Goal: Entertainment & Leisure: Consume media (video, audio)

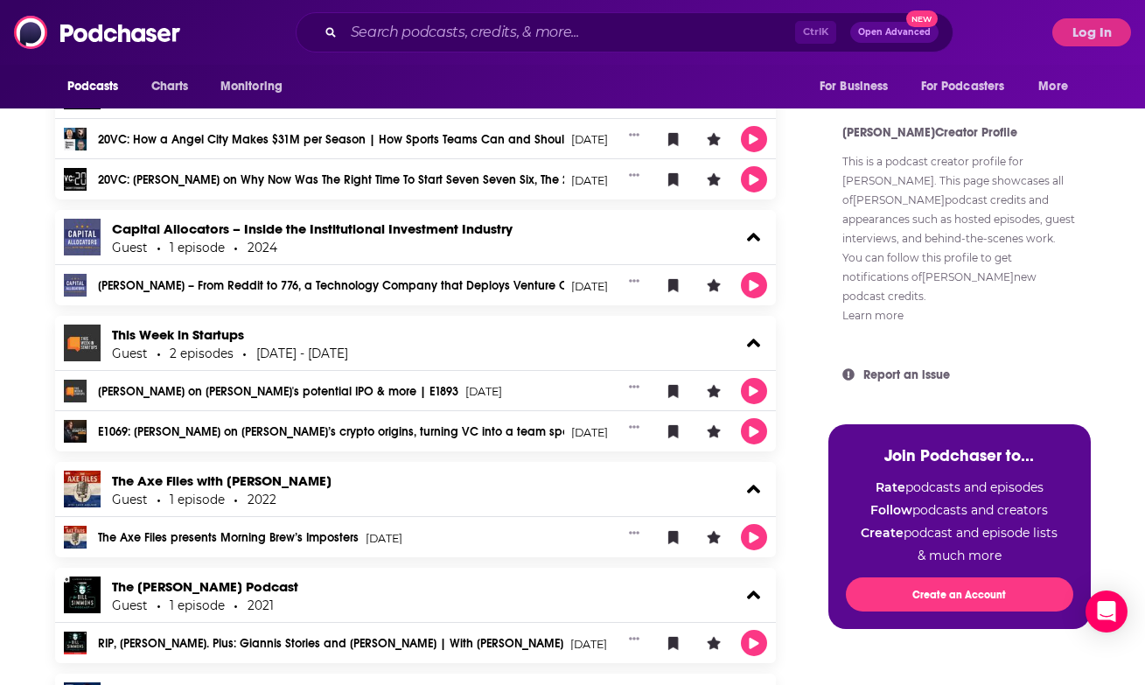
scroll to position [1268, 0]
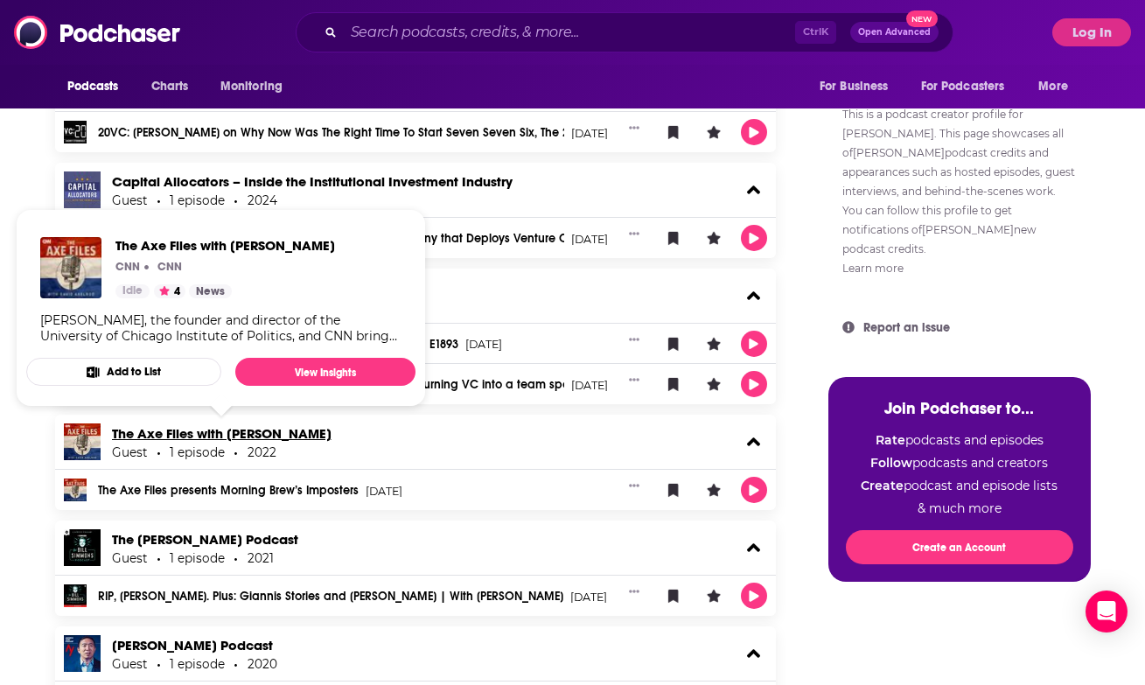
click at [210, 430] on link "The Axe Files with [PERSON_NAME]" at bounding box center [222, 433] width 220 height 17
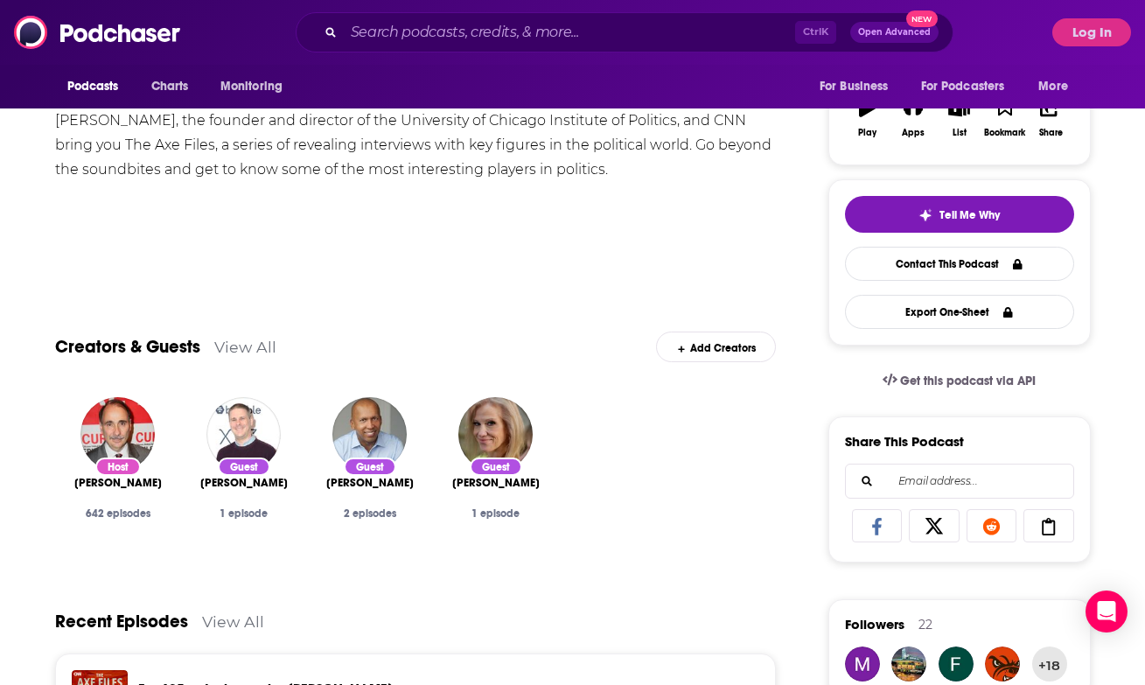
scroll to position [334, 0]
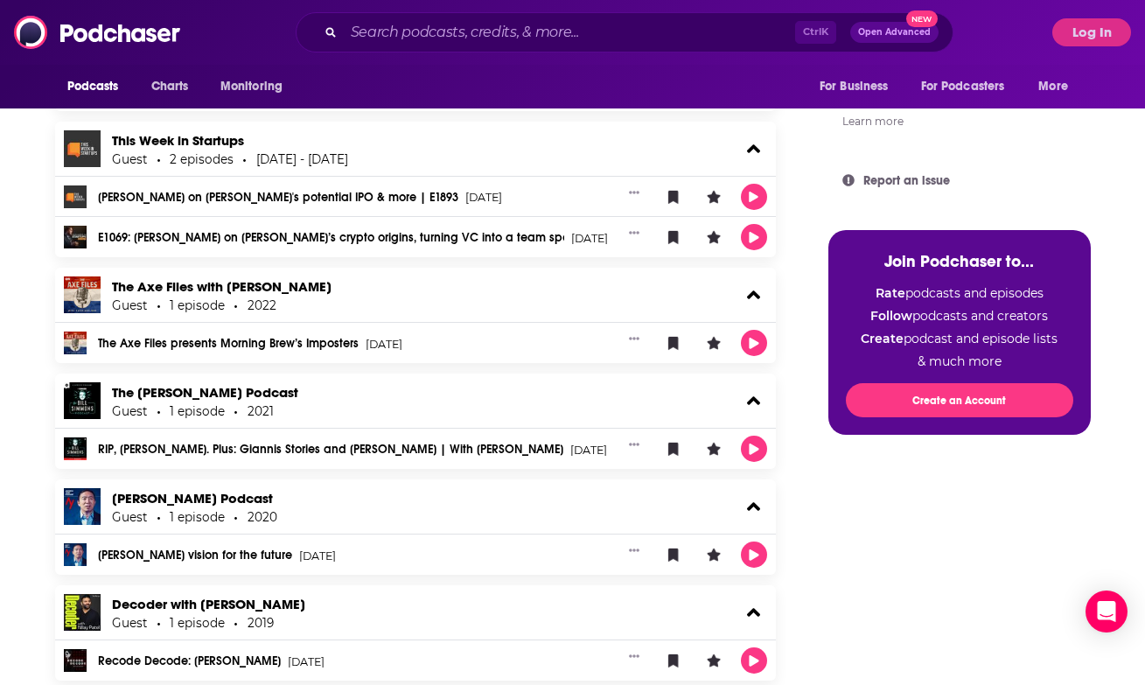
scroll to position [1417, 0]
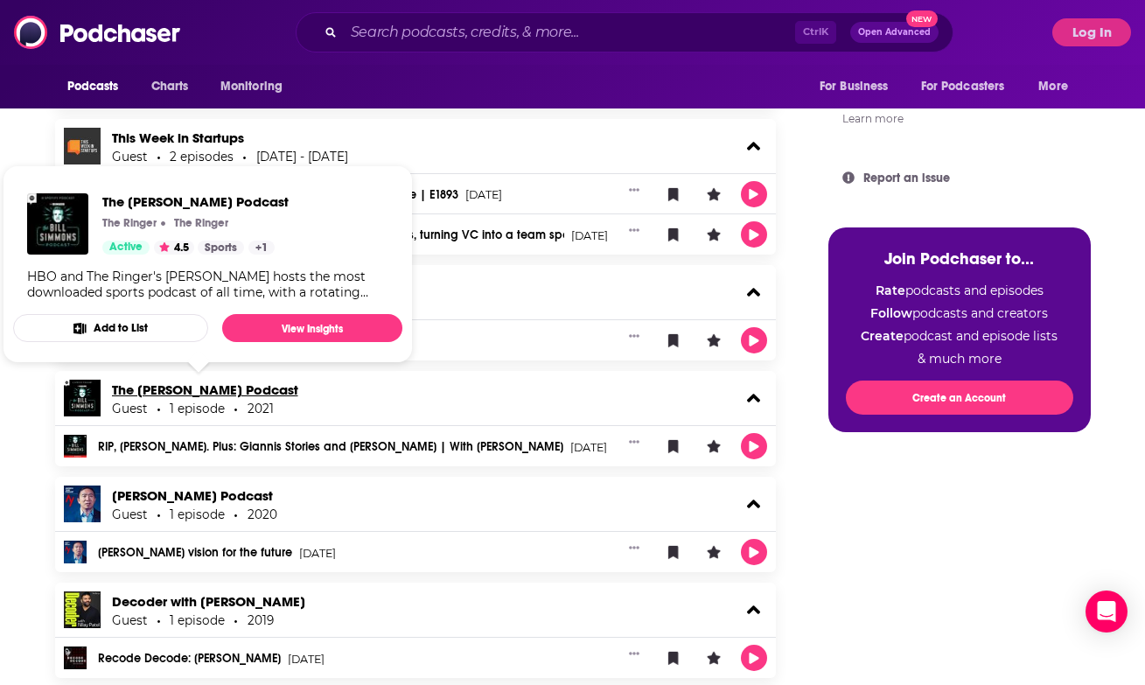
click at [238, 390] on link "The [PERSON_NAME] Podcast" at bounding box center [205, 389] width 186 height 17
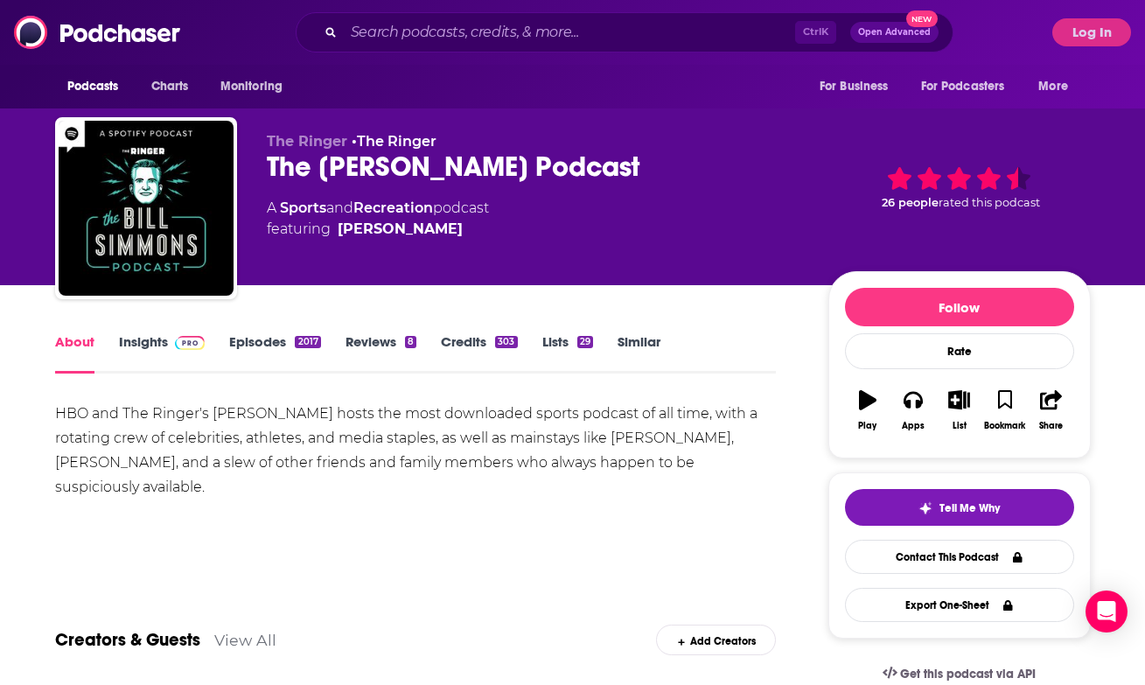
scroll to position [422, 0]
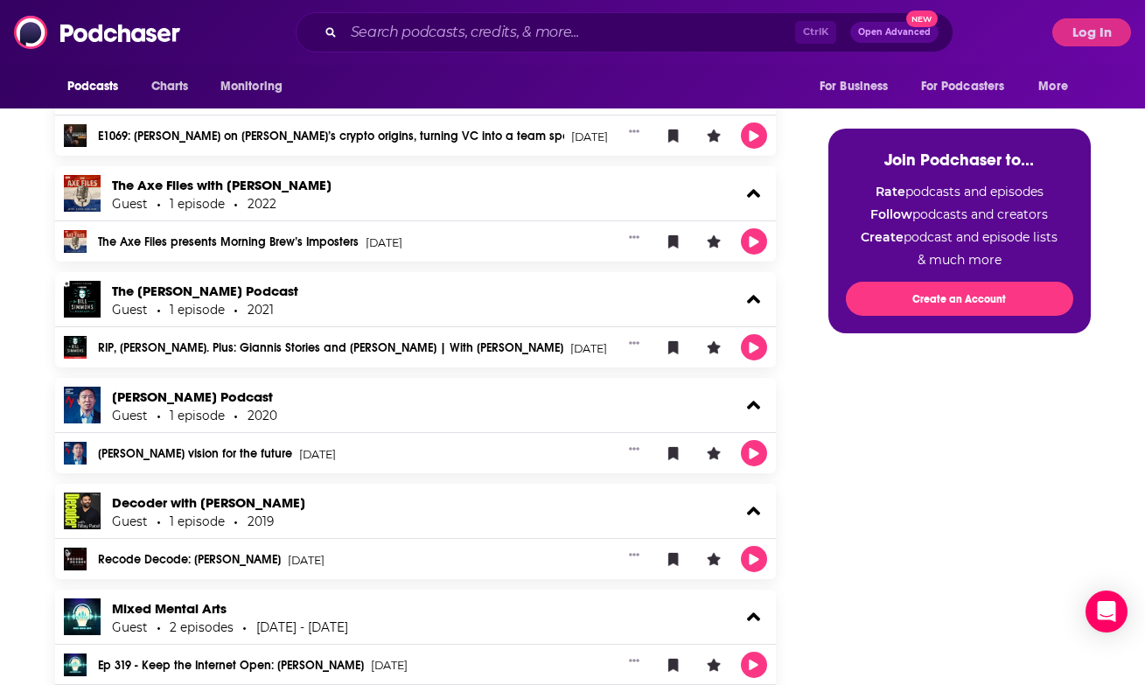
scroll to position [1604, 0]
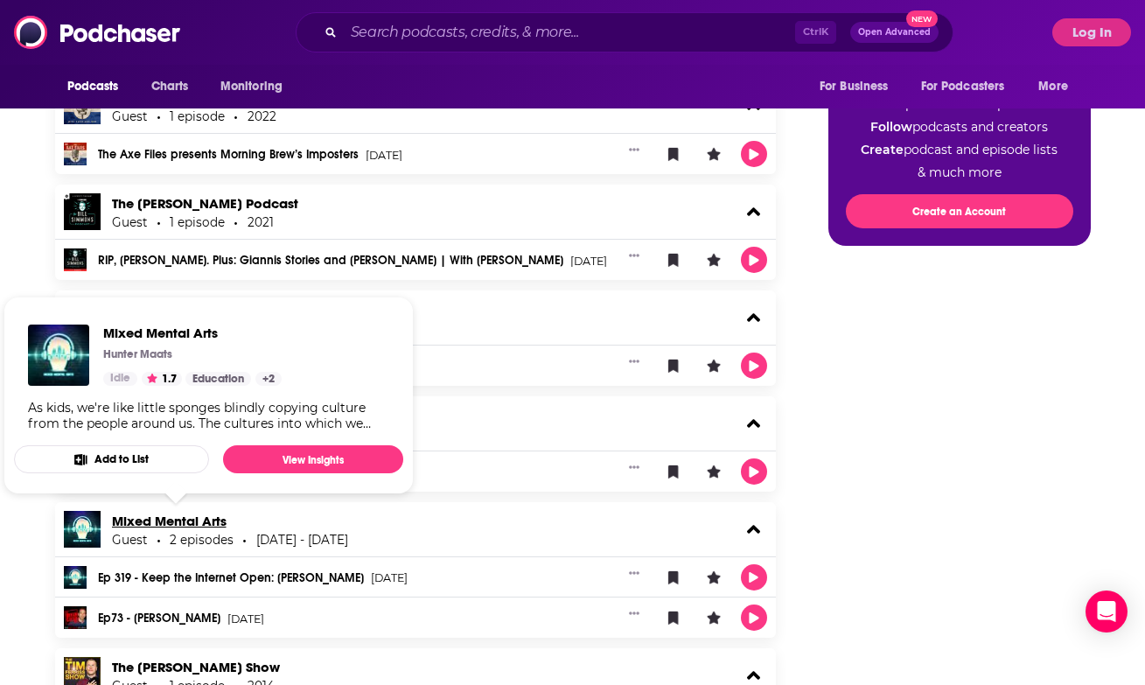
click at [154, 524] on link "Mixed Mental Arts" at bounding box center [169, 521] width 115 height 17
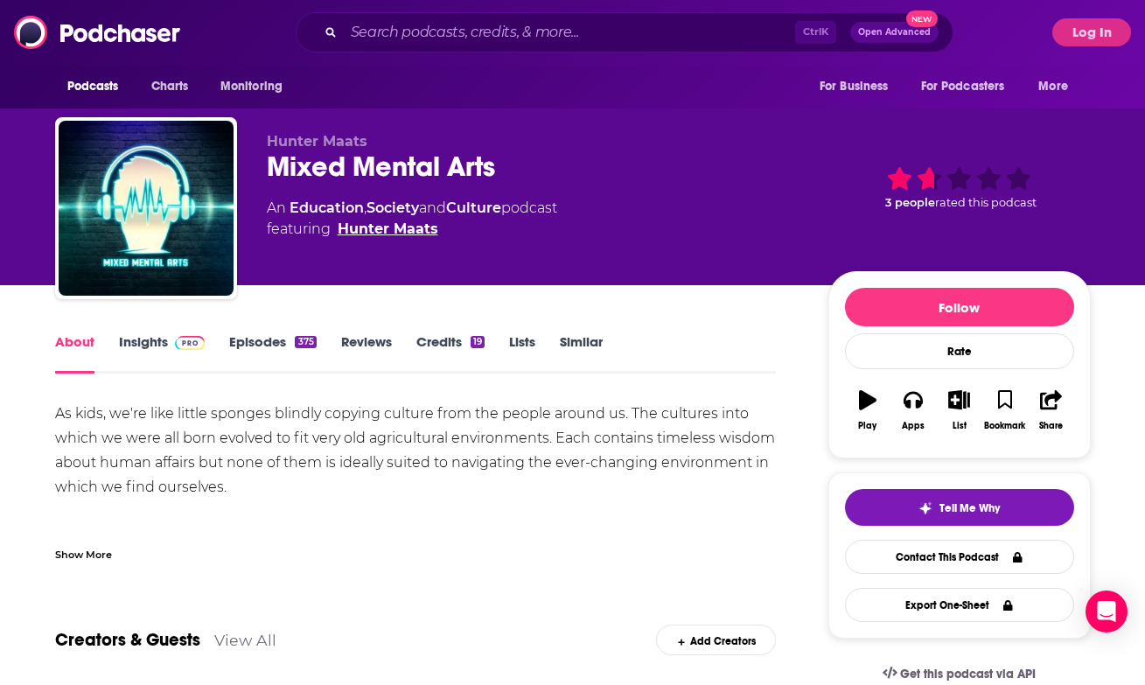
click at [365, 224] on link "Hunter Maats" at bounding box center [388, 229] width 101 height 21
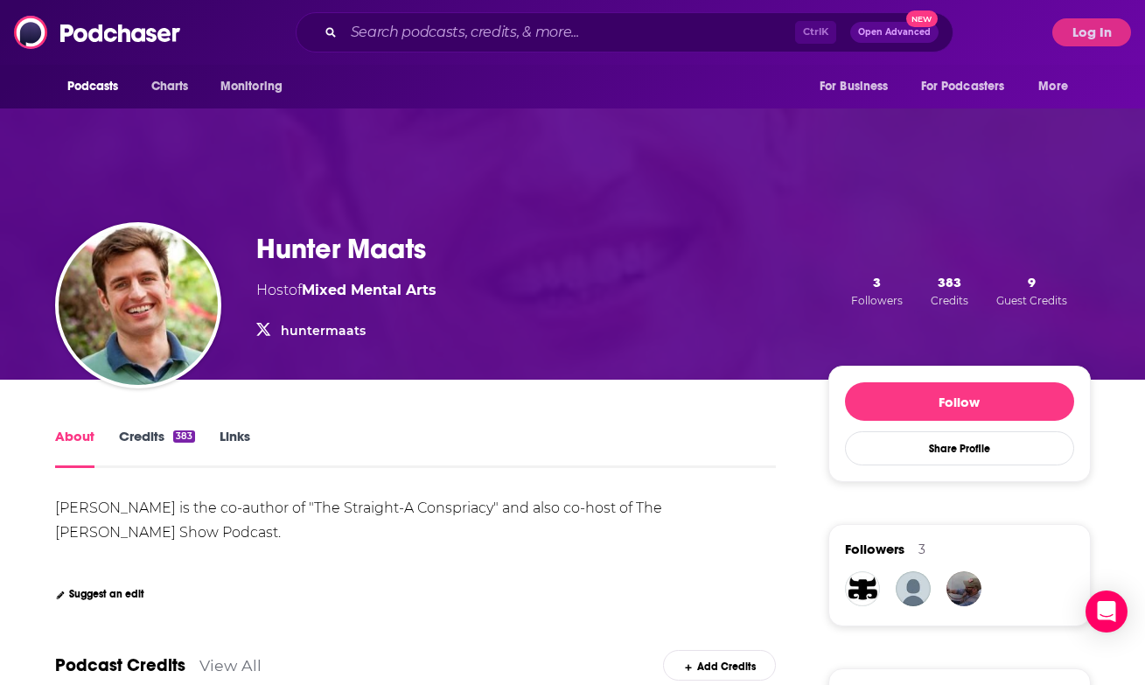
click at [321, 328] on link "huntermaats" at bounding box center [323, 331] width 85 height 16
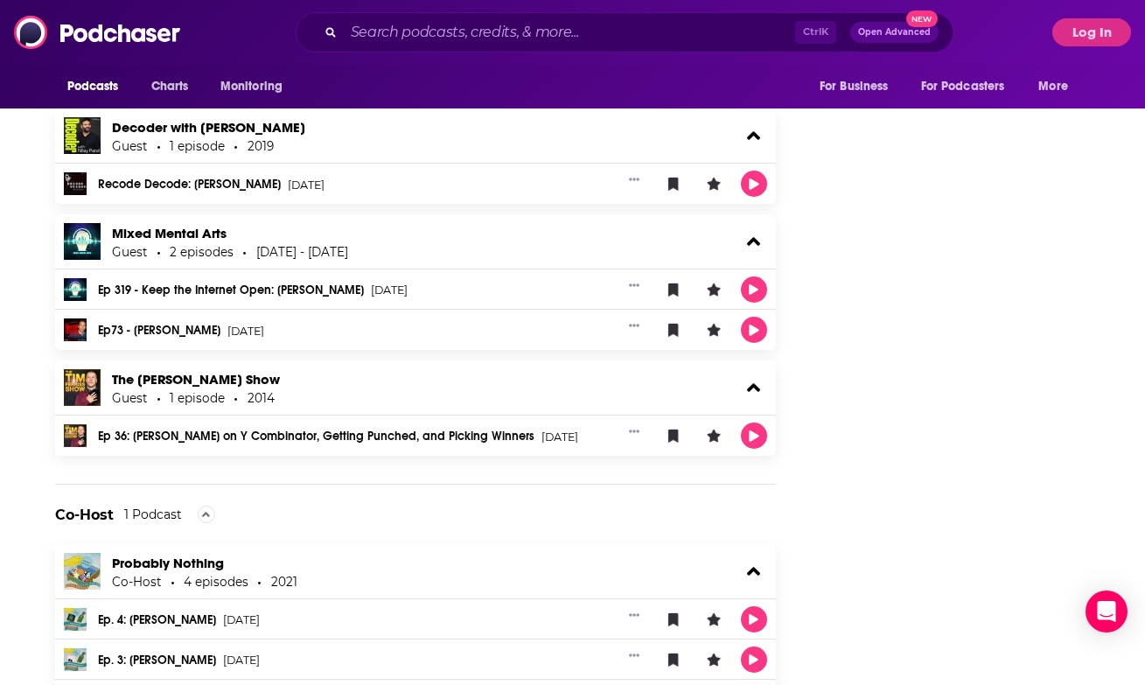
scroll to position [2070, 0]
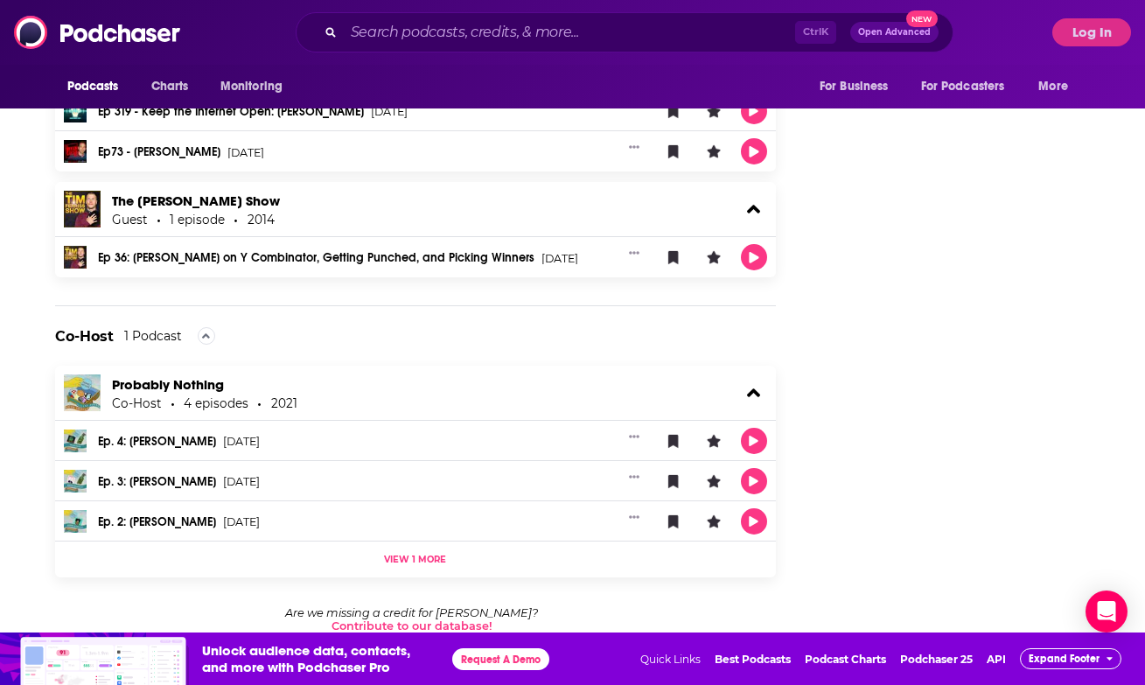
click at [98, 336] on h2 "Co-Host" at bounding box center [84, 336] width 59 height 17
click at [168, 386] on link "Probably Nothing" at bounding box center [168, 384] width 112 height 17
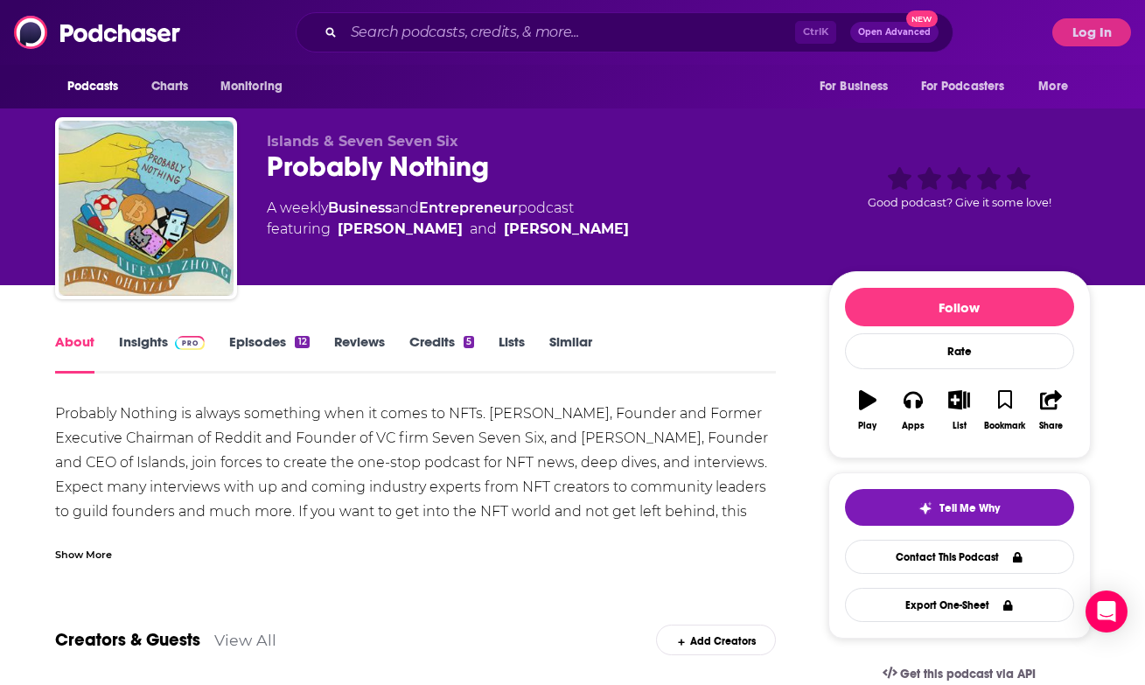
click at [100, 554] on div "Show More" at bounding box center [83, 553] width 57 height 17
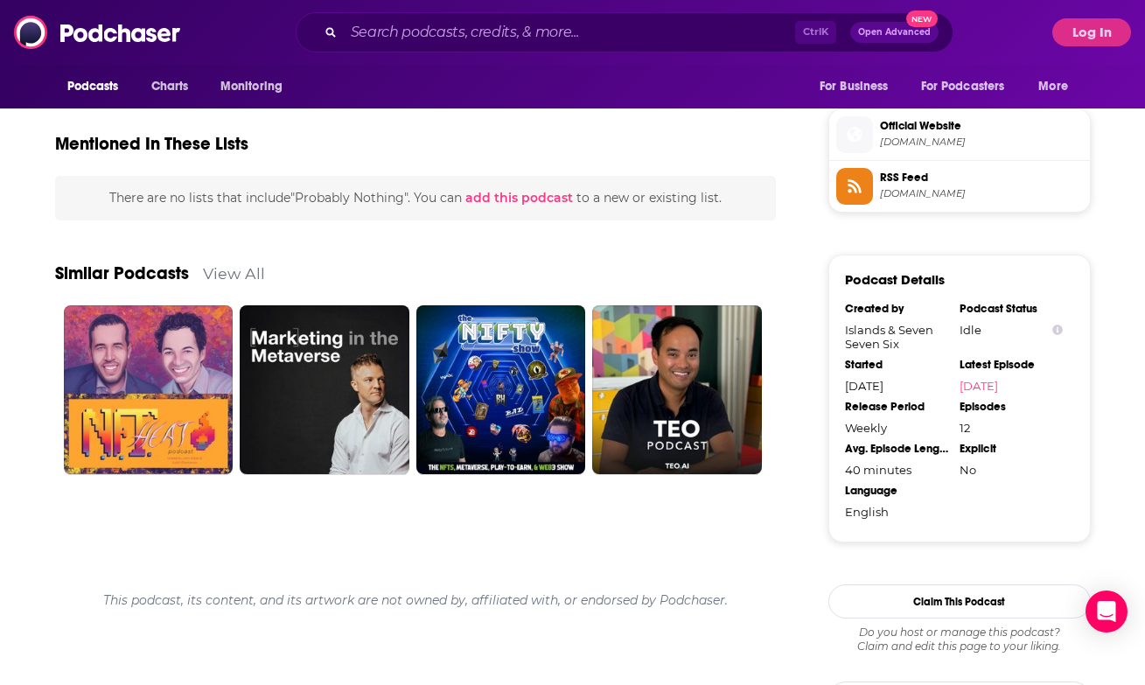
scroll to position [1329, 0]
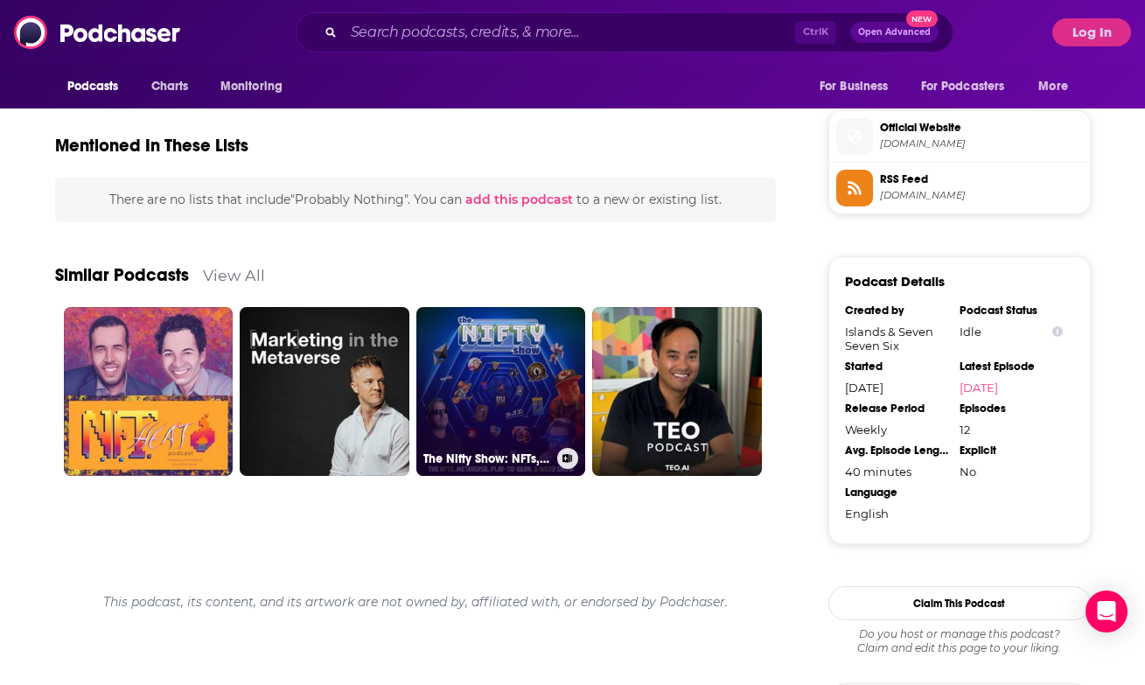
click at [470, 401] on link "The Nifty Show: NFTs, Metaverse, Play-to-Earn & Web3 Show" at bounding box center [501, 392] width 170 height 170
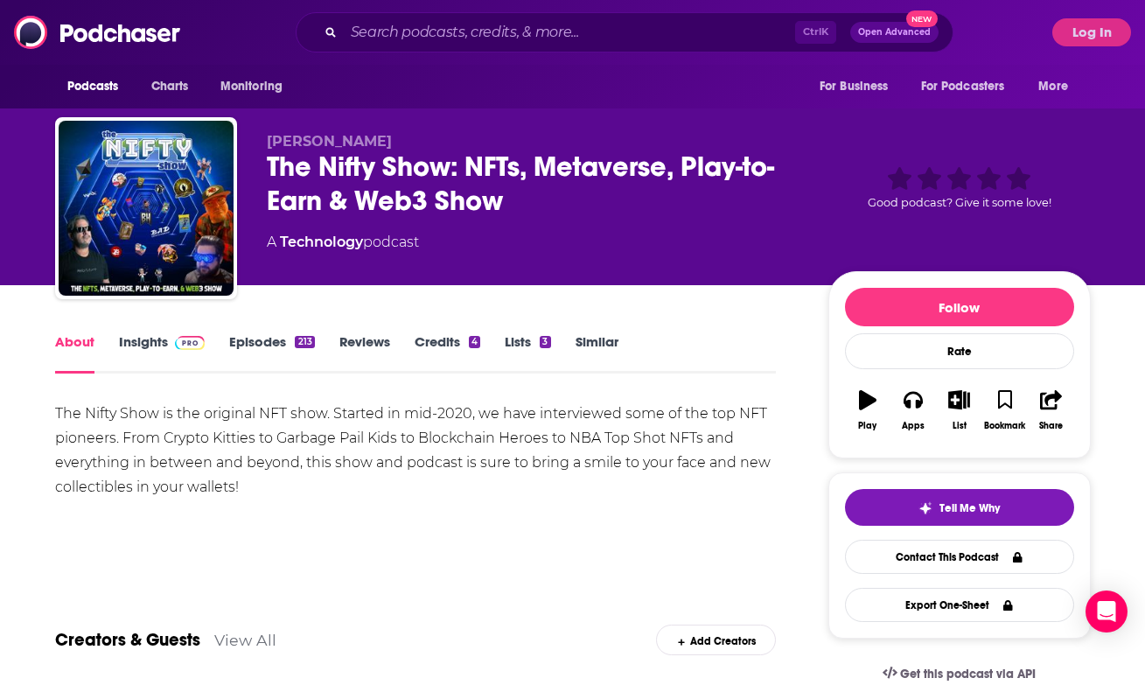
type input "[URL][DOMAIN_NAME]"
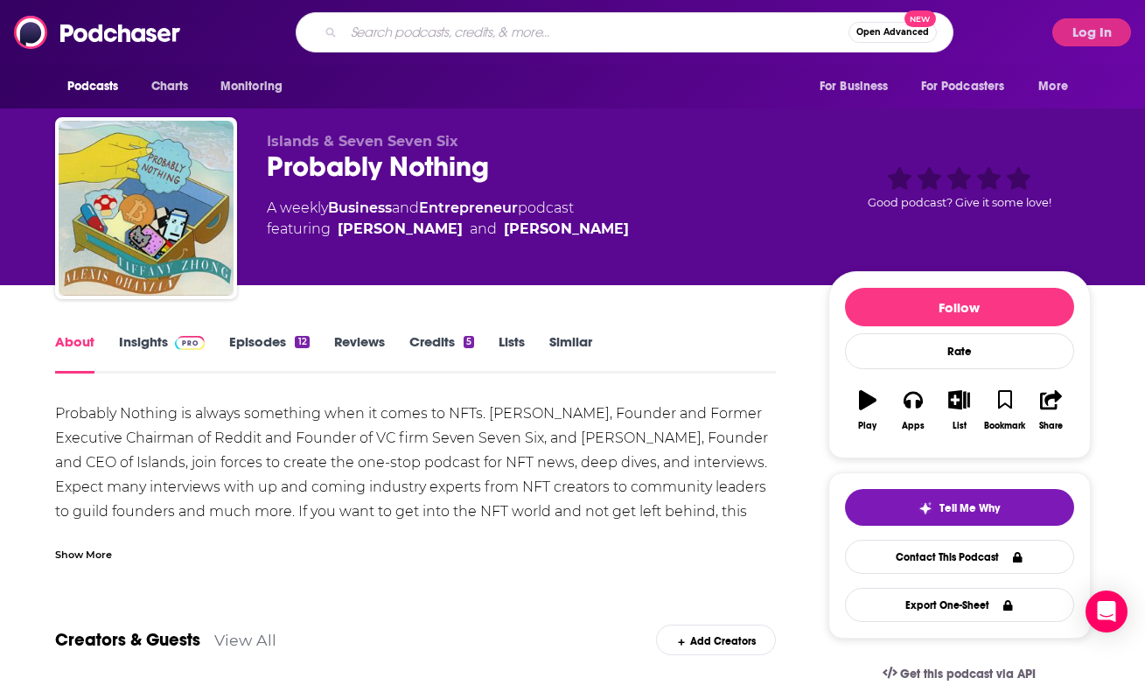
click at [444, 44] on input "Search podcasts, credits, & more..." at bounding box center [596, 32] width 505 height 28
type input "the [PERSON_NAME] show"
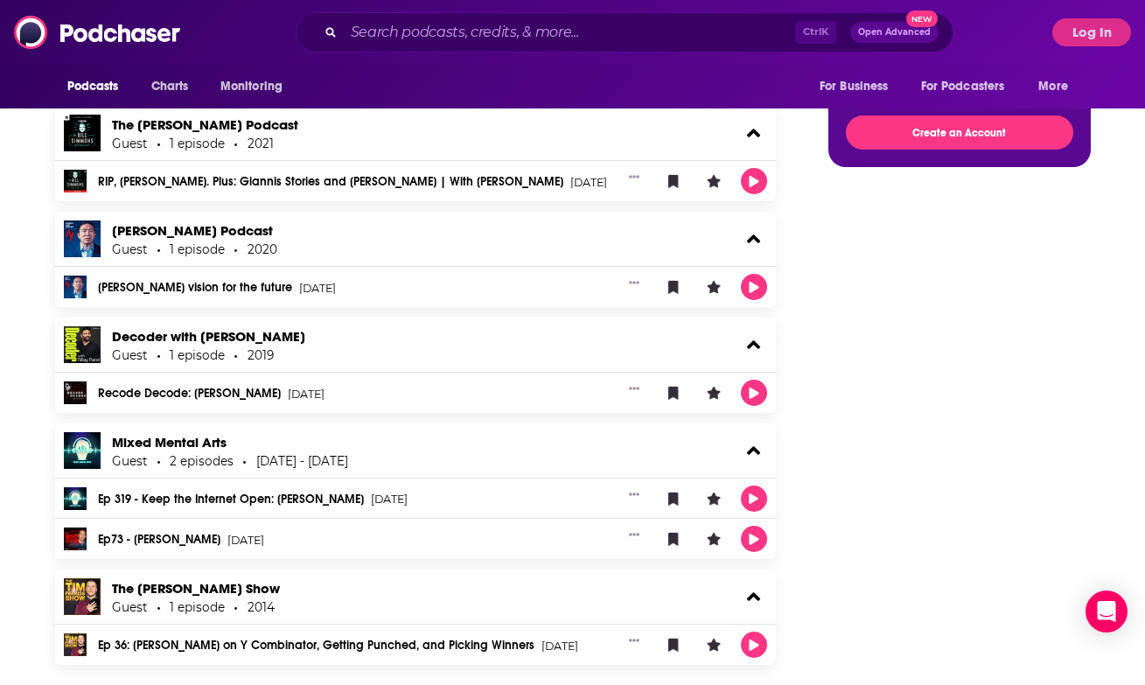
scroll to position [1710, 0]
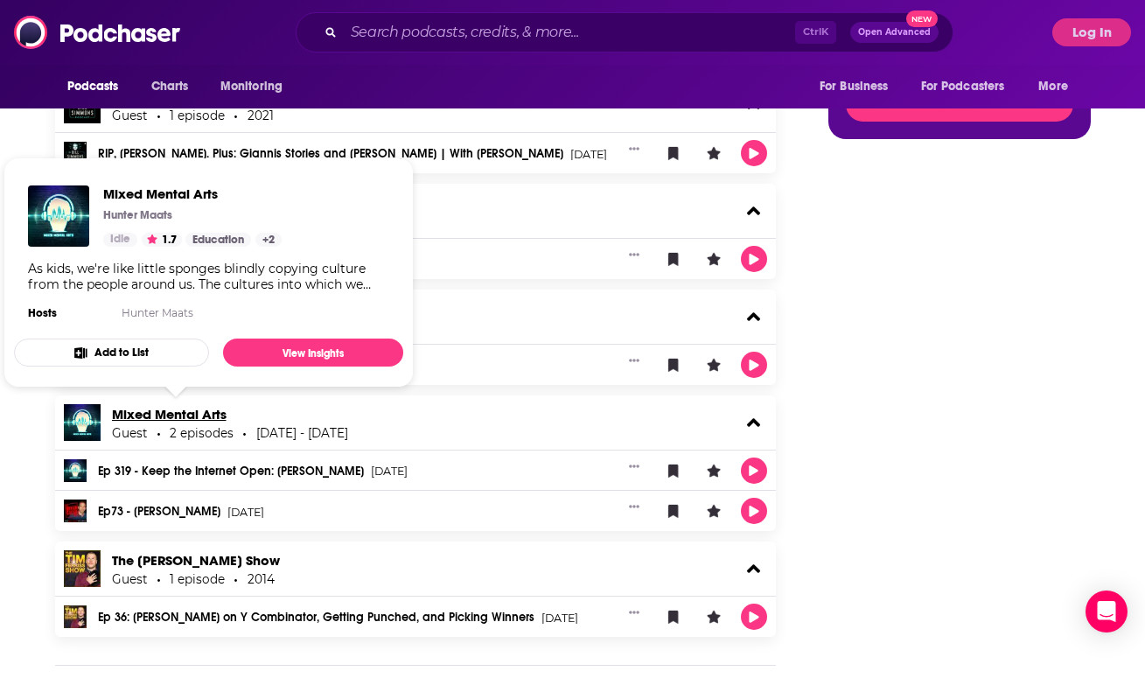
click at [195, 414] on link "Mixed Mental Arts" at bounding box center [169, 414] width 115 height 17
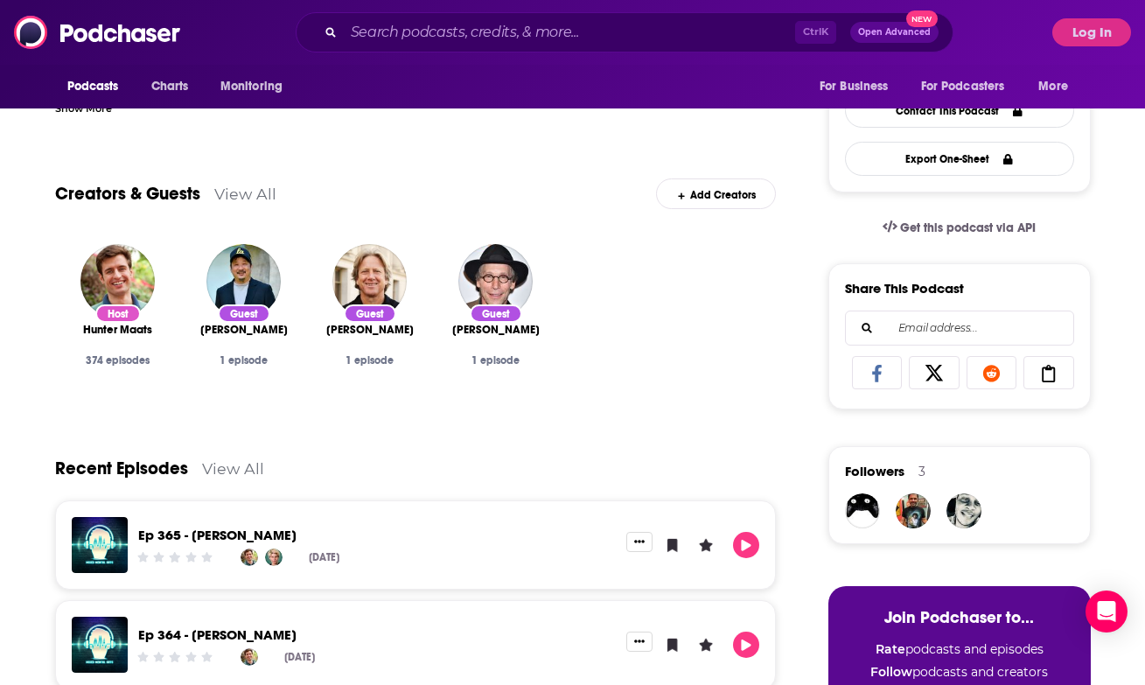
scroll to position [447, 0]
click at [120, 320] on div "Host" at bounding box center [117, 313] width 45 height 18
click at [121, 310] on div "Host" at bounding box center [117, 313] width 45 height 18
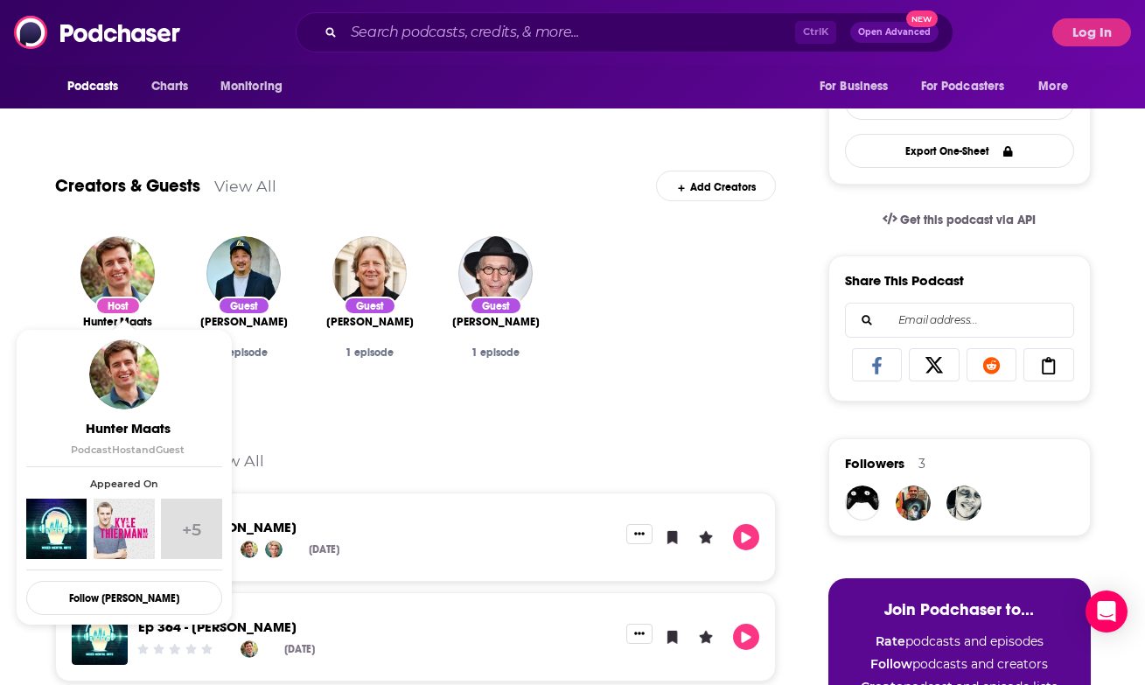
scroll to position [452, 0]
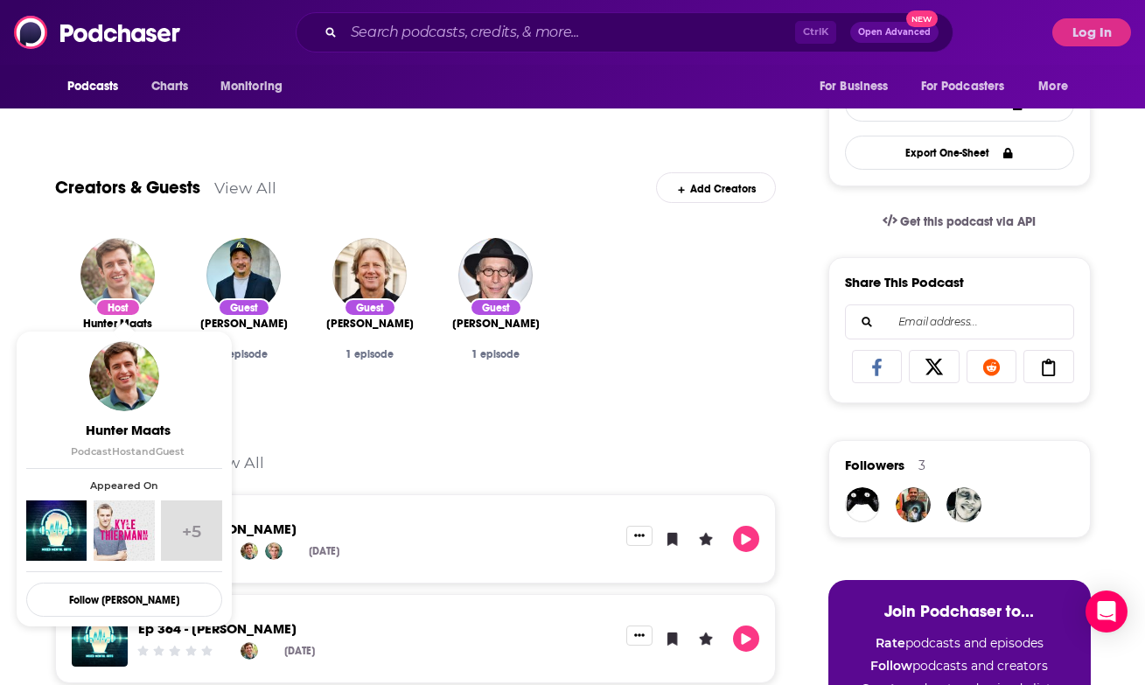
click at [126, 275] on img "Hunter Maats" at bounding box center [117, 275] width 74 height 74
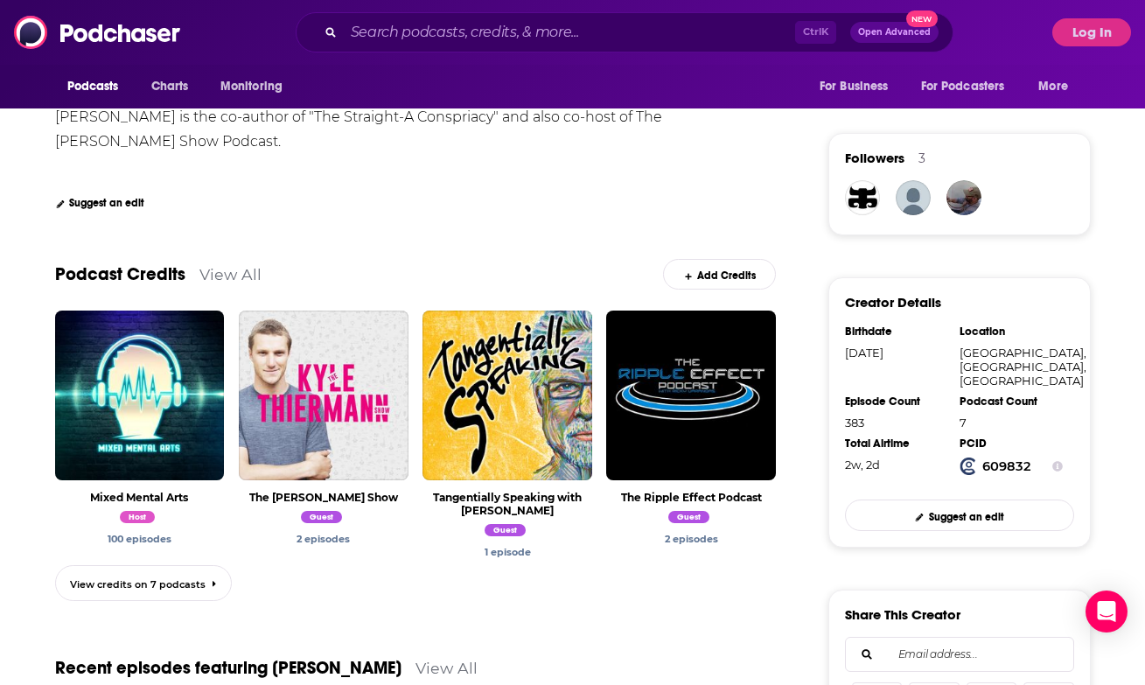
scroll to position [392, 0]
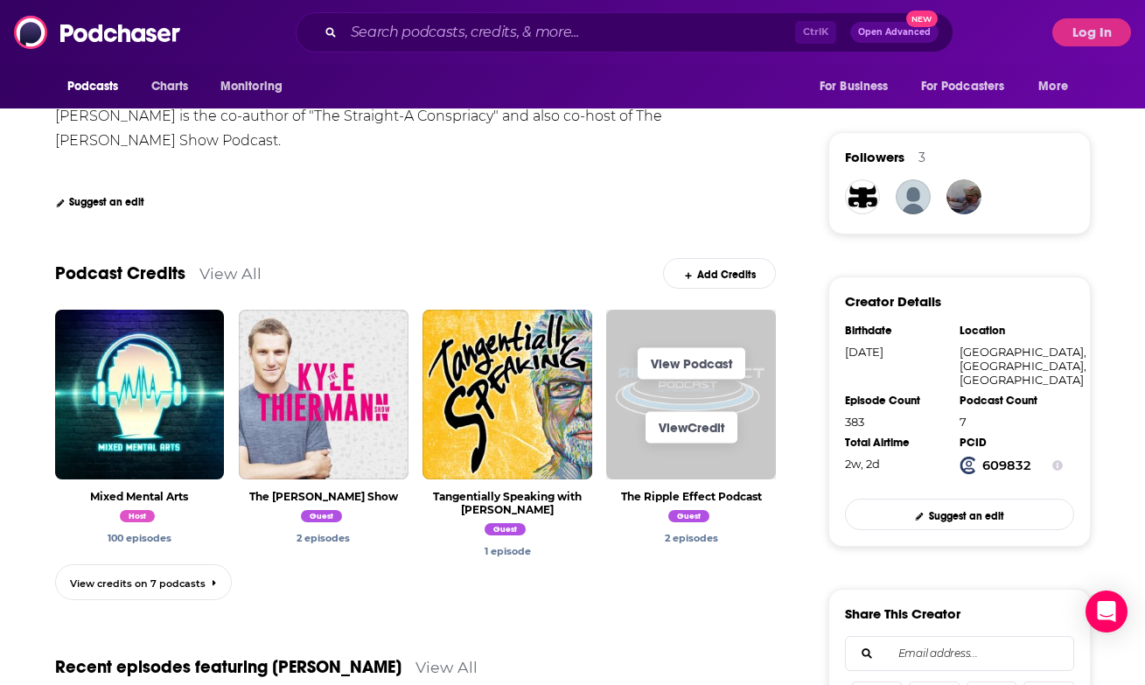
click at [759, 409] on span "View Credit" at bounding box center [691, 427] width 170 height 64
click at [717, 423] on link "View Credit" at bounding box center [692, 426] width 92 height 31
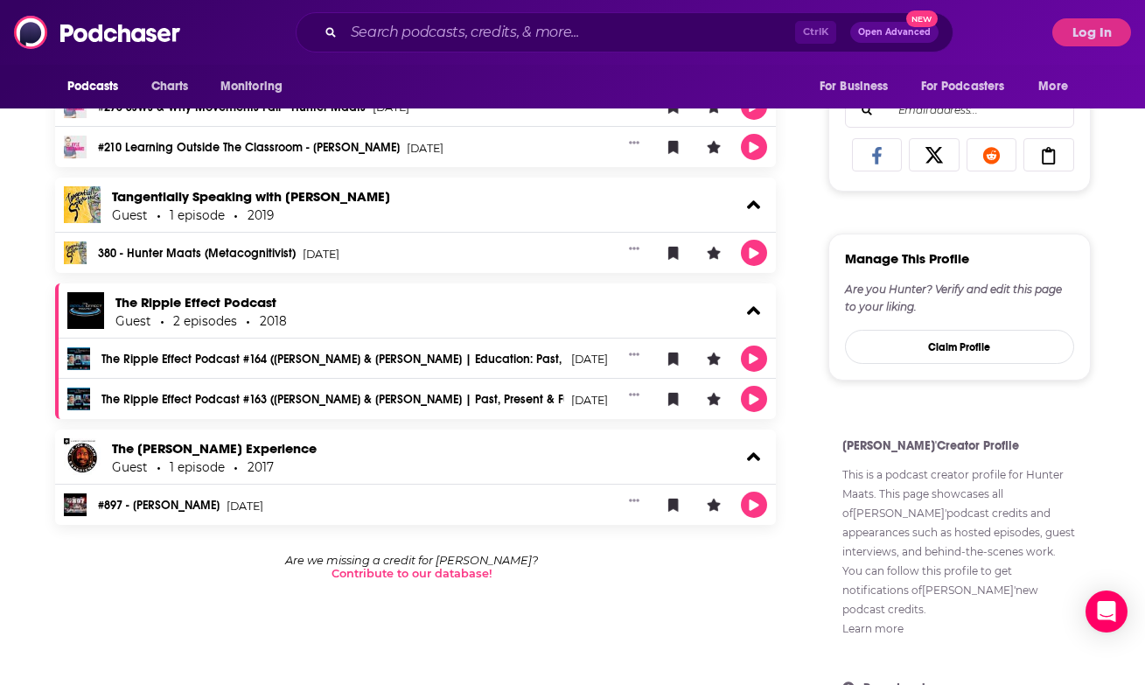
scroll to position [934, 0]
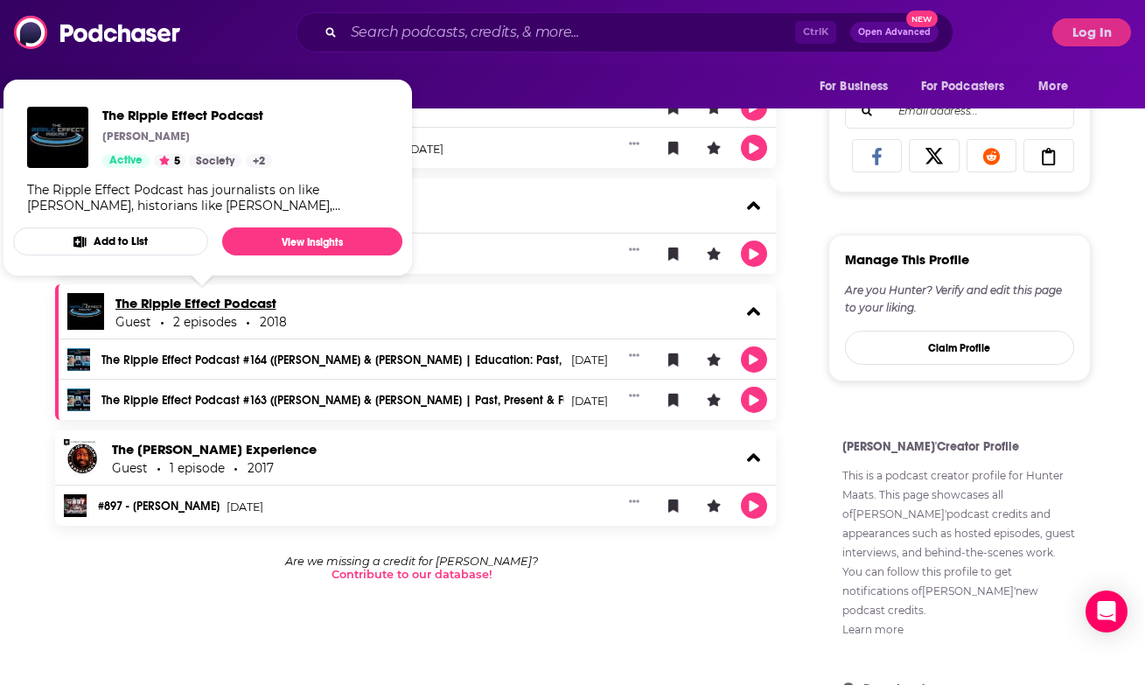
click at [266, 303] on link "The Ripple Effect Podcast" at bounding box center [195, 303] width 161 height 17
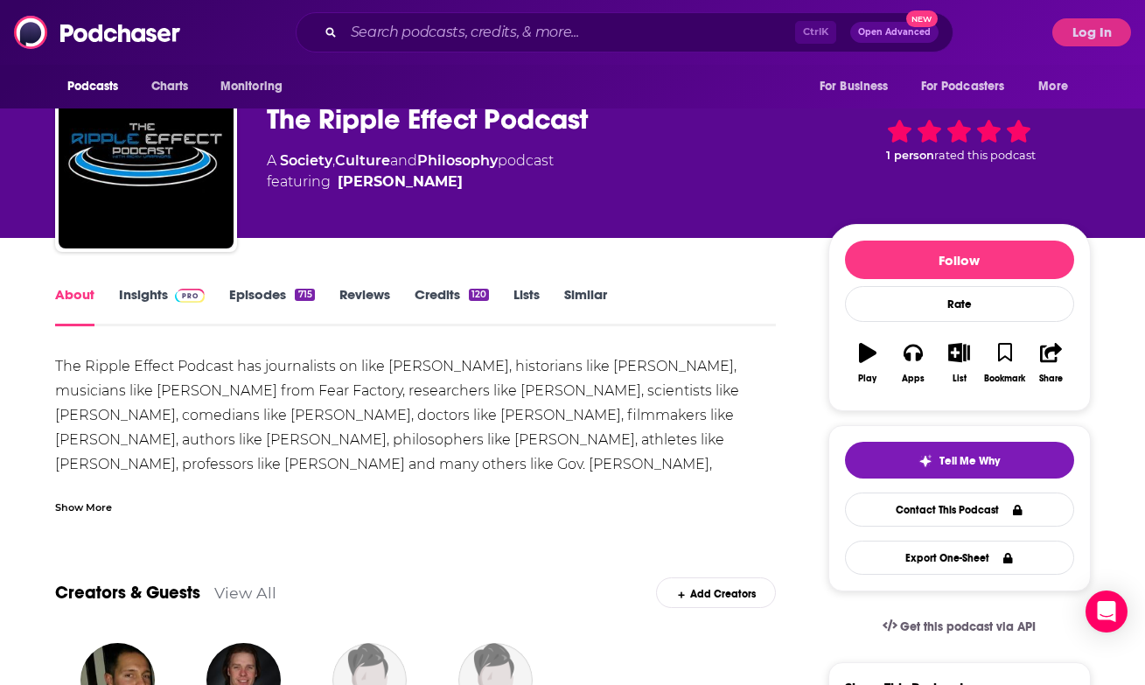
scroll to position [45, 0]
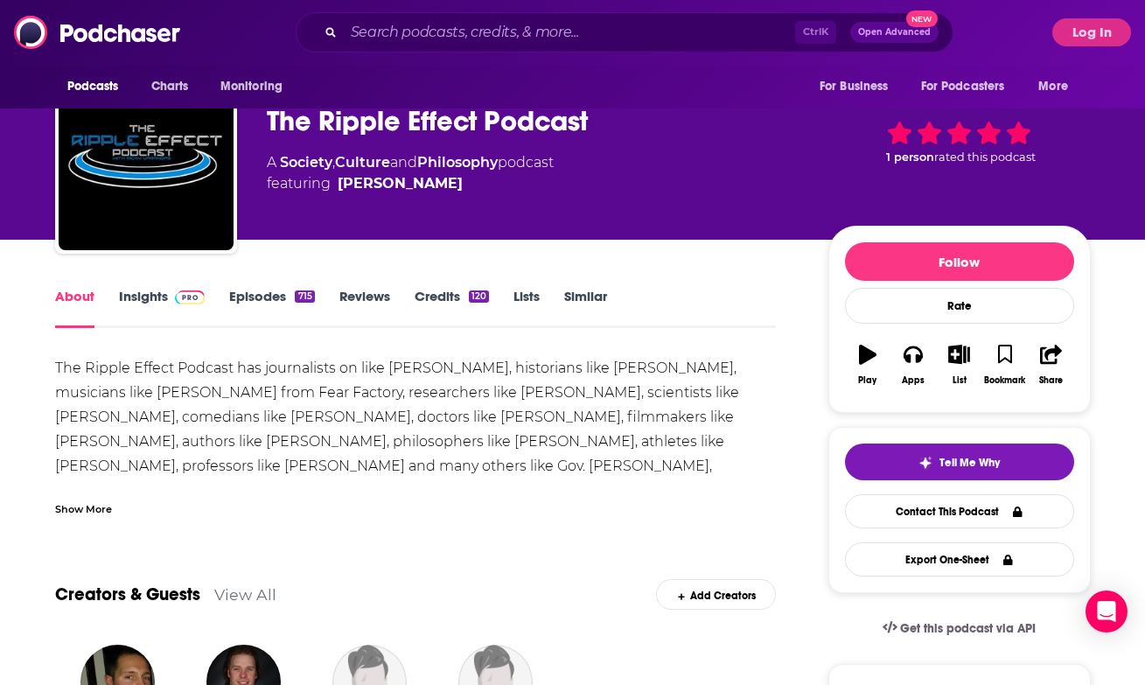
click at [104, 507] on div "Show More" at bounding box center [83, 508] width 57 height 17
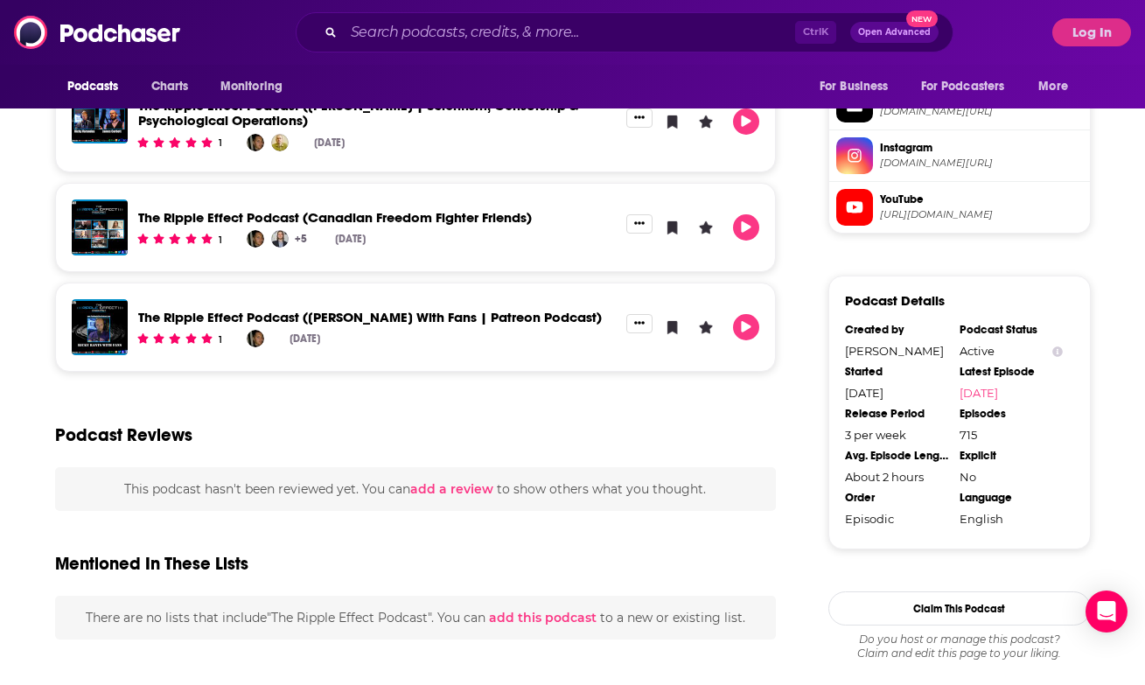
scroll to position [1765, 0]
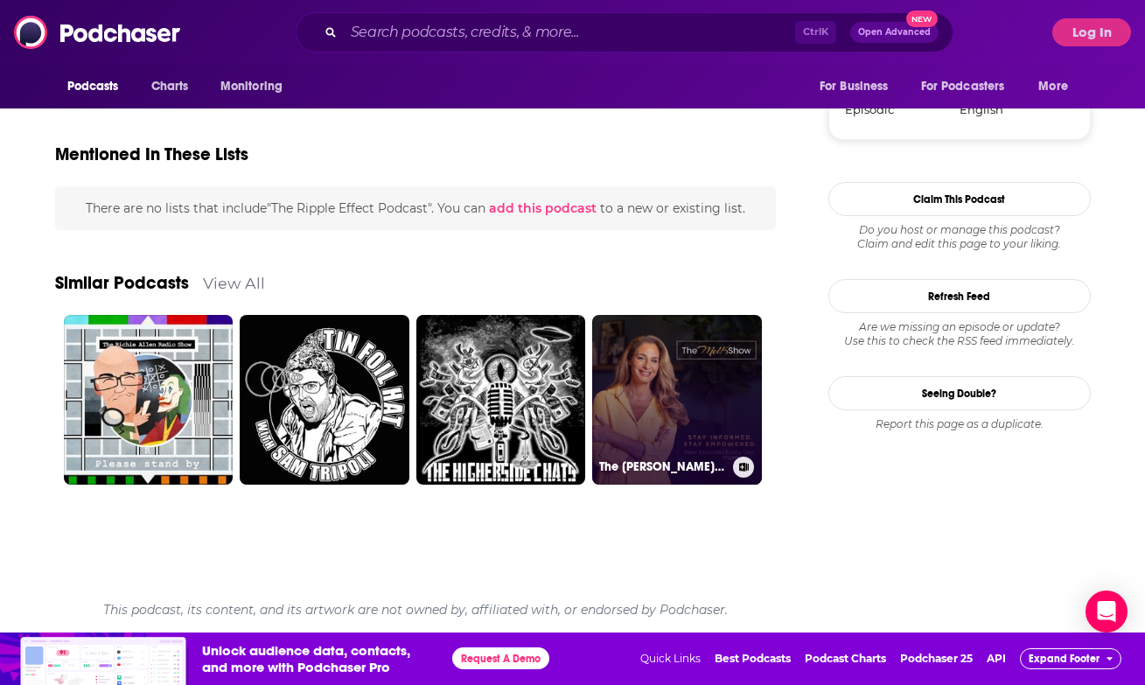
click at [675, 391] on link "The [PERSON_NAME] Show" at bounding box center [677, 400] width 170 height 170
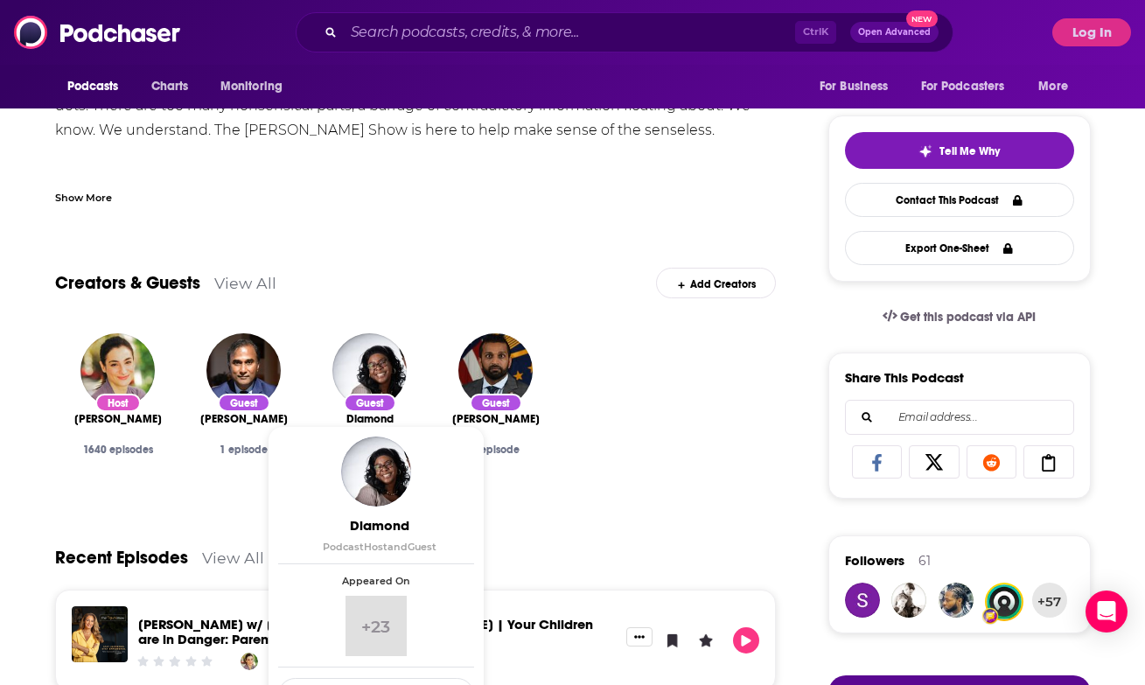
scroll to position [625, 0]
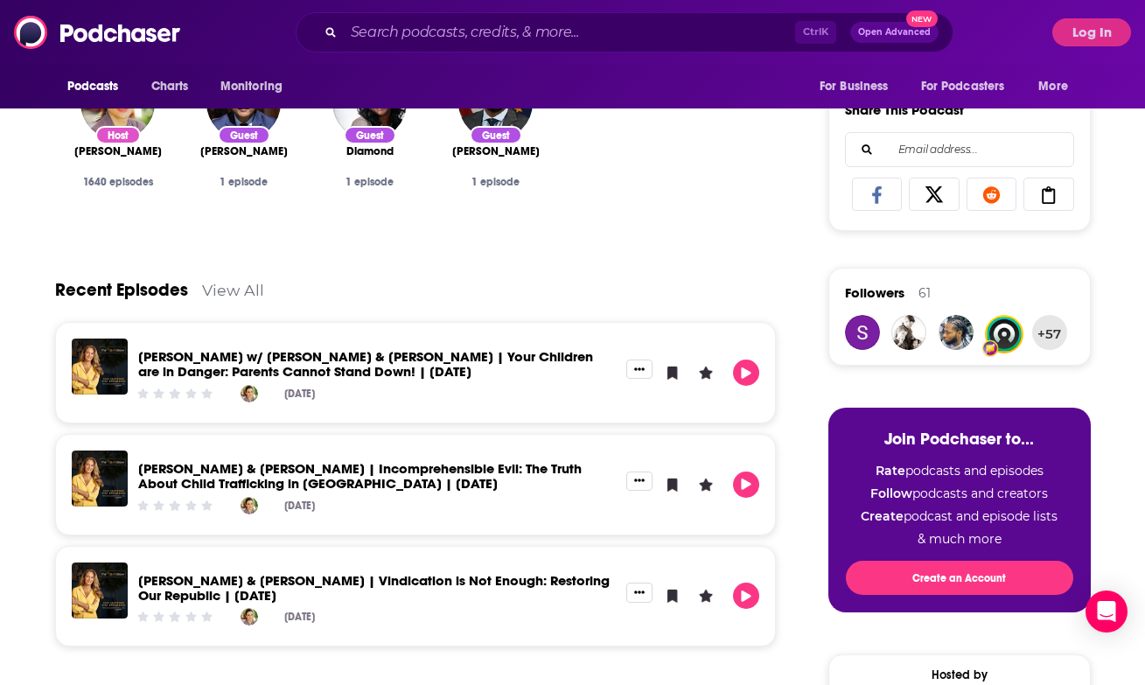
type input "[URL][DOMAIN_NAME]"
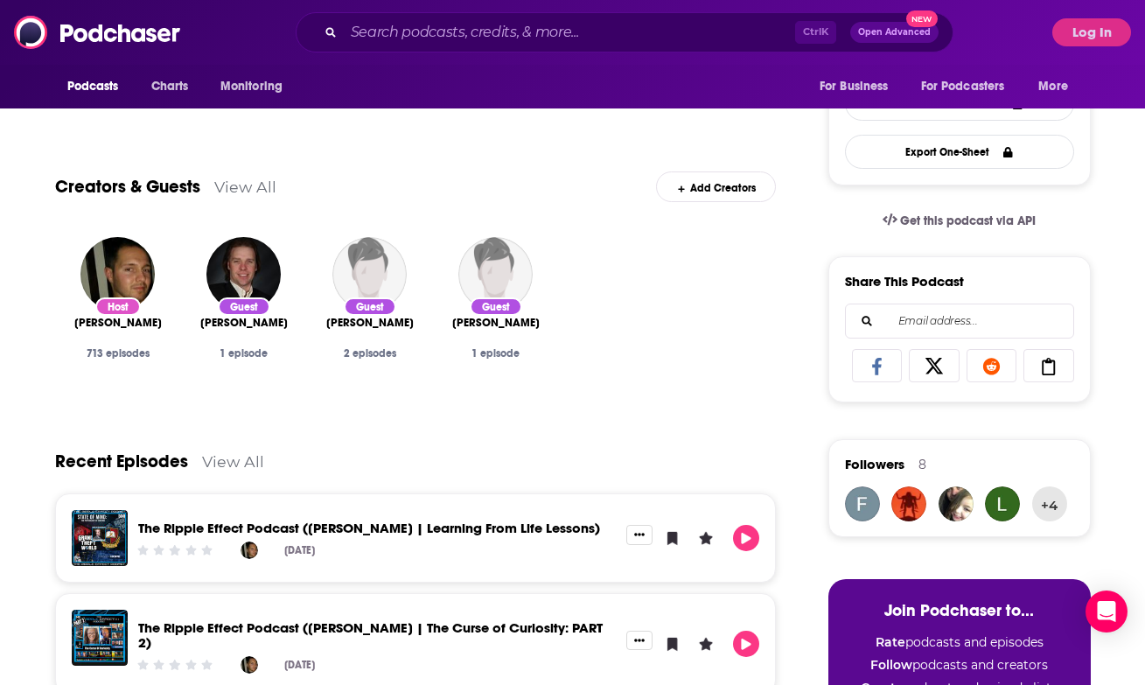
scroll to position [448, 0]
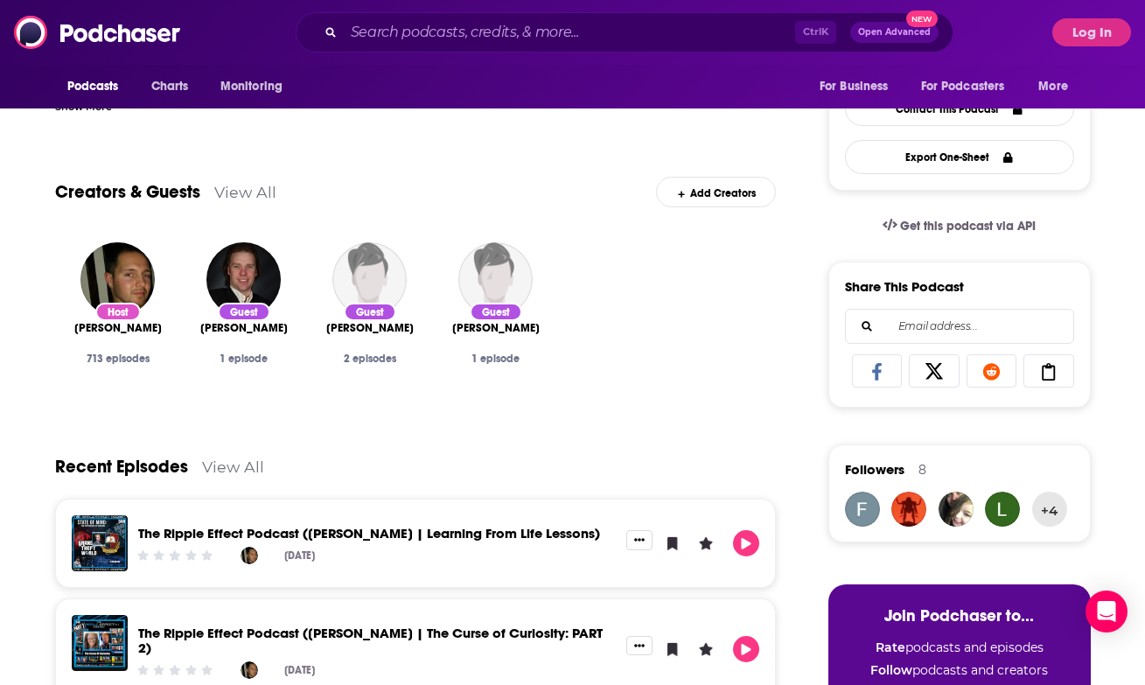
click at [314, 531] on link "The Ripple Effect Podcast ([PERSON_NAME] | Learning From Life Lessons)" at bounding box center [369, 533] width 462 height 17
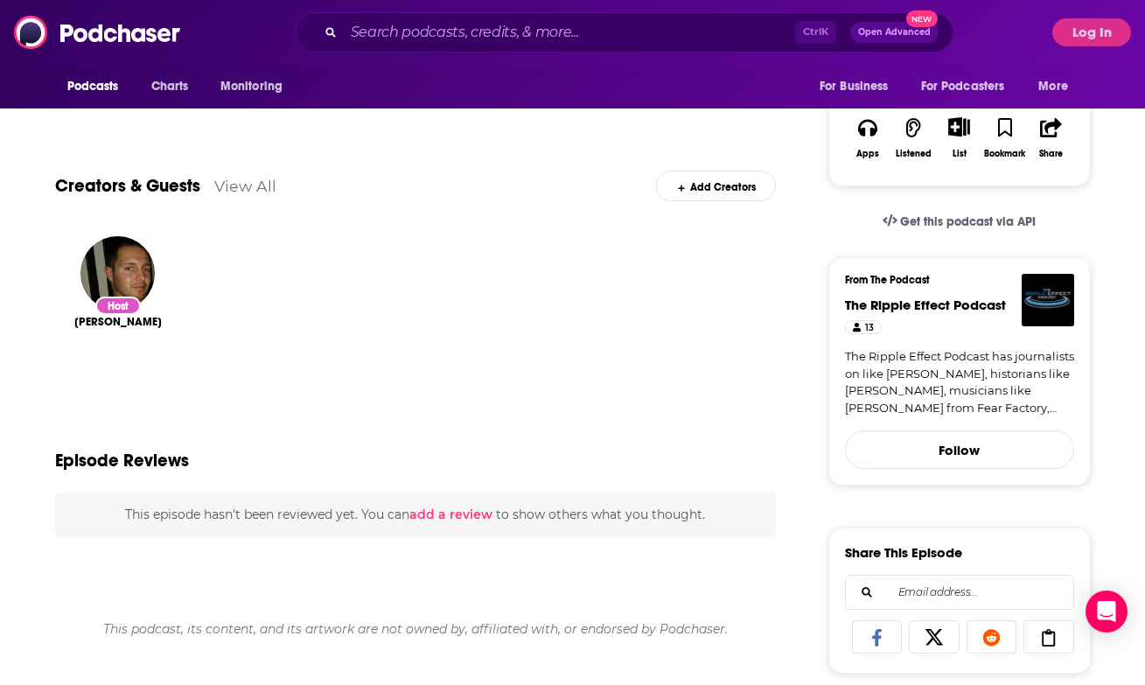
scroll to position [346, 0]
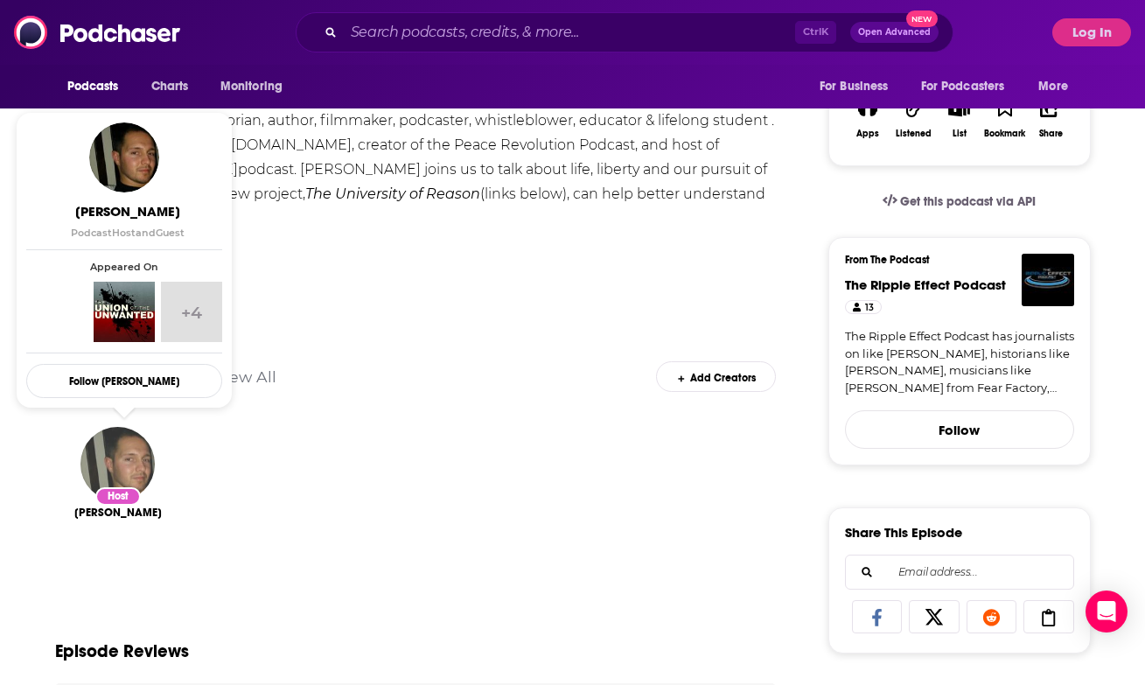
click at [139, 469] on img "Ricky Varandas" at bounding box center [117, 464] width 74 height 74
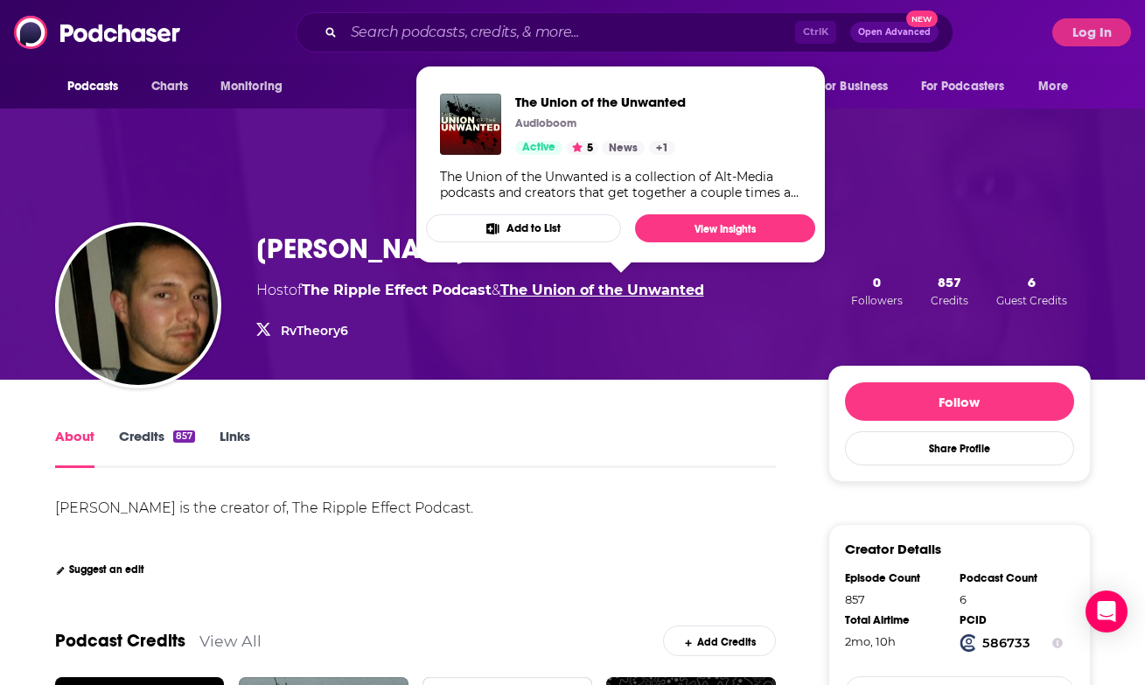
click at [684, 289] on link "The Union of the Unwanted" at bounding box center [602, 290] width 204 height 17
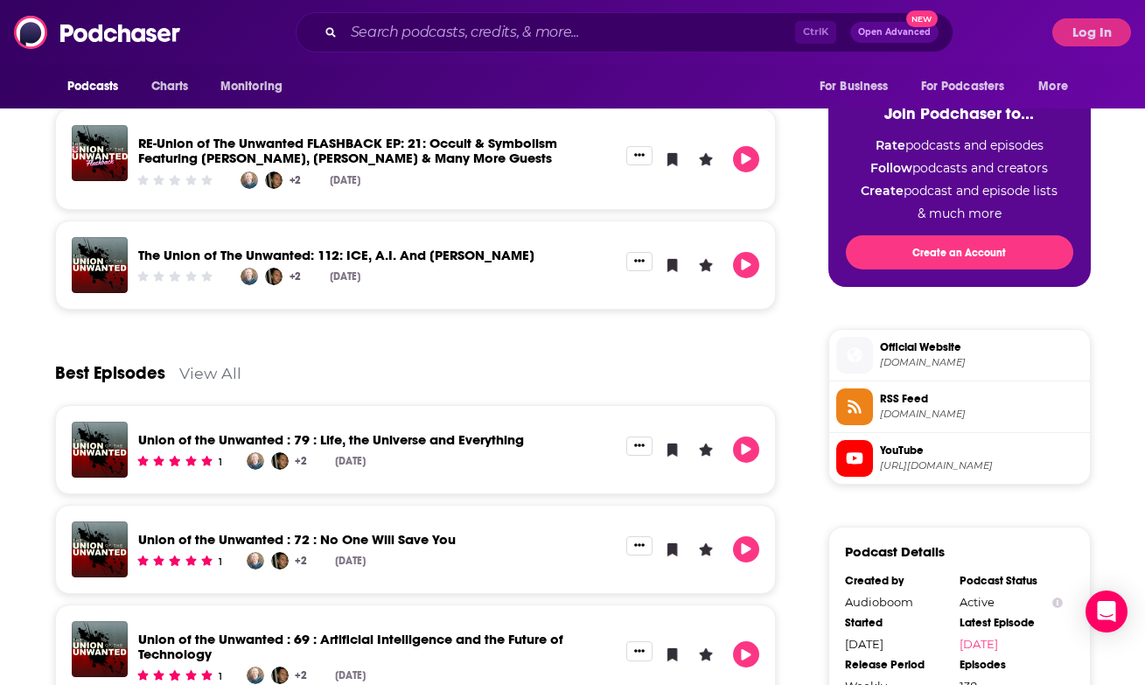
scroll to position [1070, 0]
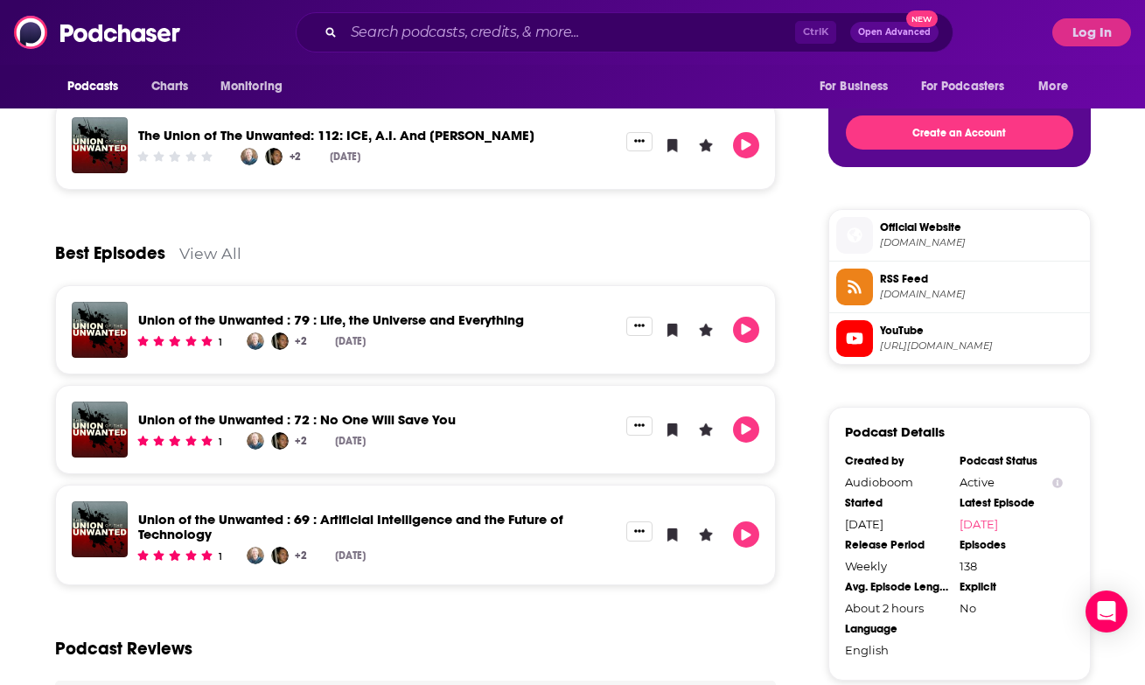
click at [204, 527] on link "Union of the Unwanted : 69 : Artificial Intelligence and the Future of Technolo…" at bounding box center [350, 526] width 425 height 31
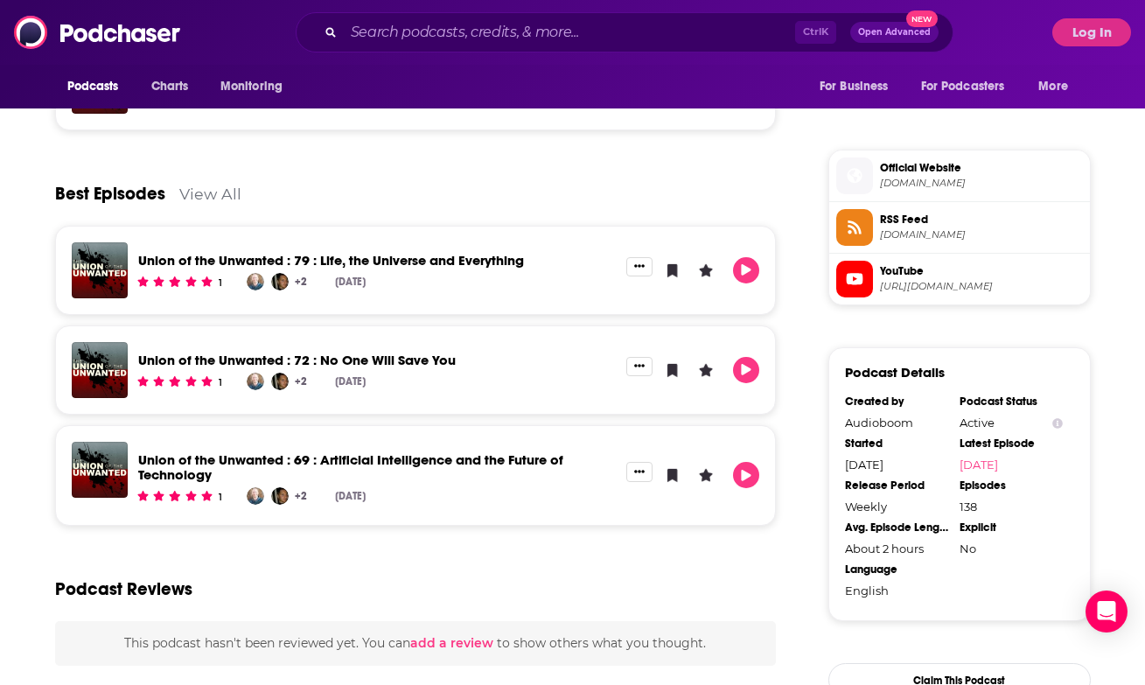
scroll to position [1130, 0]
click at [752, 479] on icon "Play" at bounding box center [746, 474] width 14 height 11
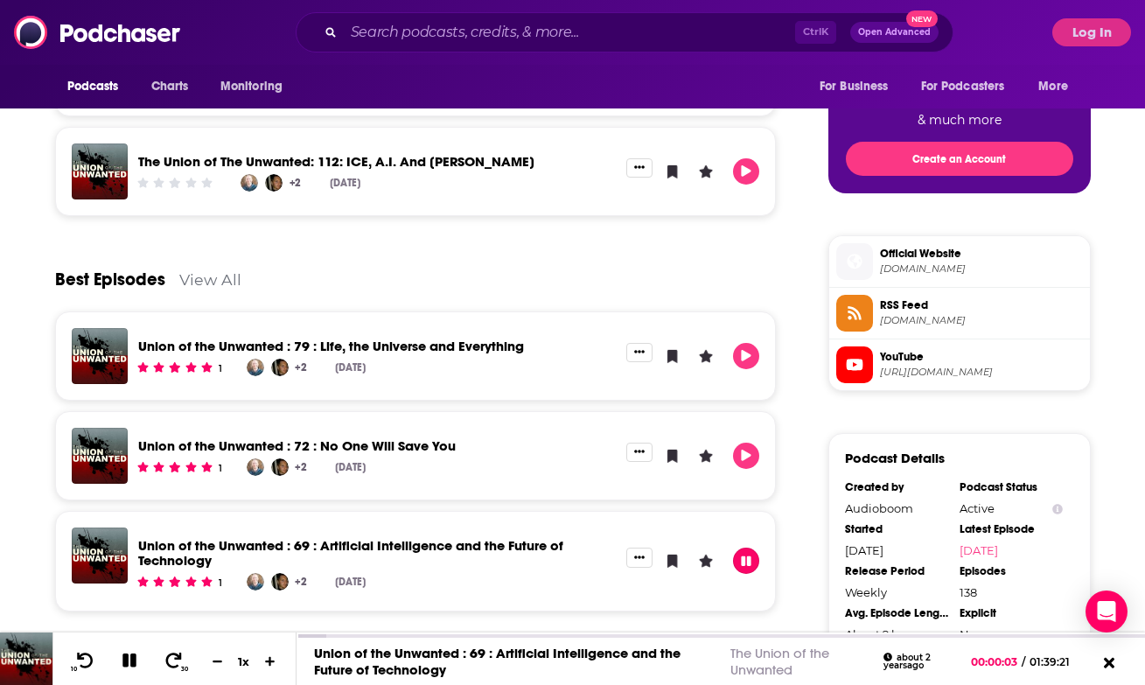
scroll to position [1043, 0]
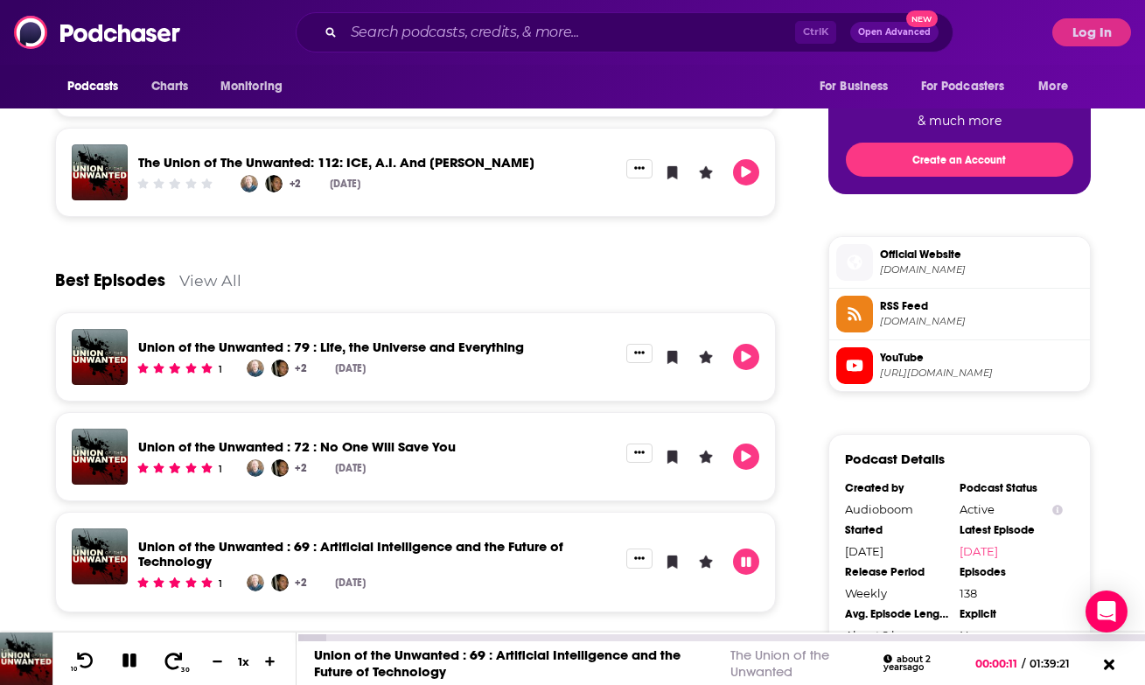
click at [178, 663] on icon at bounding box center [174, 660] width 22 height 17
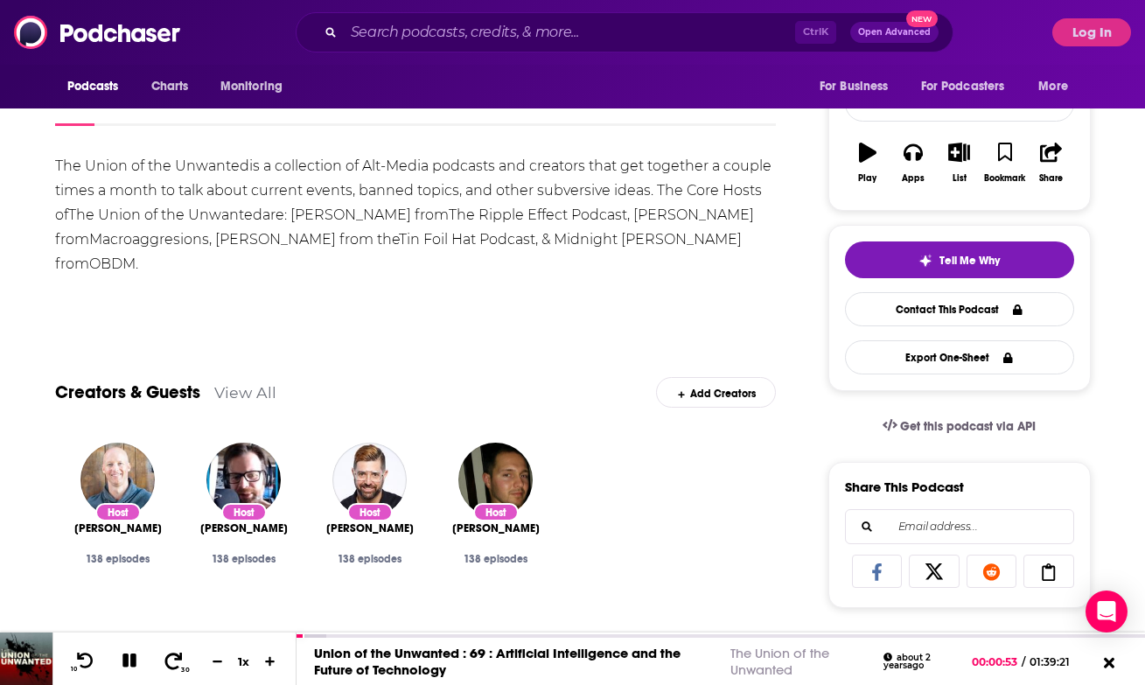
scroll to position [0, 0]
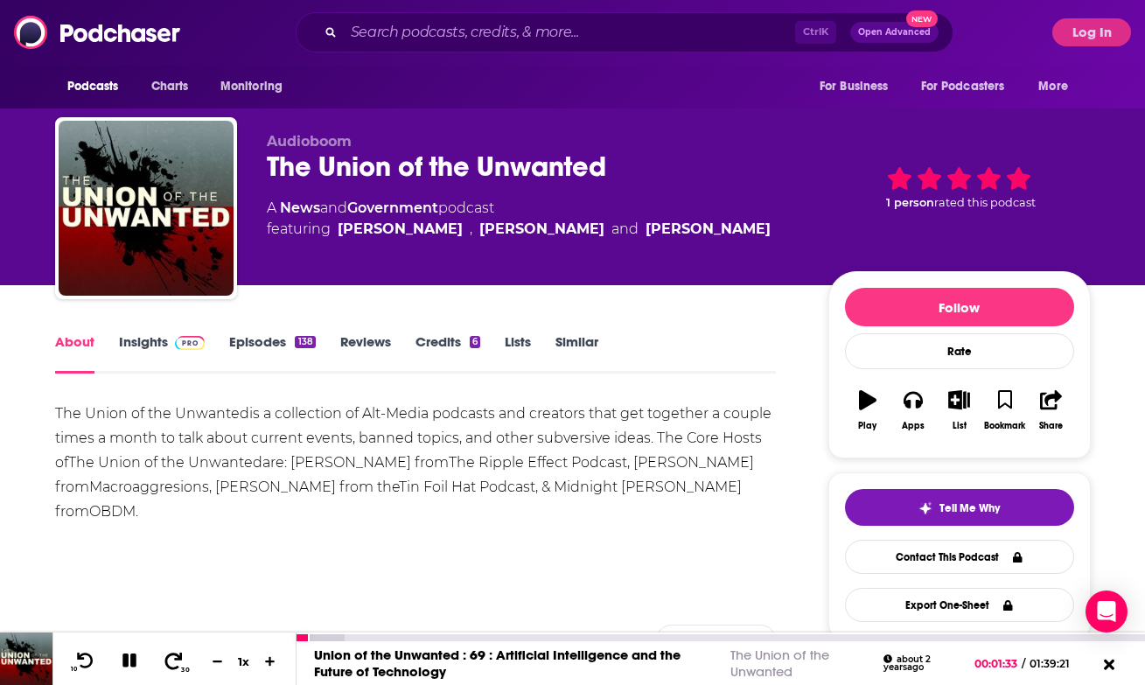
click at [177, 659] on icon at bounding box center [173, 660] width 17 height 17
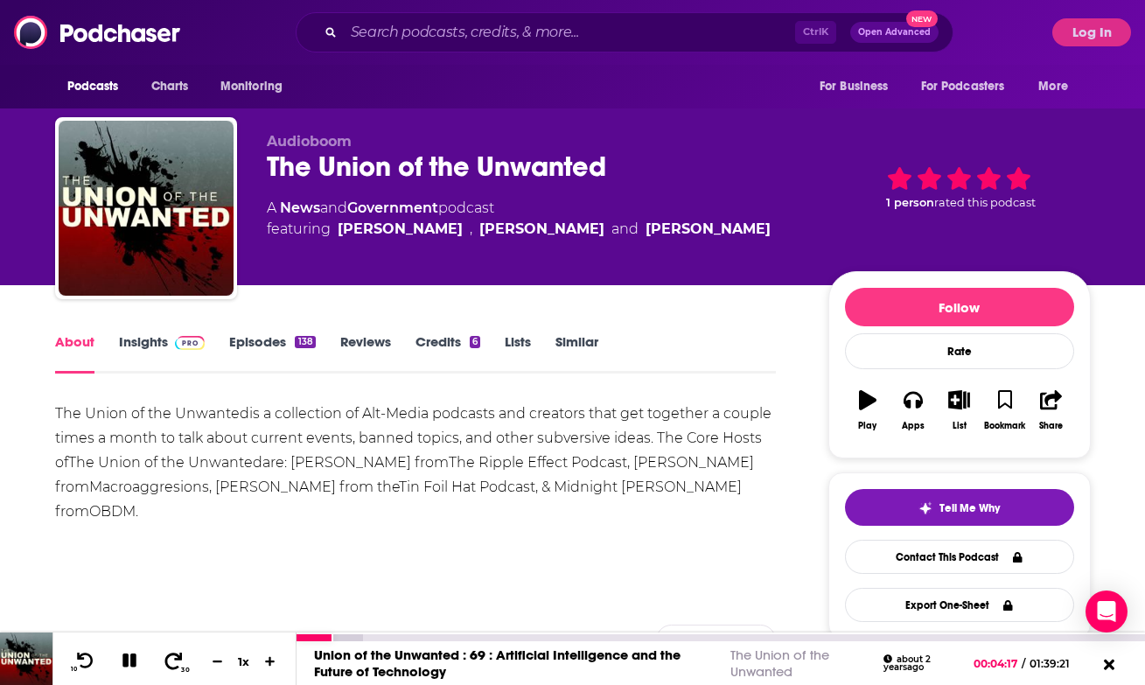
click at [177, 659] on icon at bounding box center [173, 660] width 17 height 17
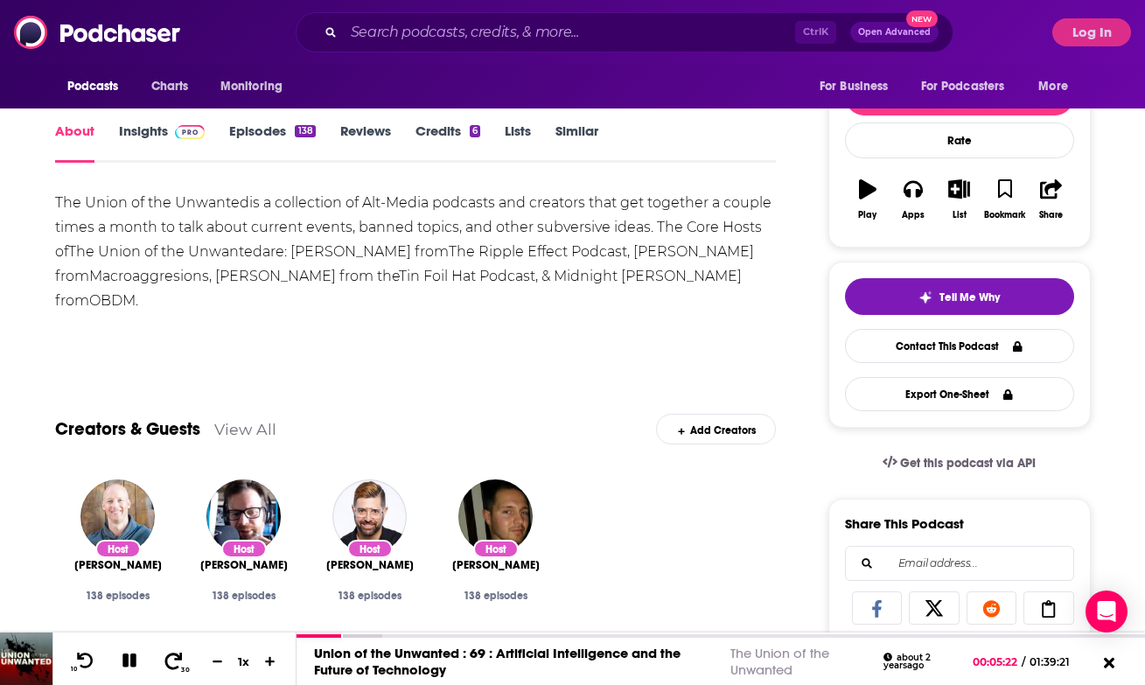
scroll to position [283, 0]
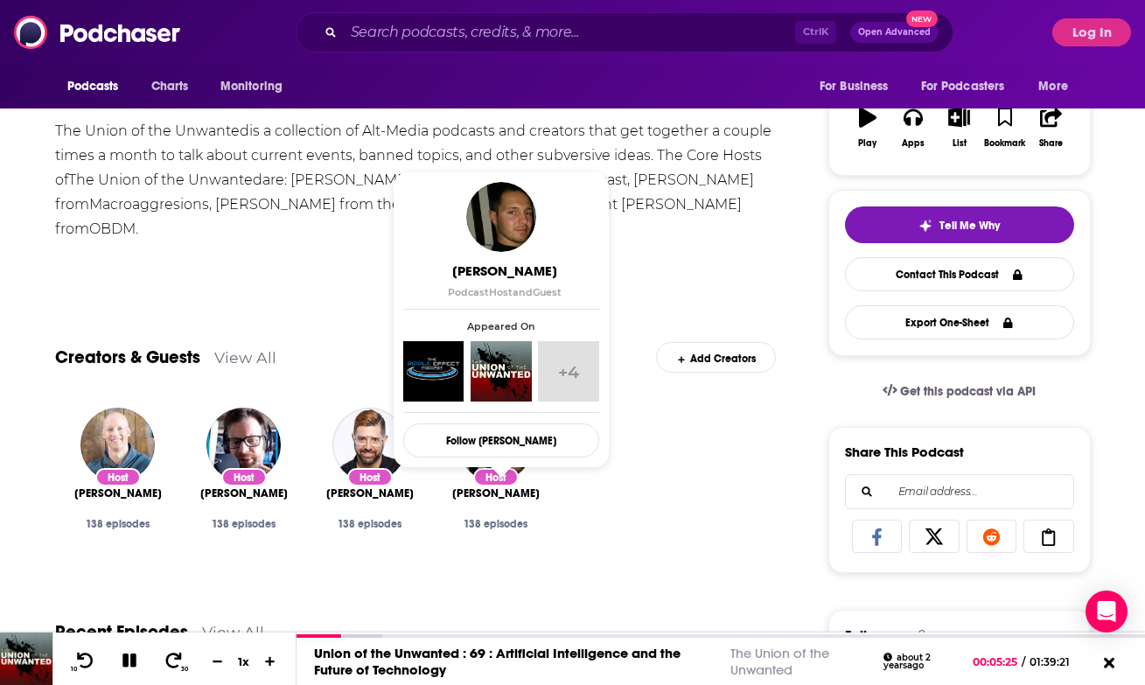
click at [501, 493] on span "[PERSON_NAME]" at bounding box center [495, 493] width 87 height 14
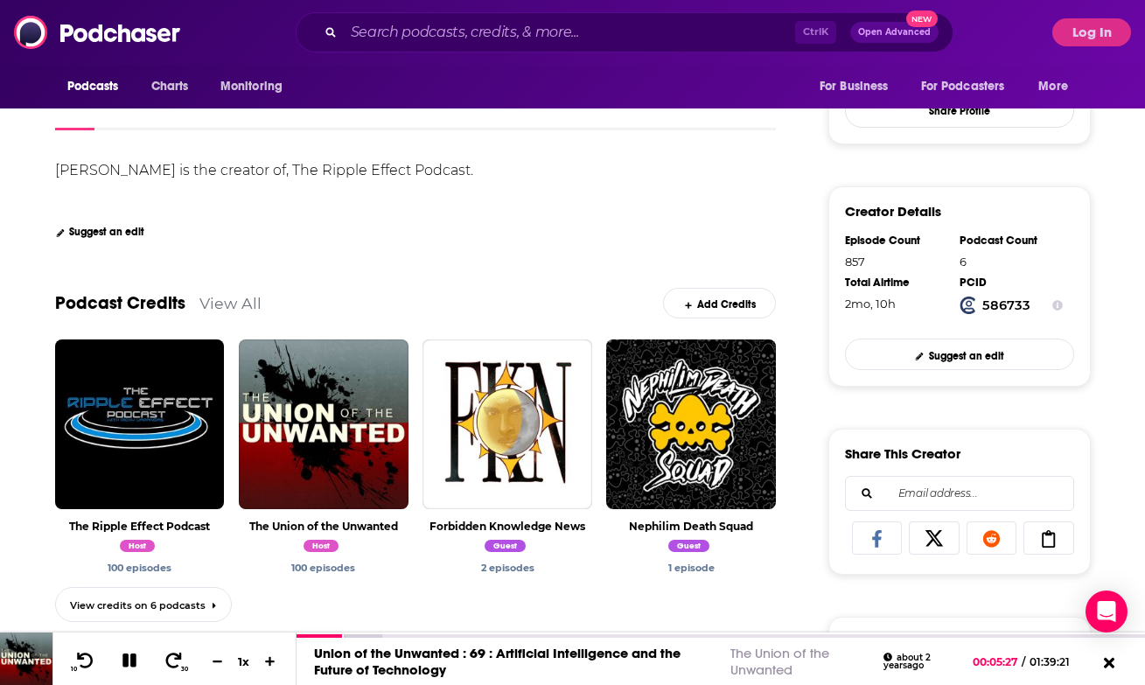
scroll to position [339, 0]
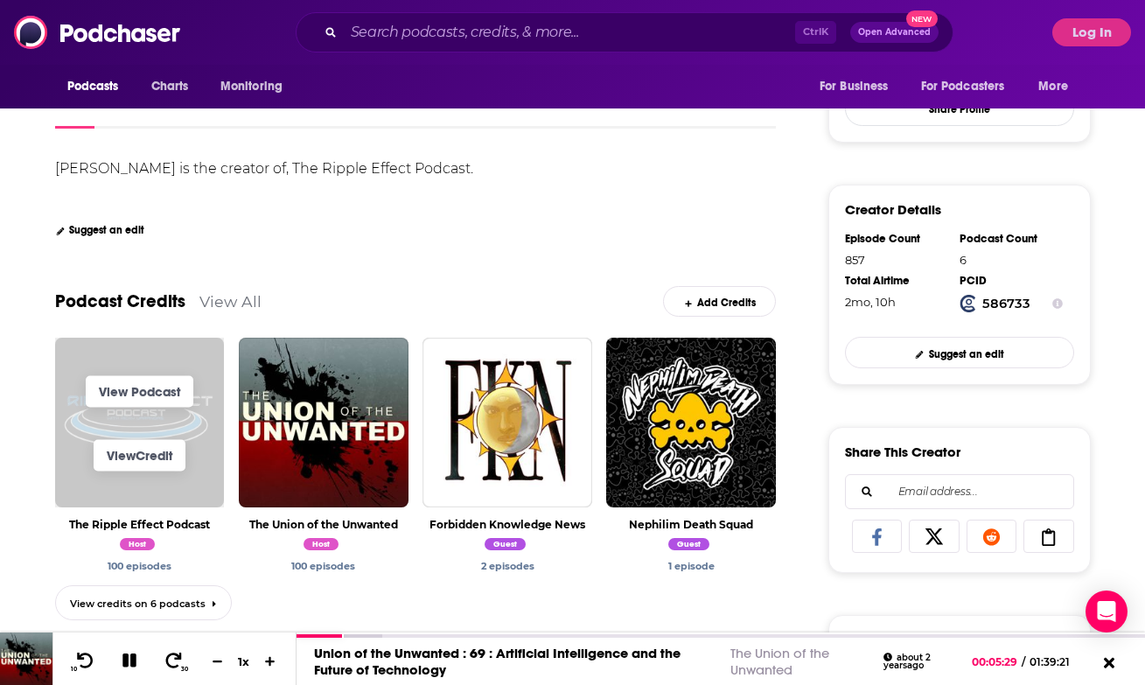
click at [164, 356] on span "View Podcast View Credit" at bounding box center [140, 423] width 170 height 170
click at [156, 398] on link "View Podcast" at bounding box center [140, 390] width 108 height 31
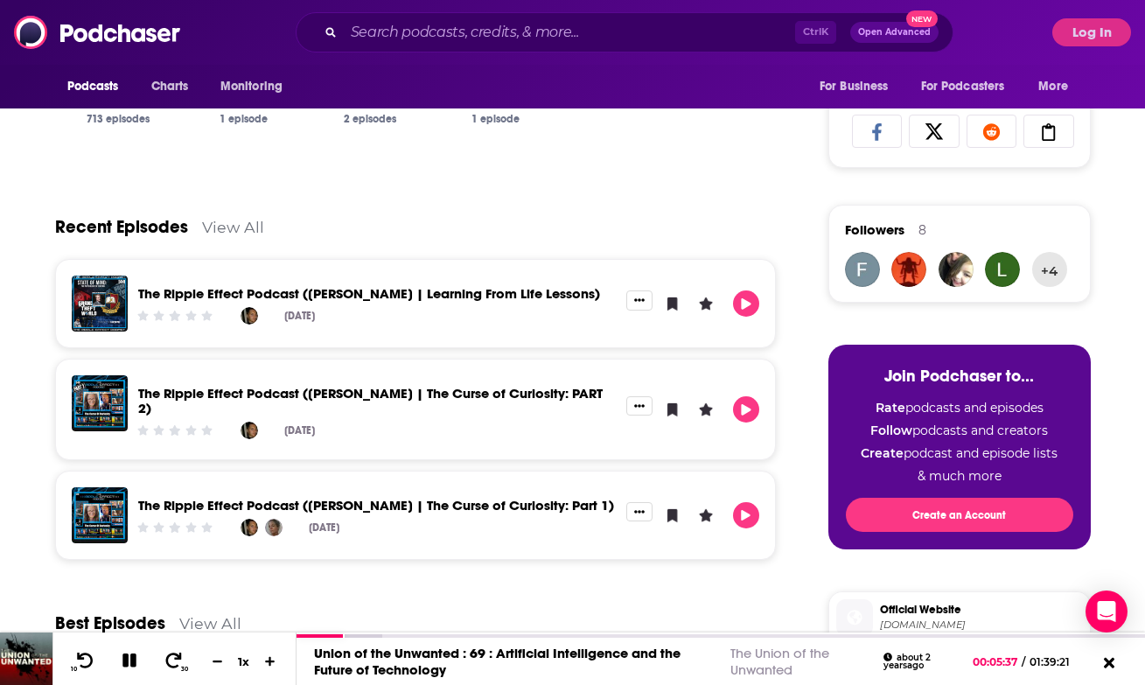
scroll to position [813, 0]
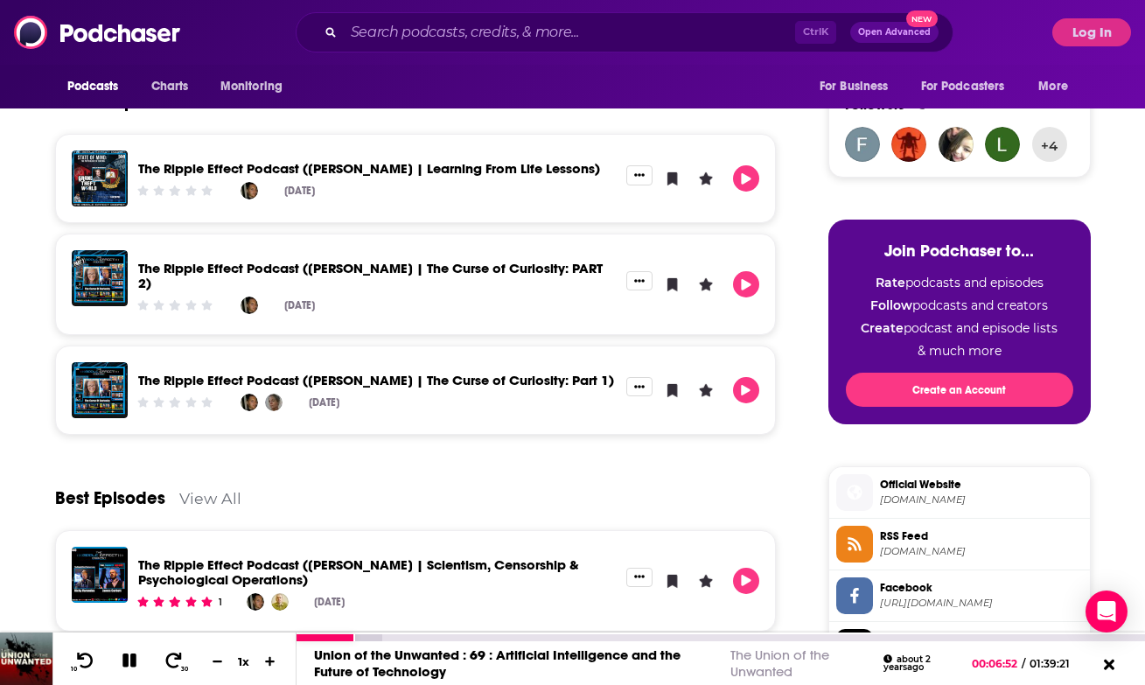
click at [132, 657] on icon at bounding box center [129, 661] width 14 height 14
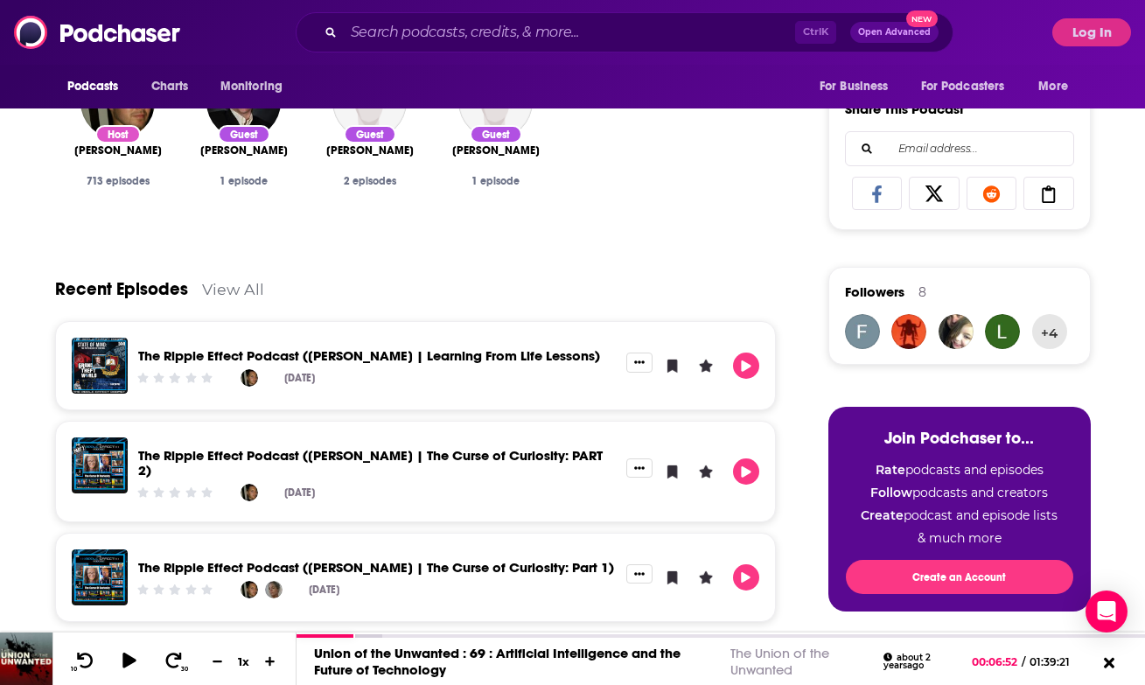
scroll to position [626, 0]
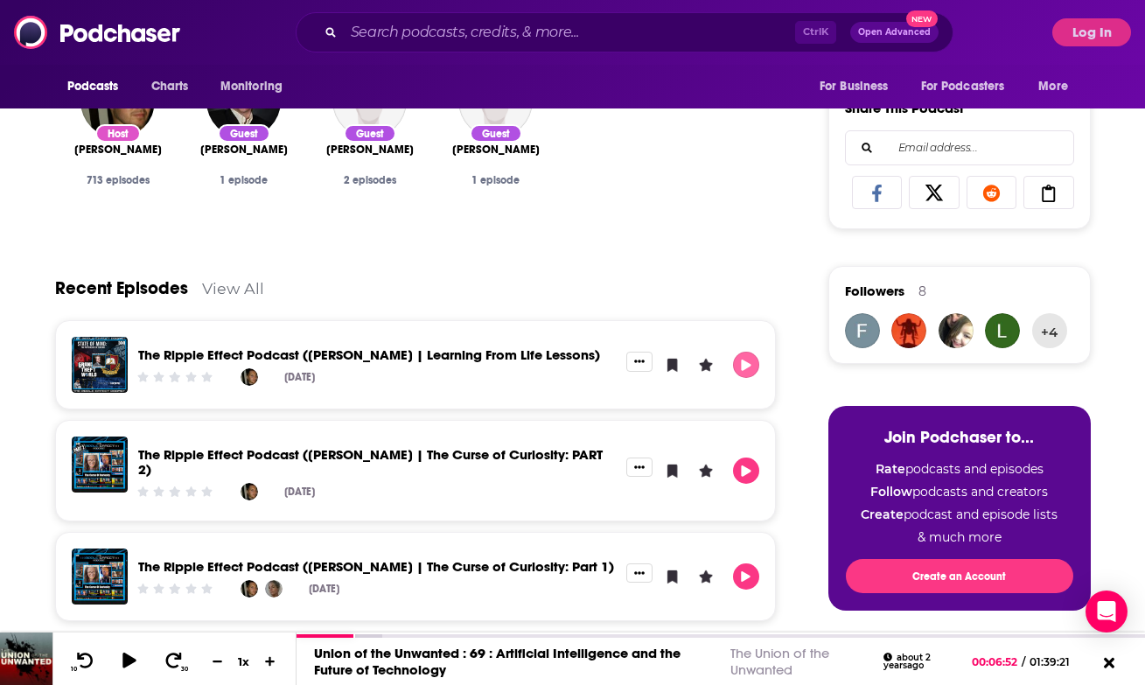
click at [753, 360] on icon "Play" at bounding box center [746, 365] width 14 height 11
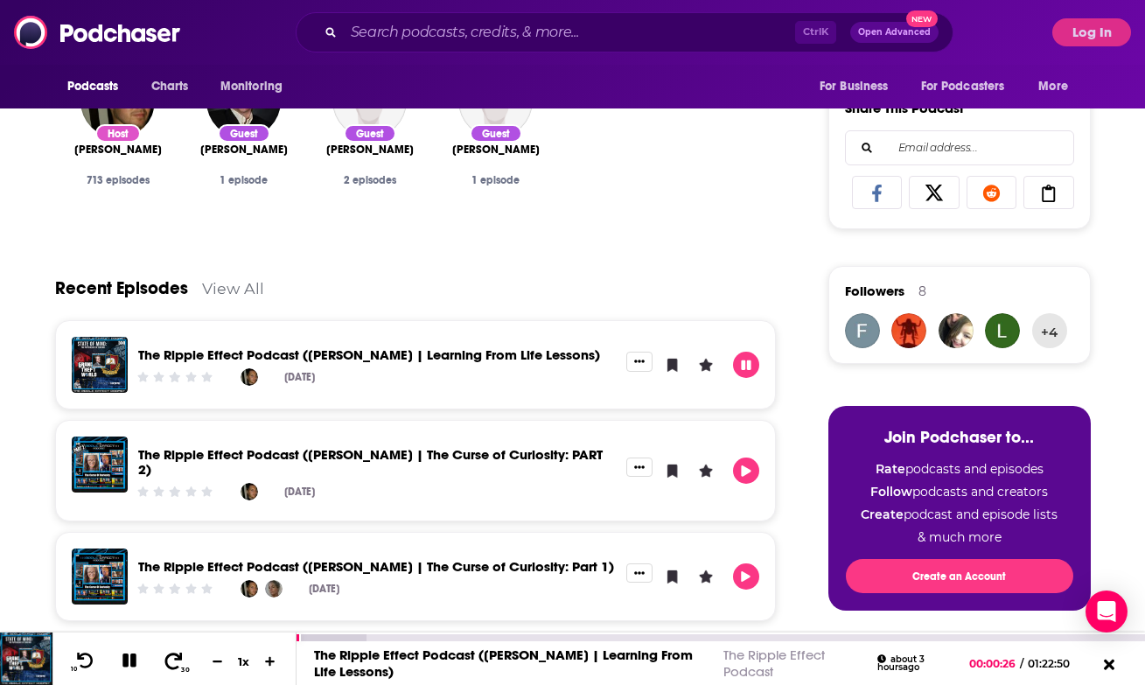
click at [175, 667] on icon at bounding box center [174, 660] width 22 height 17
click at [211, 253] on div "Recent Episodes View All" at bounding box center [416, 277] width 722 height 85
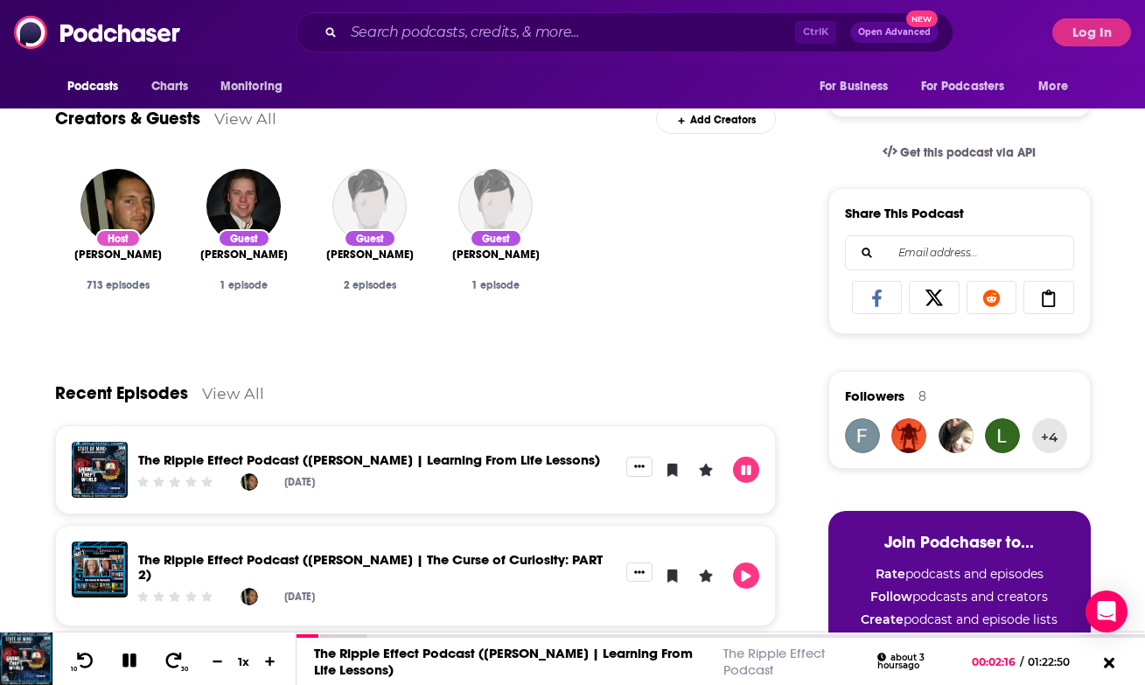
scroll to position [0, 0]
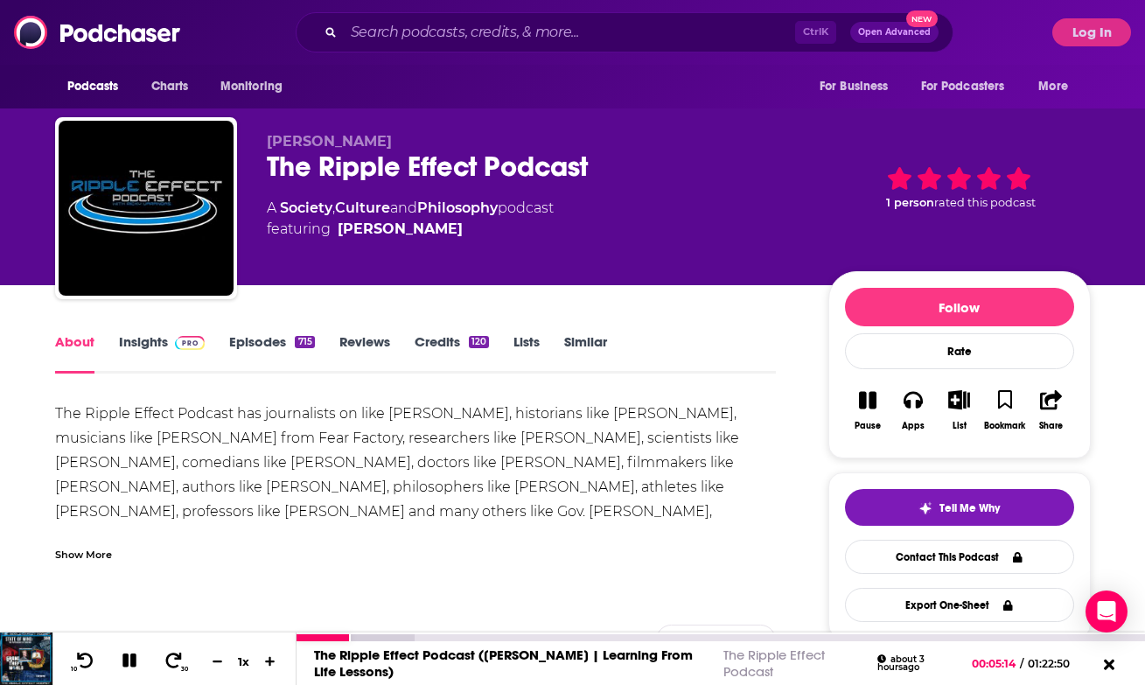
click at [132, 661] on icon at bounding box center [129, 661] width 15 height 15
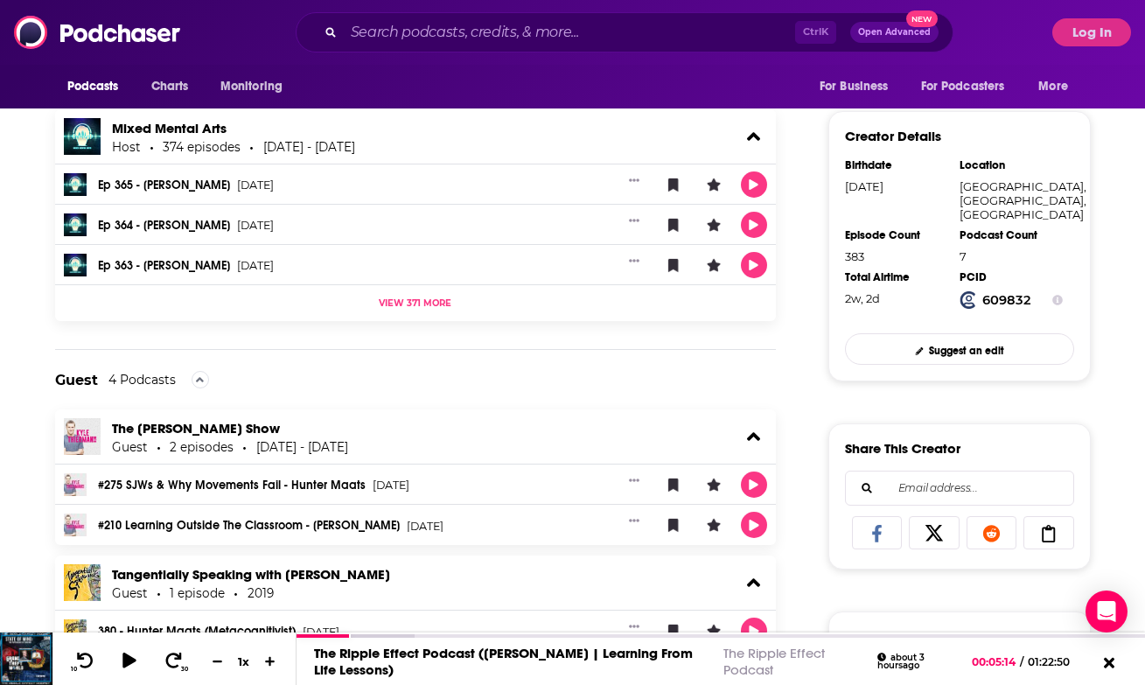
scroll to position [556, 0]
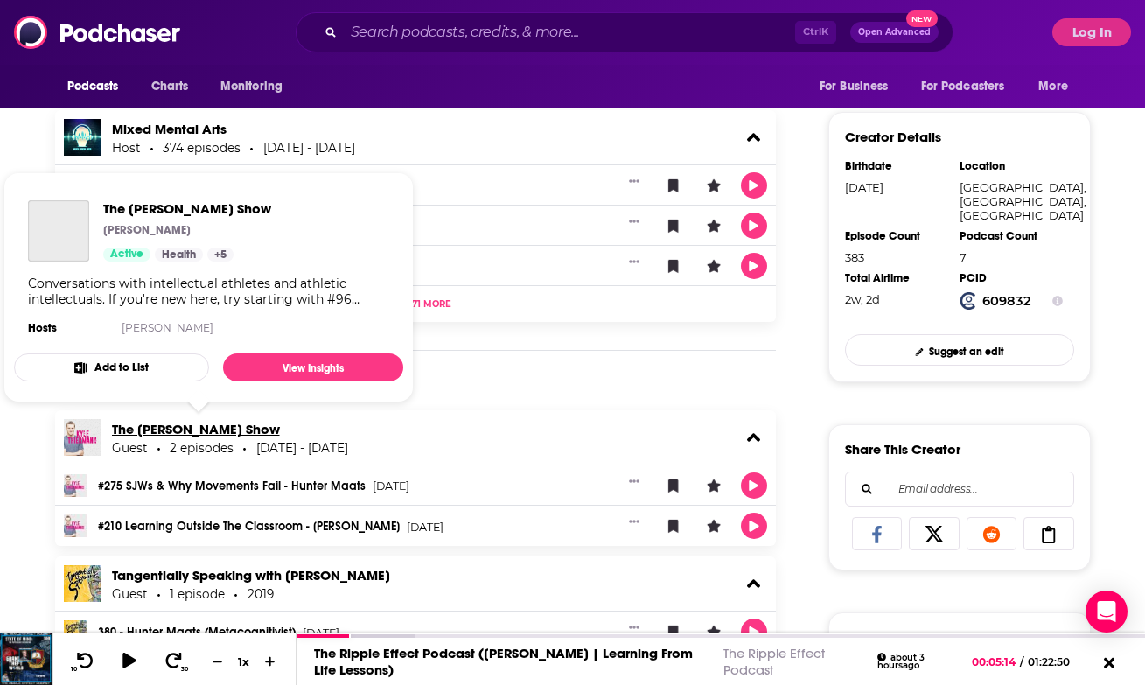
click at [236, 426] on link "The [PERSON_NAME] Show" at bounding box center [196, 429] width 168 height 17
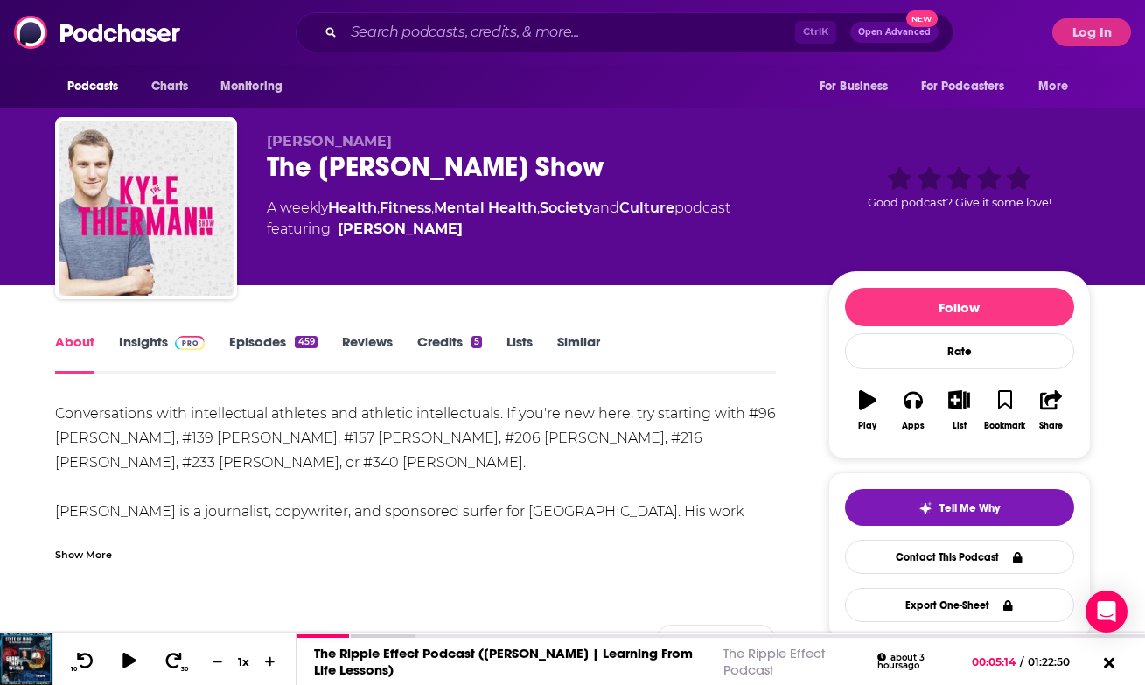
click at [84, 547] on div "Show More" at bounding box center [83, 553] width 57 height 17
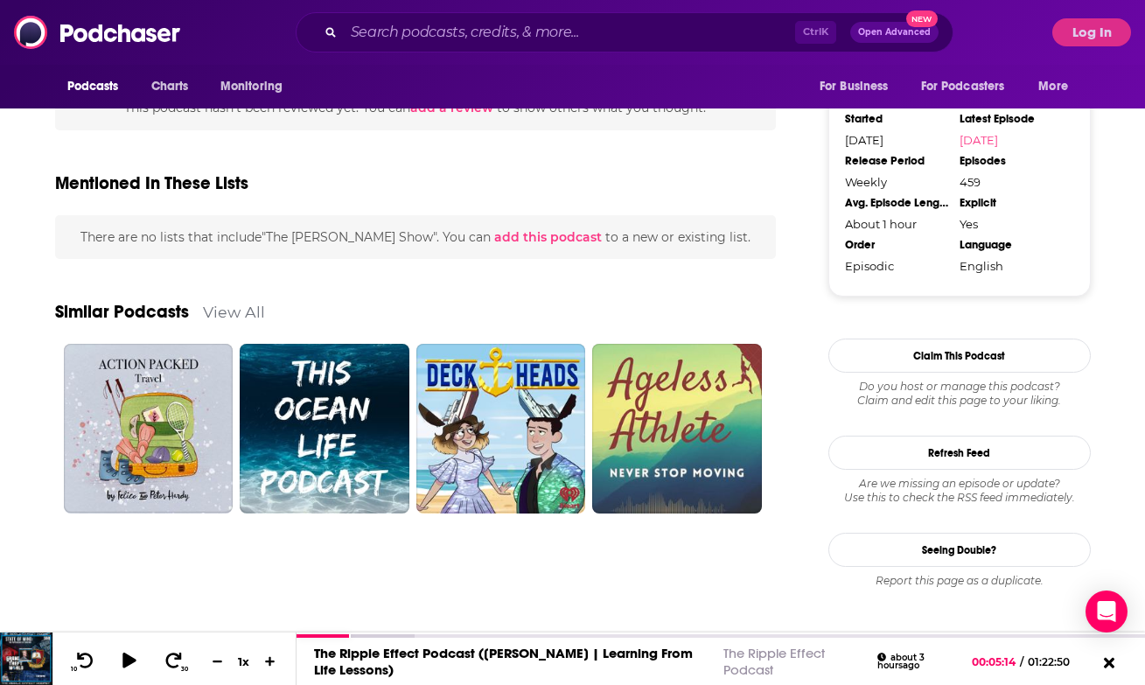
scroll to position [1403, 0]
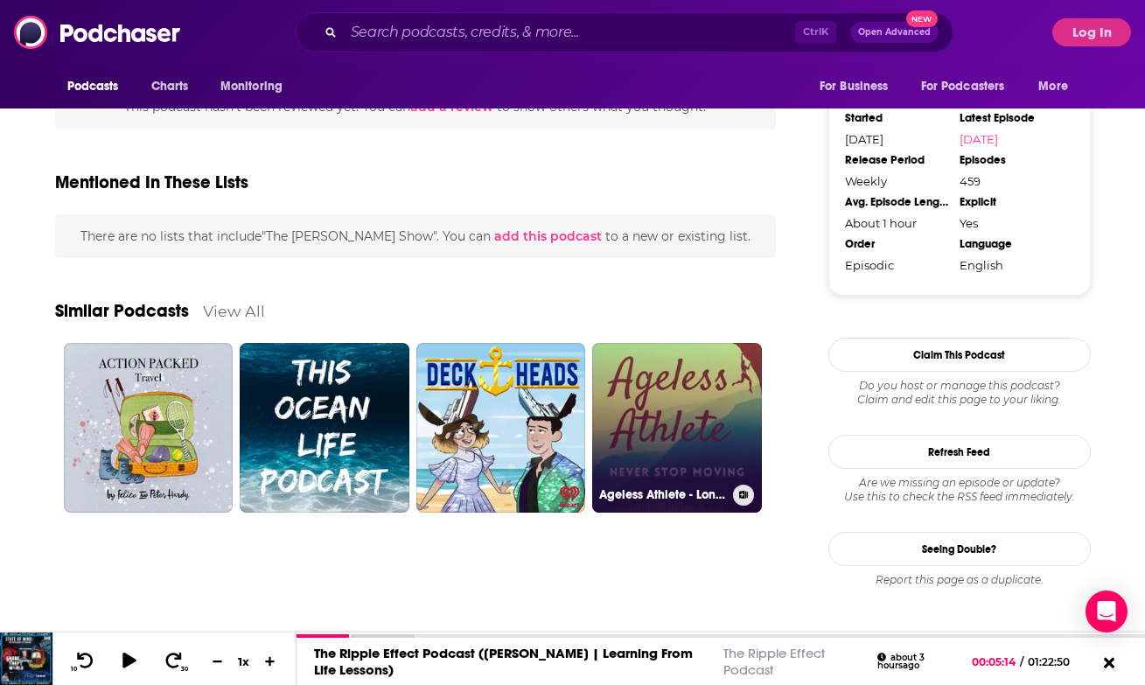
click at [685, 403] on link "Ageless Athlete - Longevity Insights From Adventure Sports Legends" at bounding box center [677, 428] width 170 height 170
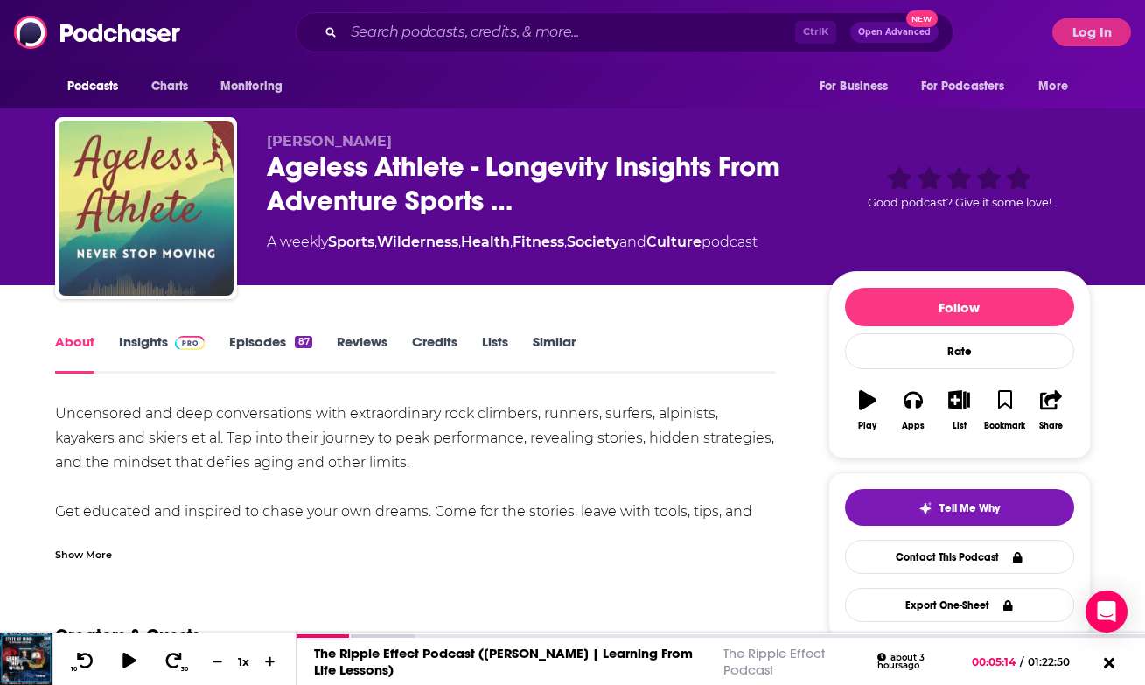
type input "[URL][DOMAIN_NAME][PERSON_NAME]"
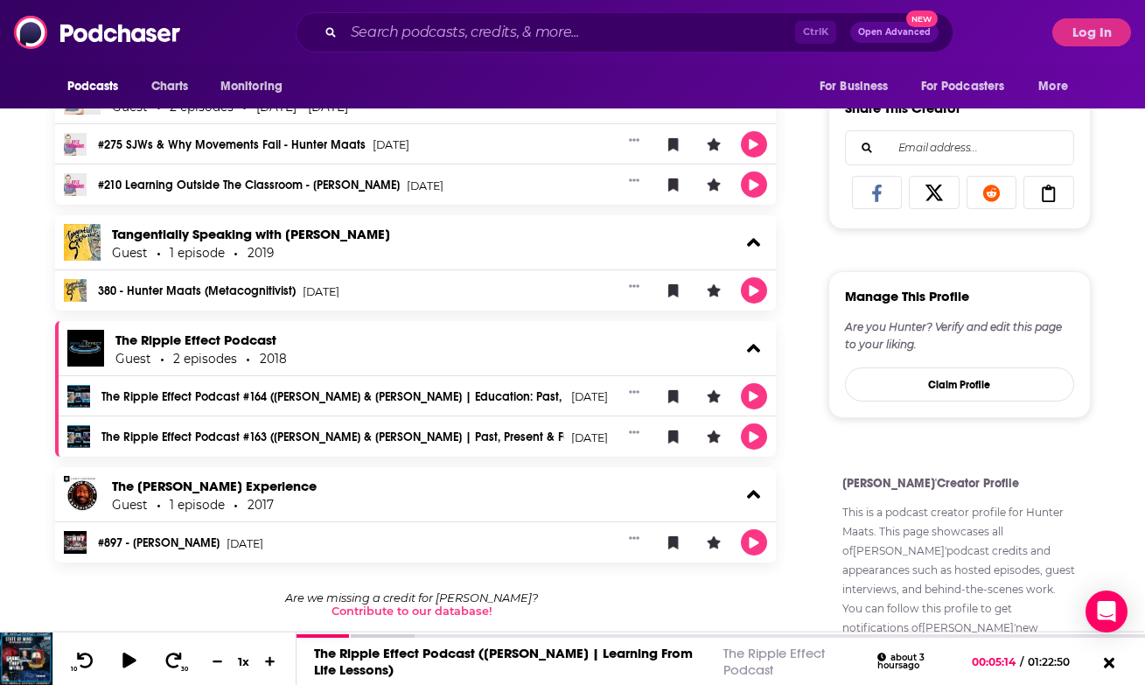
scroll to position [877, 0]
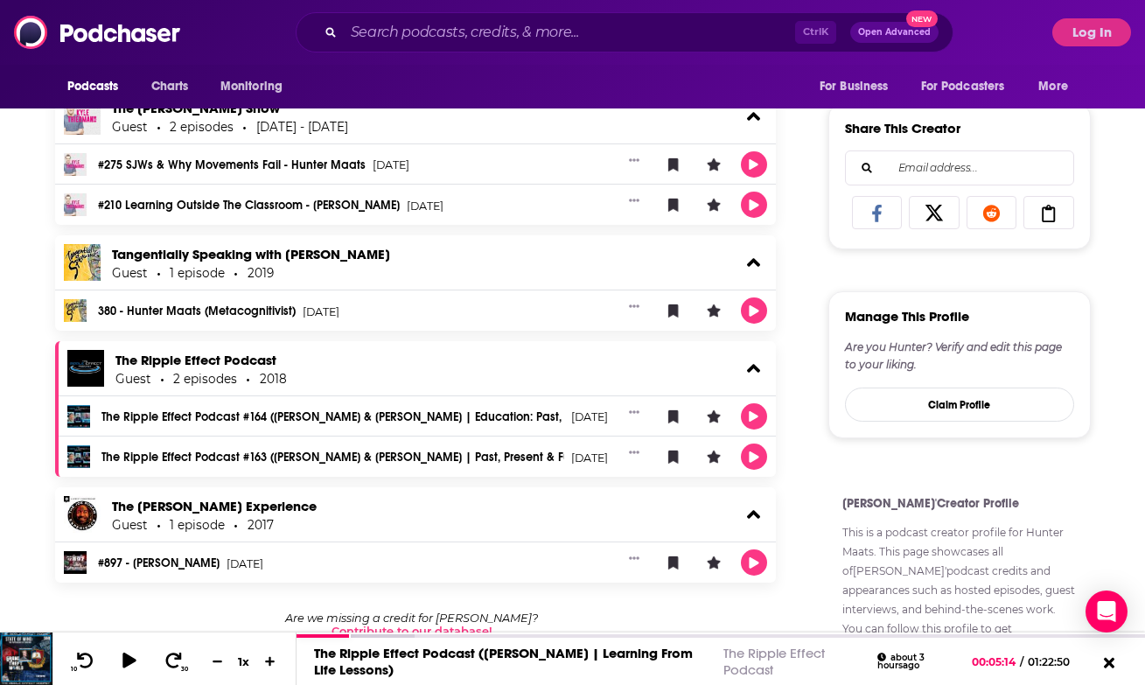
click at [168, 563] on link "#897 - [PERSON_NAME]" at bounding box center [159, 563] width 122 height 12
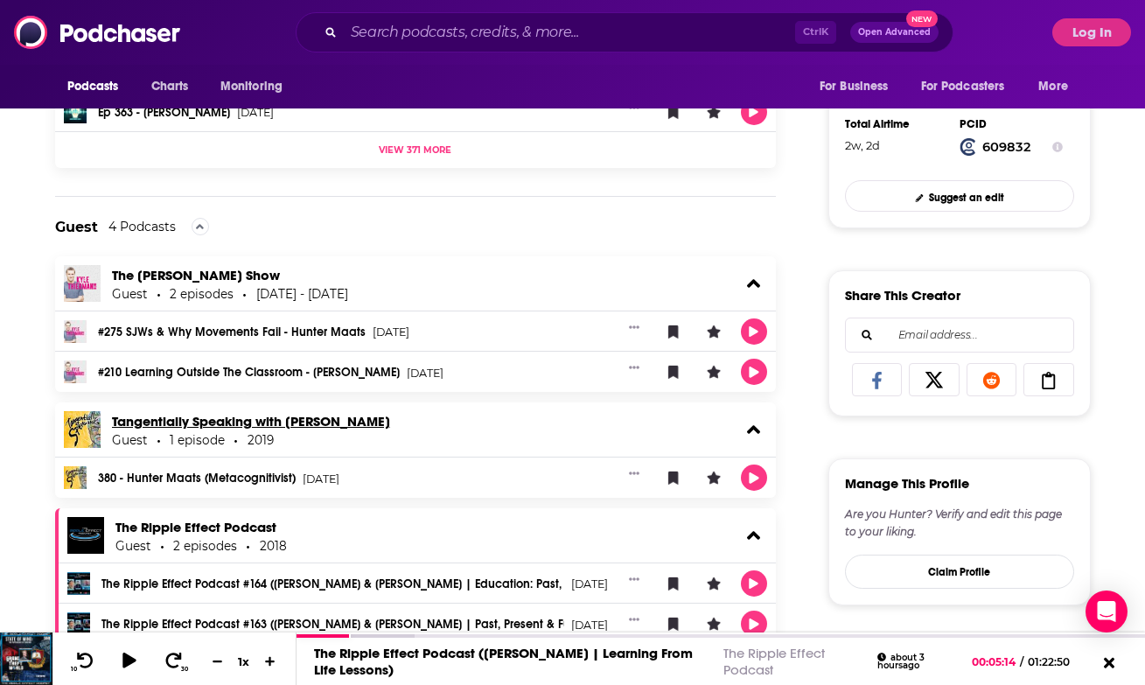
click at [330, 420] on link "Tangentially Speaking with [PERSON_NAME]" at bounding box center [251, 421] width 278 height 17
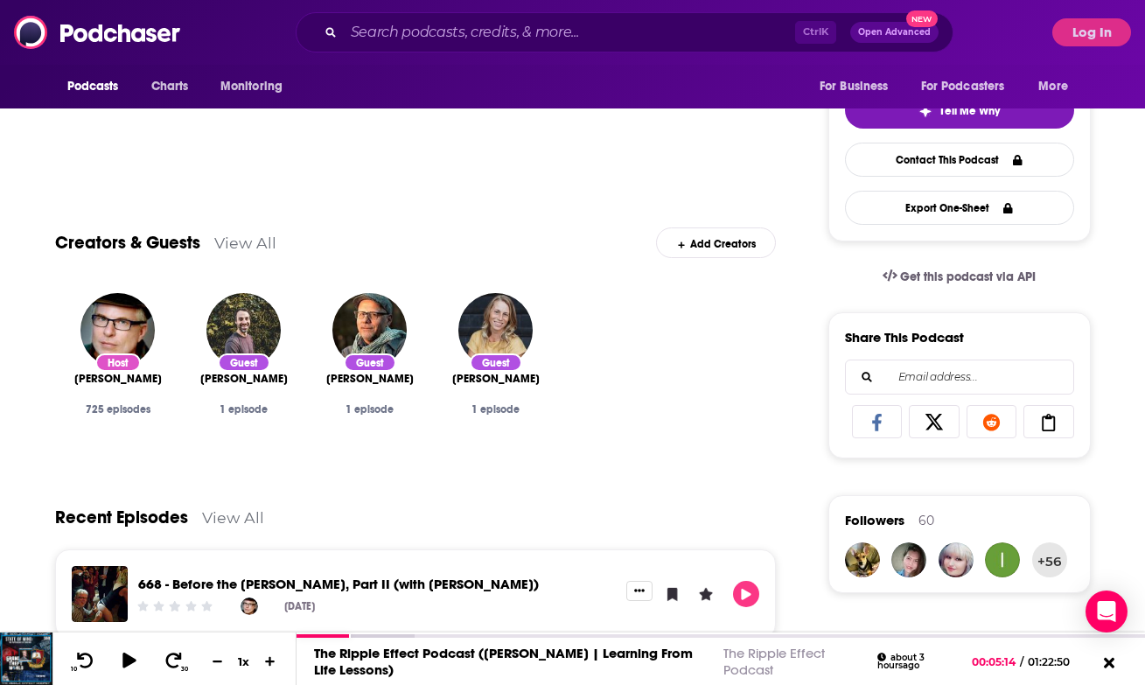
scroll to position [655, 0]
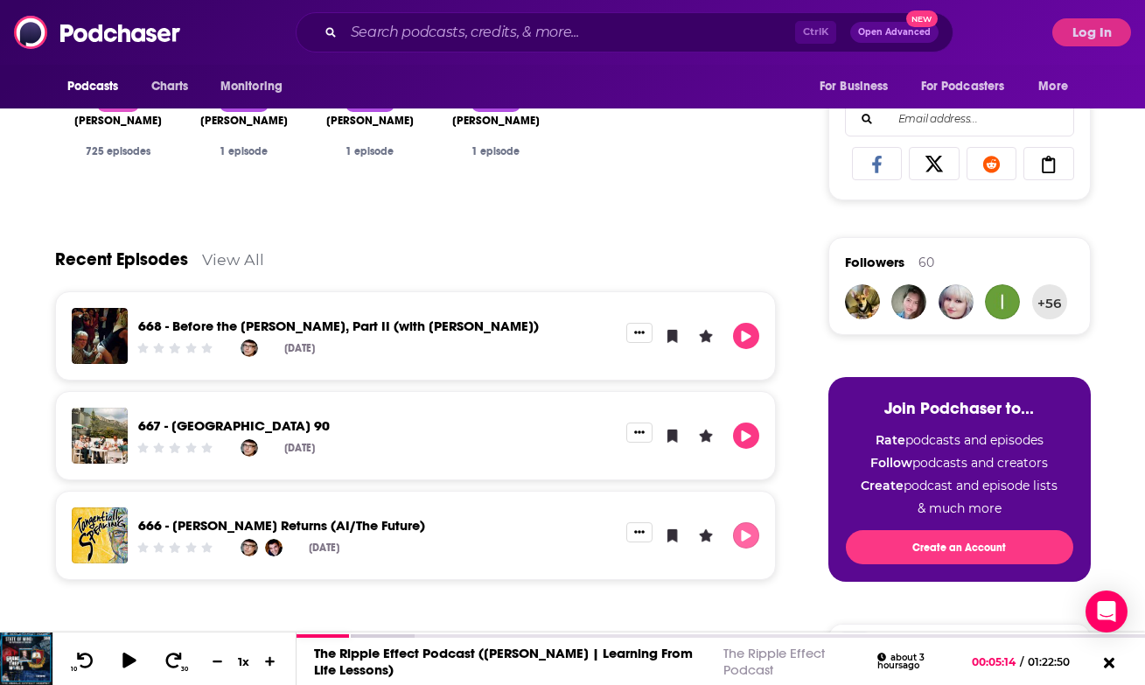
click at [751, 535] on icon "Play" at bounding box center [747, 535] width 10 height 11
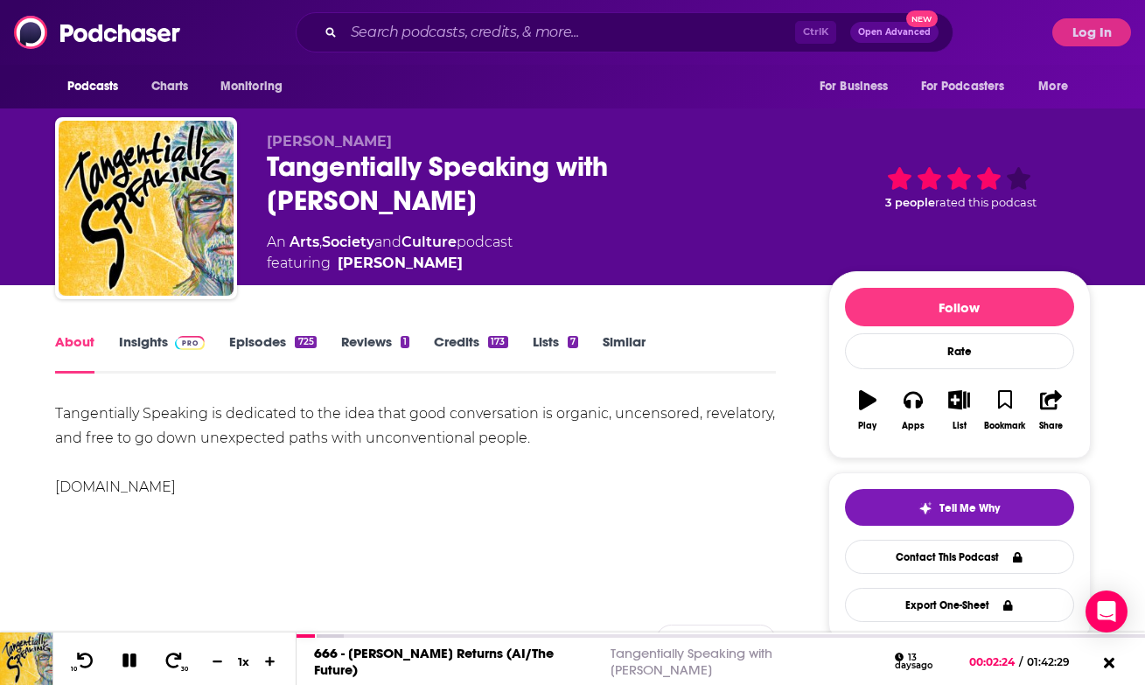
scroll to position [202, 0]
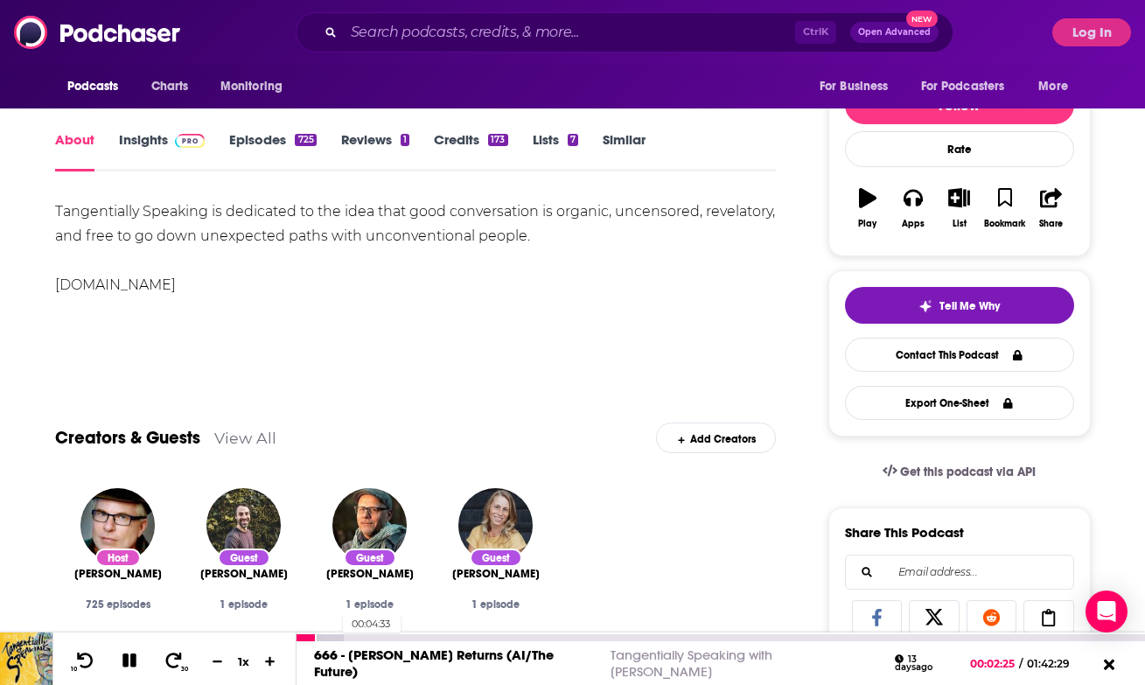
click at [333, 639] on div at bounding box center [320, 637] width 46 height 7
click at [350, 637] on div at bounding box center [333, 637] width 73 height 7
click at [365, 637] on div at bounding box center [342, 637] width 90 height 7
click at [379, 637] on div "00:09:56" at bounding box center [721, 637] width 849 height 7
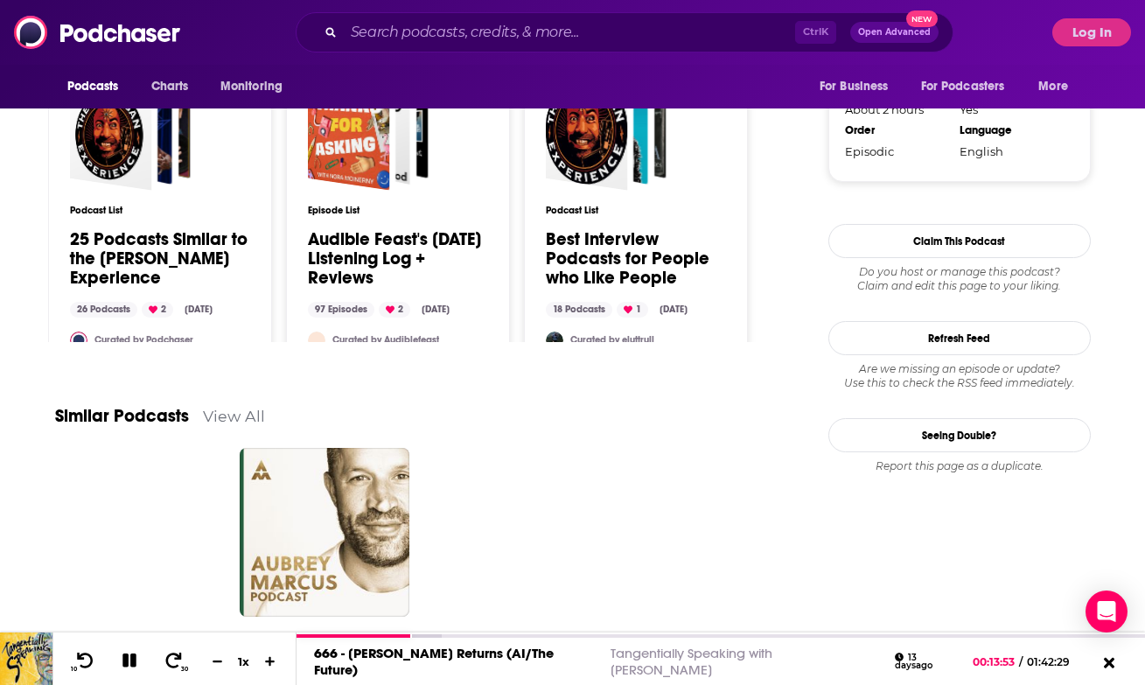
scroll to position [1520, 0]
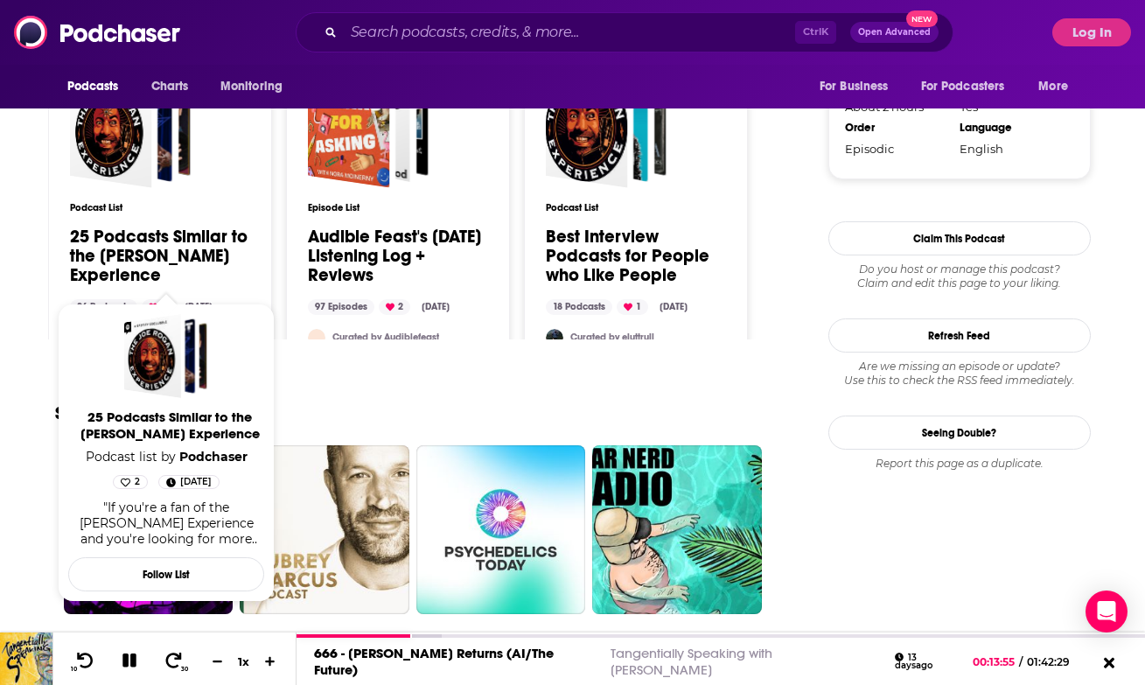
click at [136, 243] on link "25 Podcasts Similar to the [PERSON_NAME] Experience" at bounding box center [160, 256] width 180 height 58
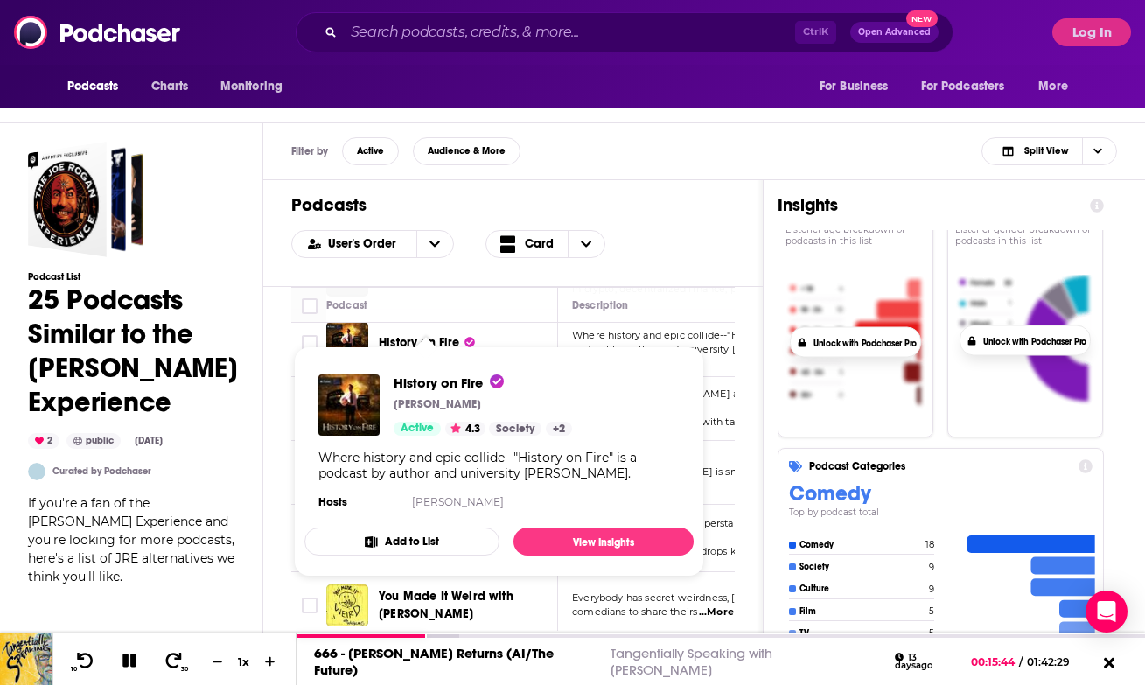
scroll to position [940, 0]
click at [466, 381] on span "History on Fire" at bounding box center [449, 382] width 110 height 17
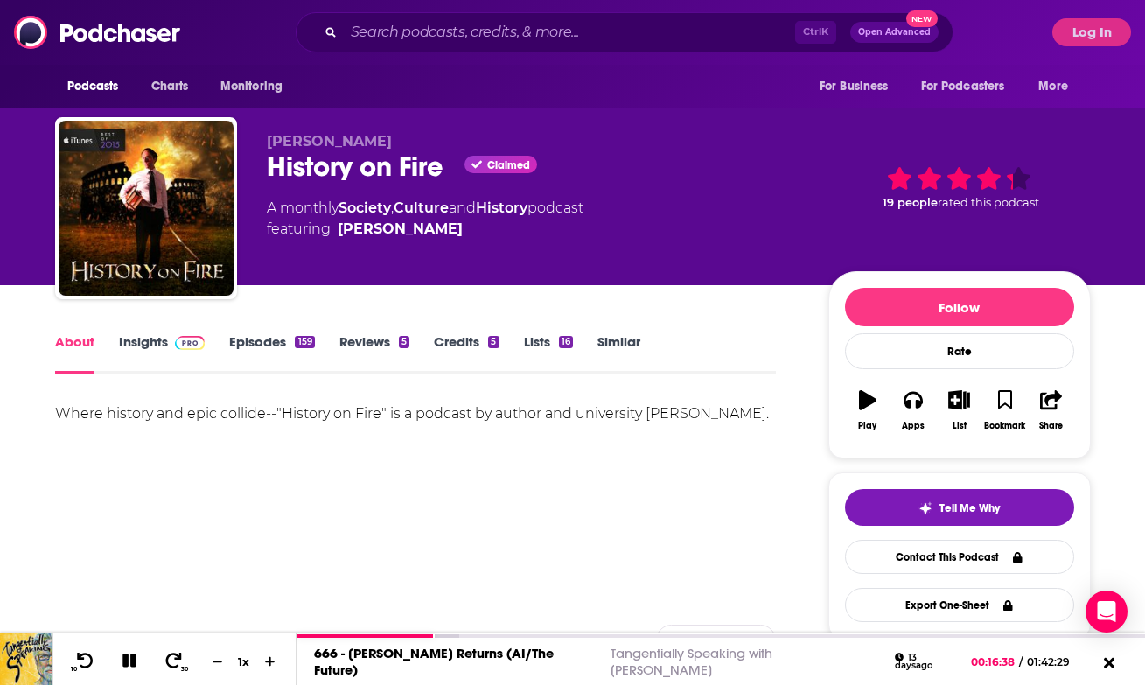
click at [278, 341] on link "Episodes 159" at bounding box center [271, 353] width 85 height 40
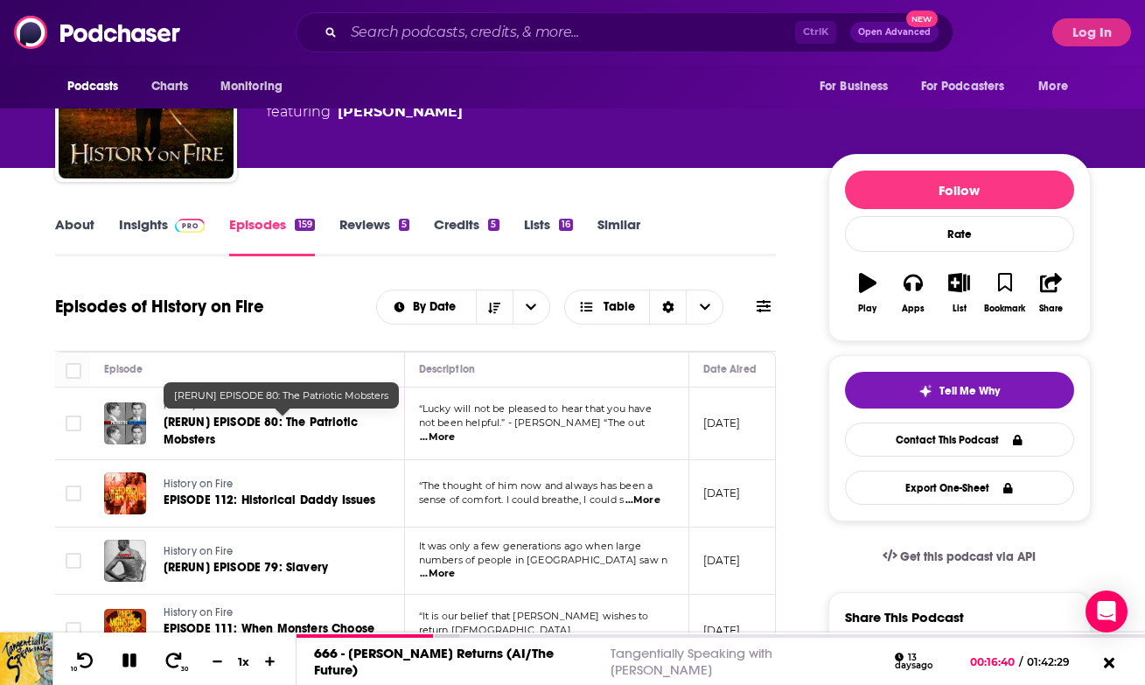
scroll to position [122, 0]
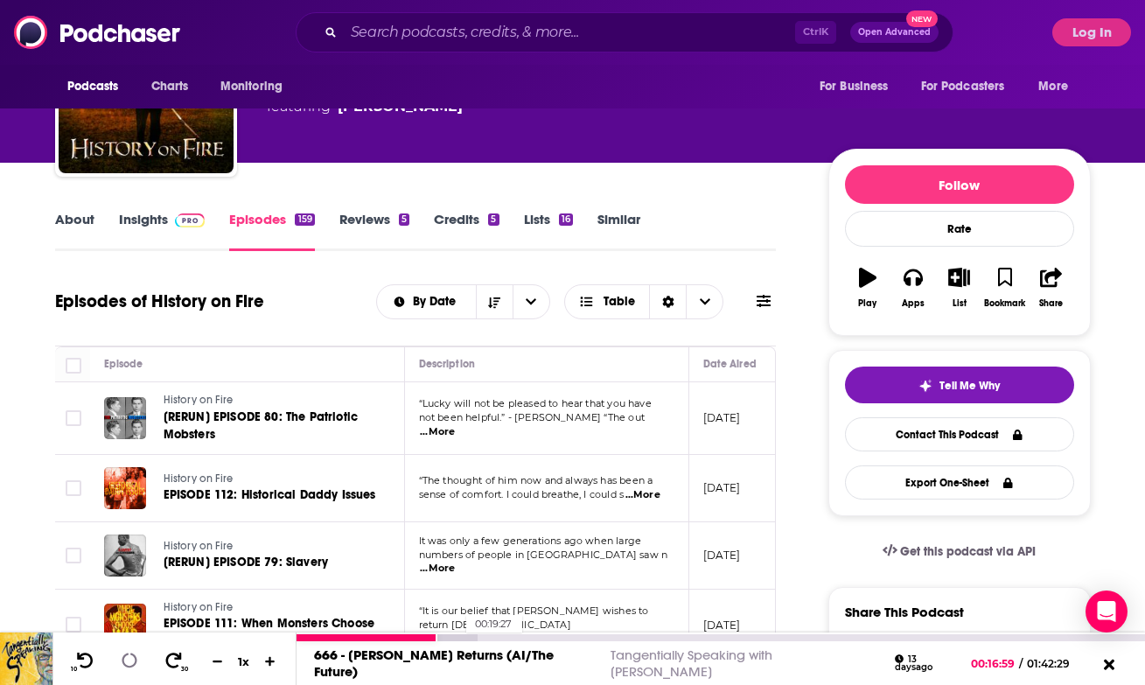
click at [458, 639] on div at bounding box center [387, 637] width 181 height 7
click at [473, 639] on div "00:21:21" at bounding box center [721, 637] width 849 height 7
click at [432, 638] on div at bounding box center [386, 637] width 179 height 7
click at [177, 662] on icon at bounding box center [174, 660] width 22 height 17
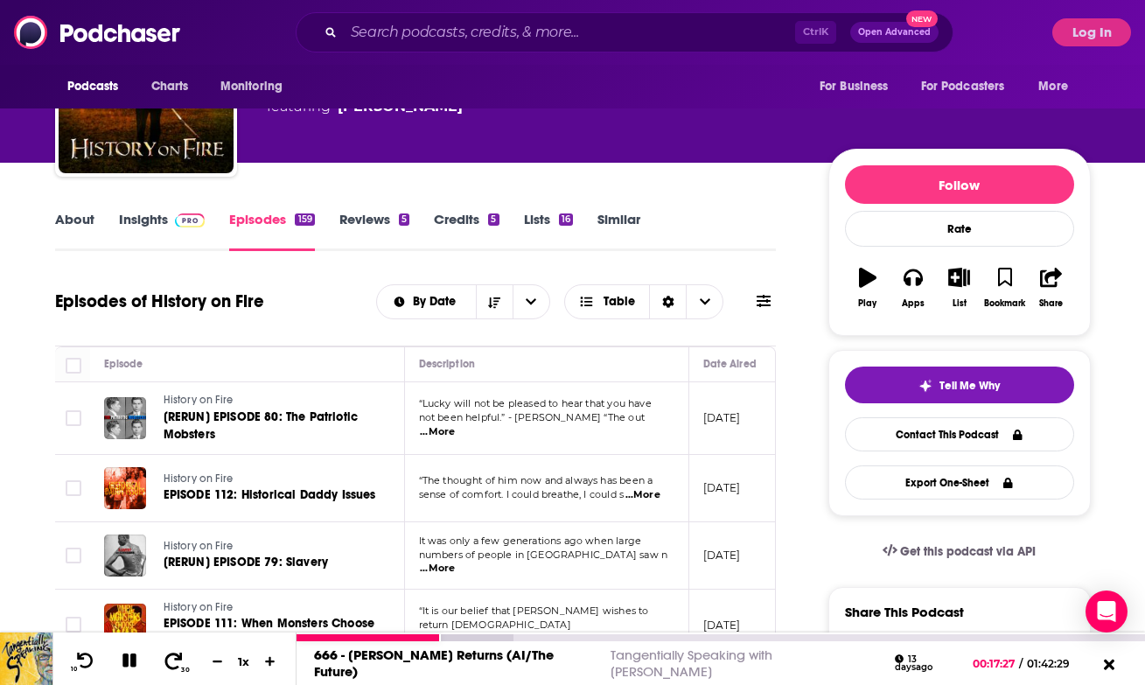
click at [177, 662] on icon at bounding box center [174, 660] width 22 height 17
click at [87, 660] on icon at bounding box center [85, 660] width 22 height 17
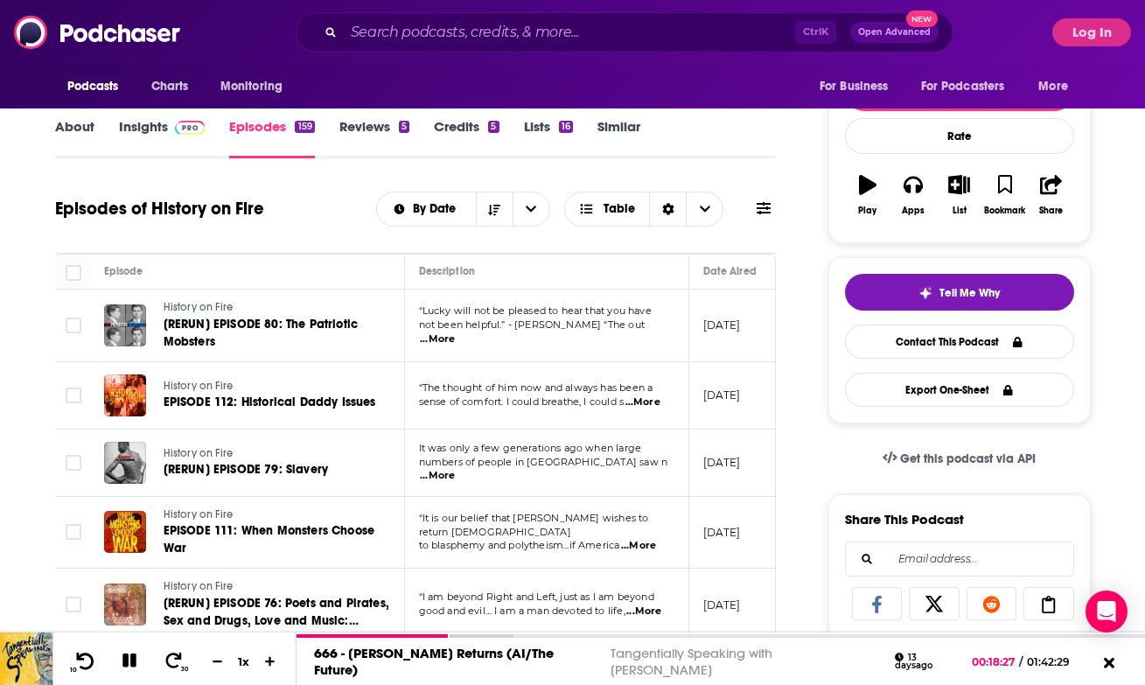
scroll to position [222, 0]
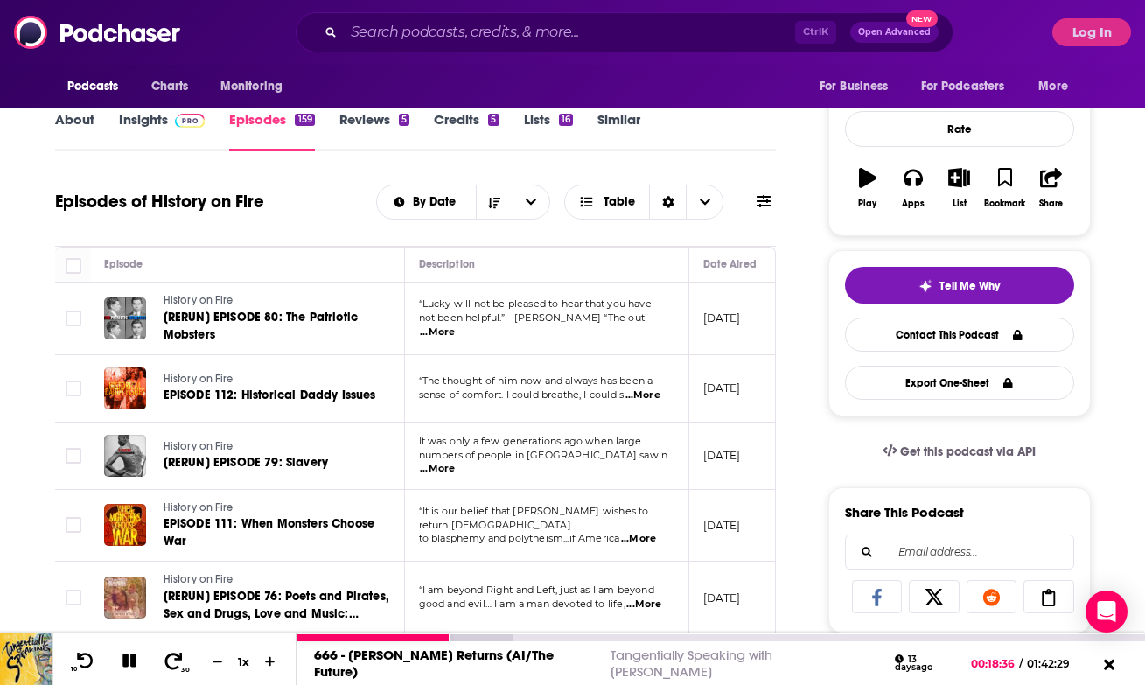
click at [170, 657] on icon at bounding box center [174, 660] width 22 height 17
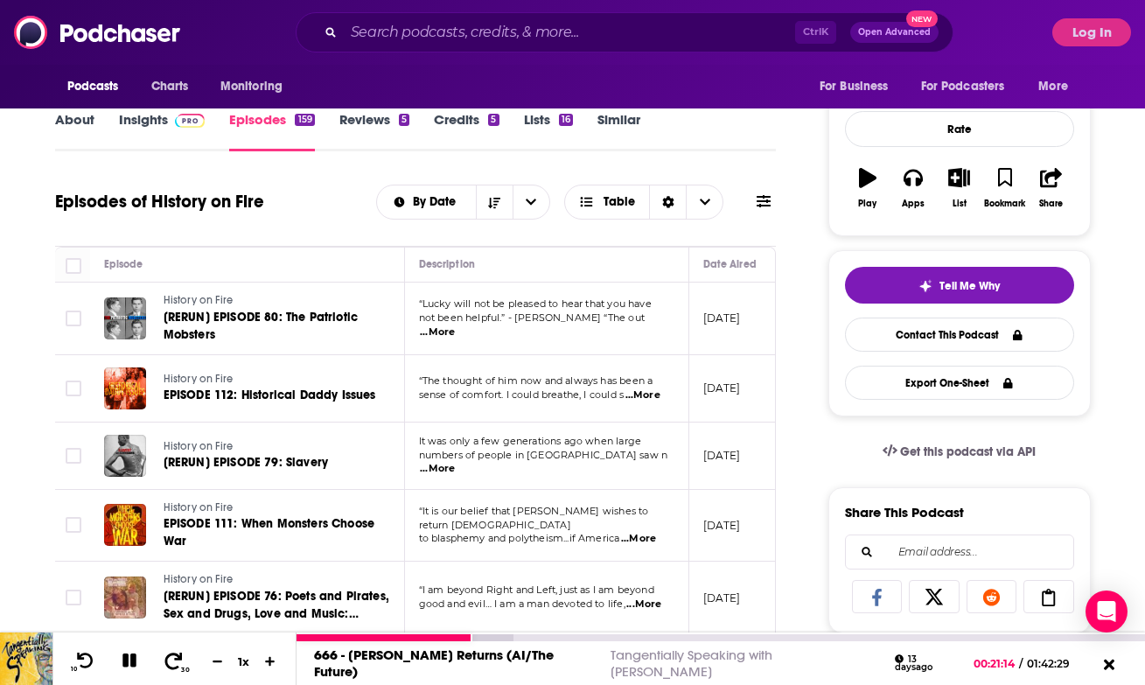
click at [170, 657] on icon at bounding box center [174, 660] width 22 height 17
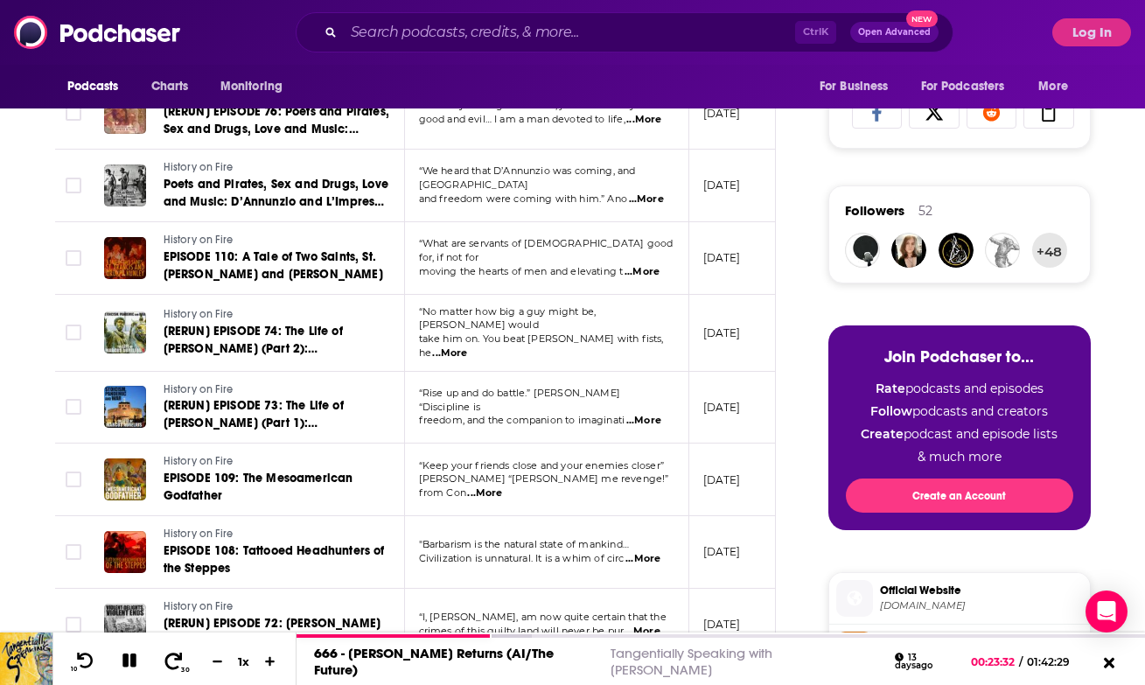
scroll to position [0, 0]
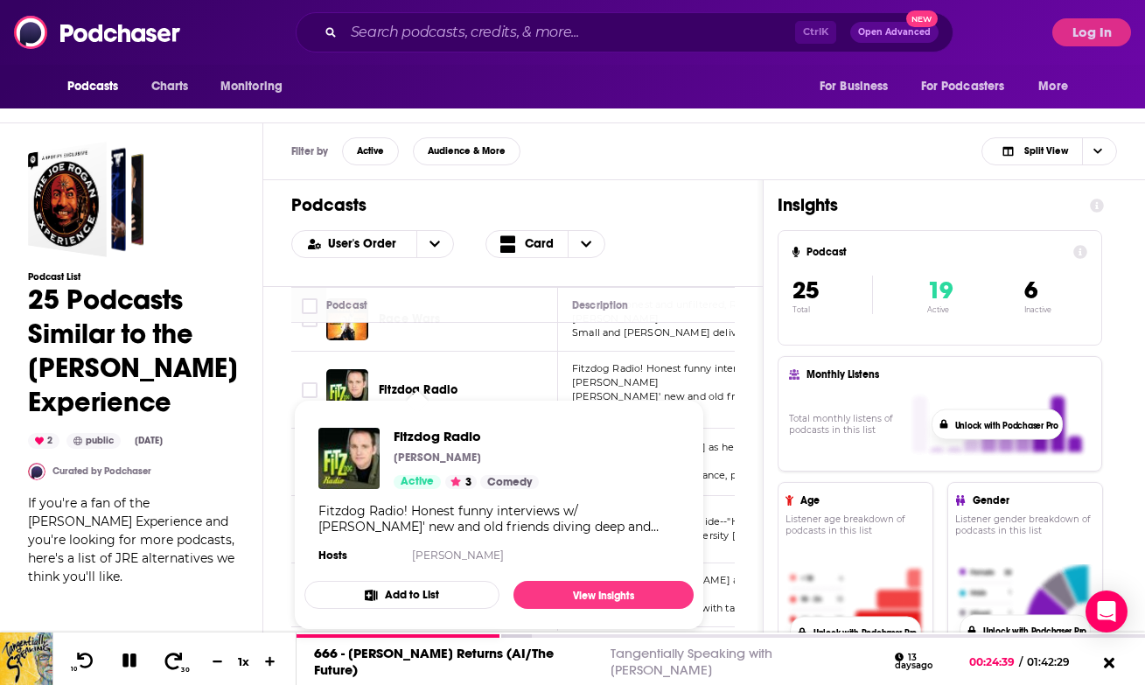
scroll to position [753, 0]
click at [442, 437] on span "Fitzdog Radio" at bounding box center [466, 436] width 145 height 17
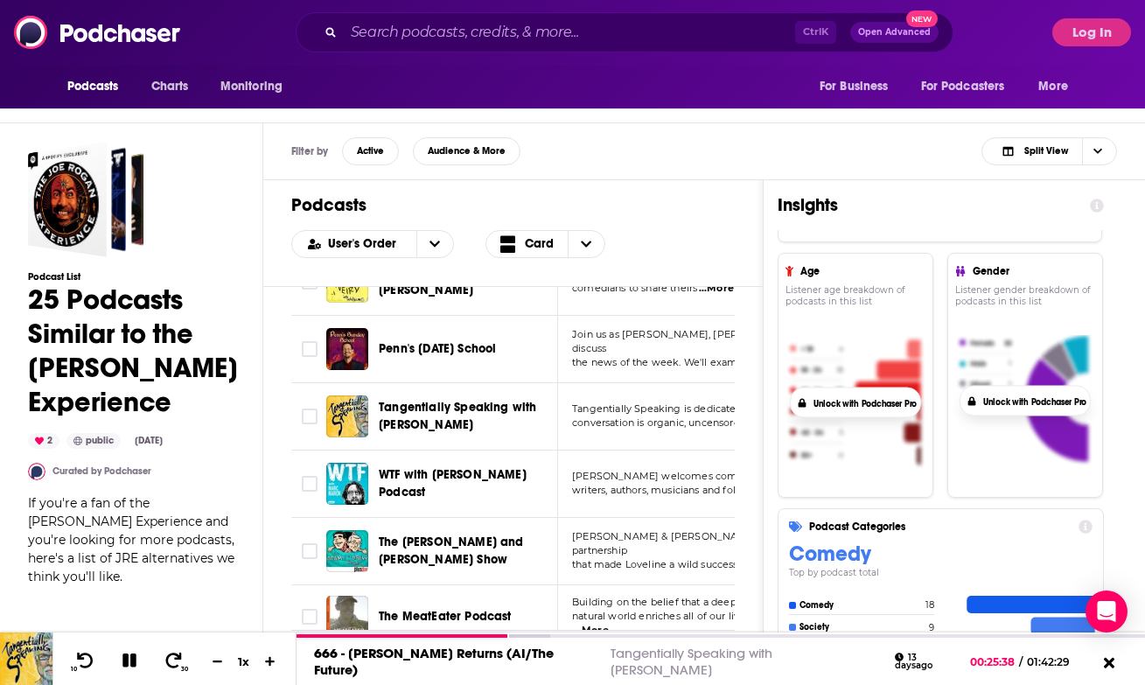
scroll to position [1123, 0]
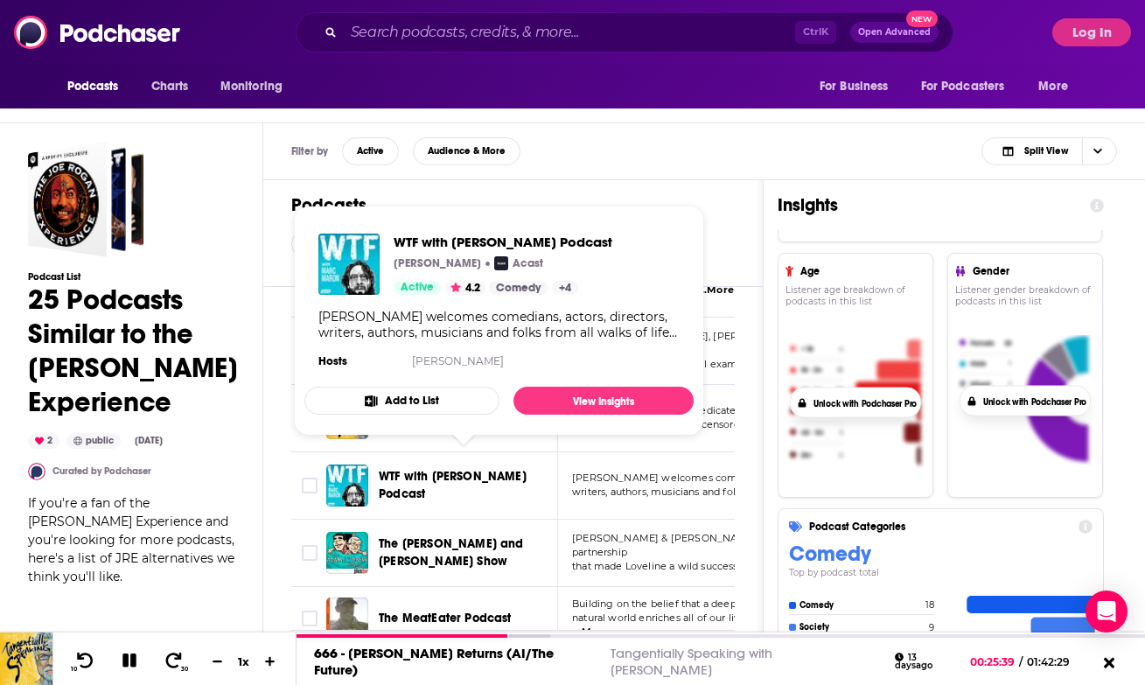
click at [501, 469] on span "WTF with [PERSON_NAME] Podcast" at bounding box center [453, 485] width 148 height 32
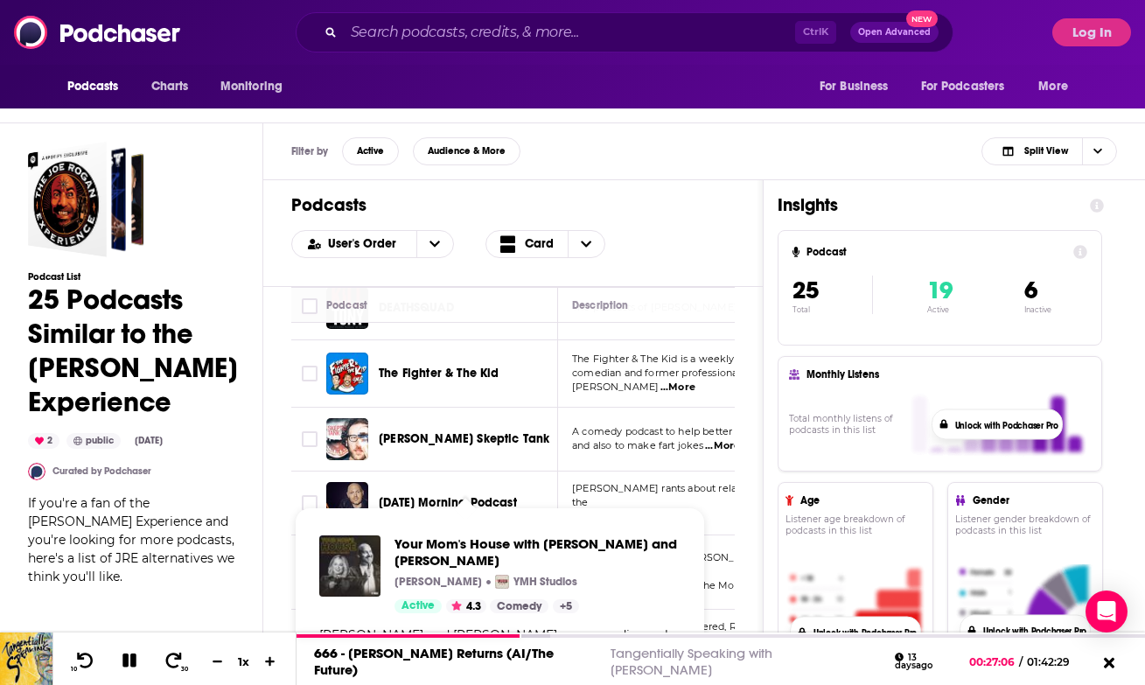
scroll to position [429, 0]
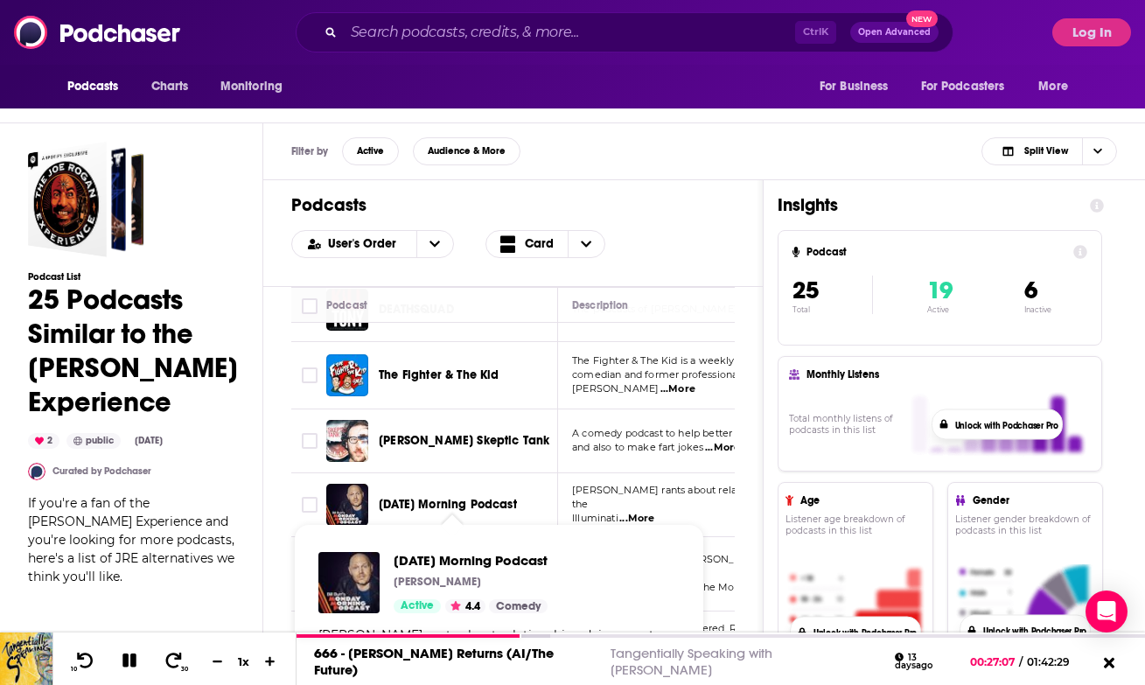
click at [475, 504] on span "[DATE] Morning Podcast" at bounding box center [448, 504] width 138 height 15
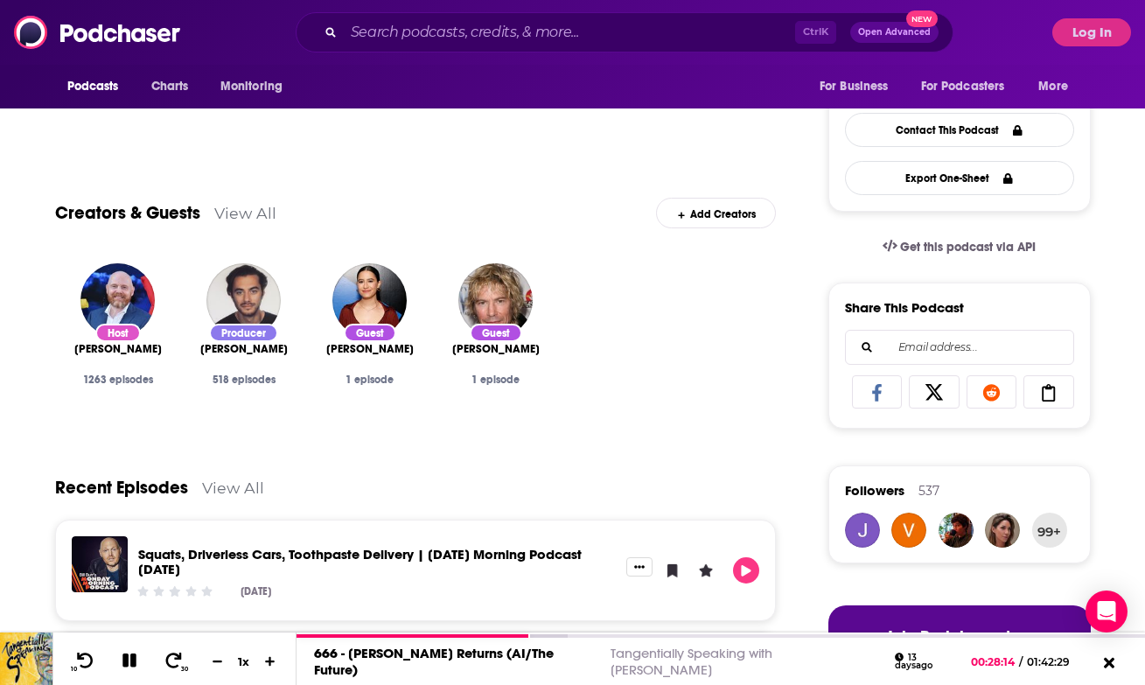
scroll to position [675, 0]
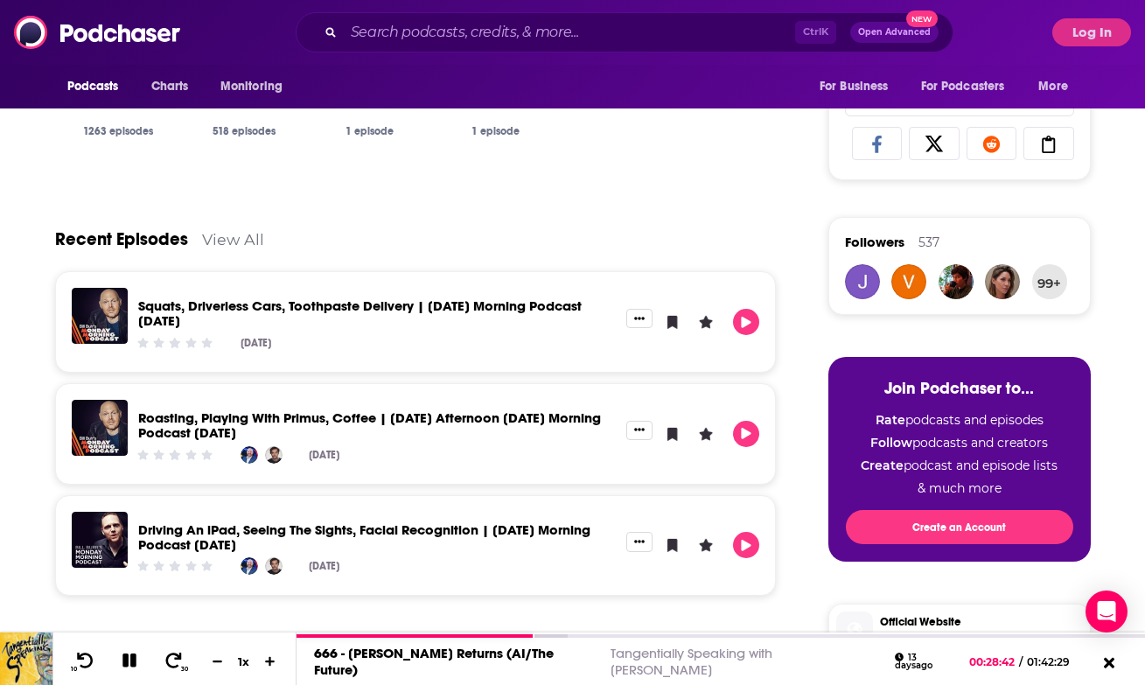
click at [244, 204] on div "Recent Episodes View All" at bounding box center [416, 228] width 722 height 85
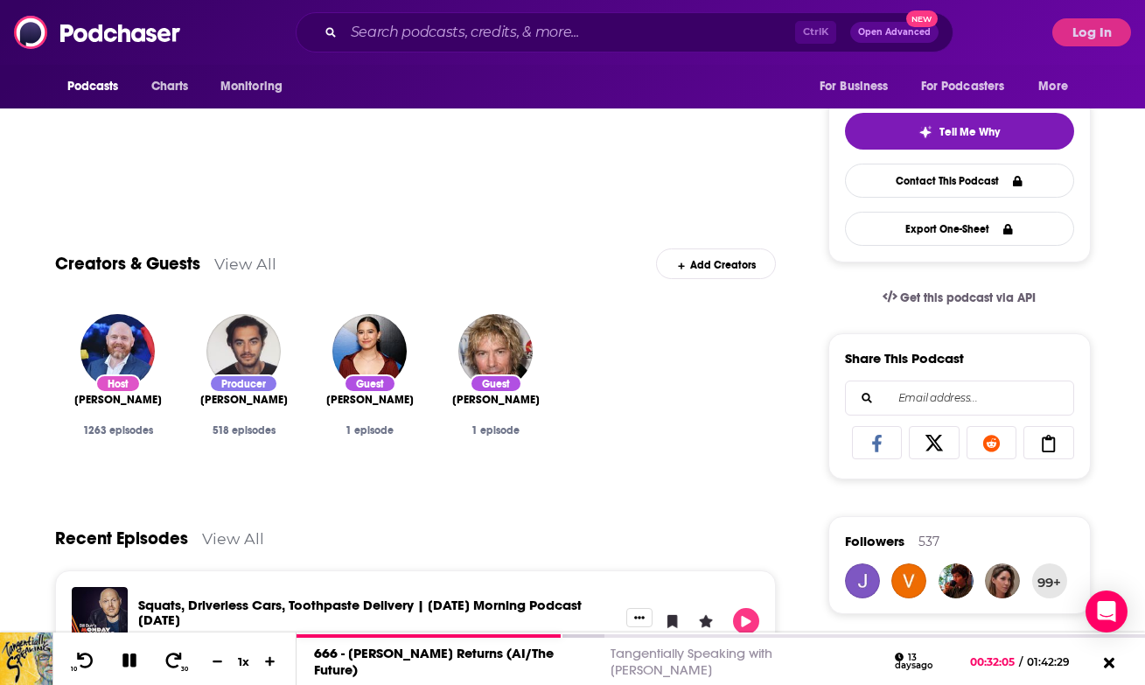
scroll to position [502, 0]
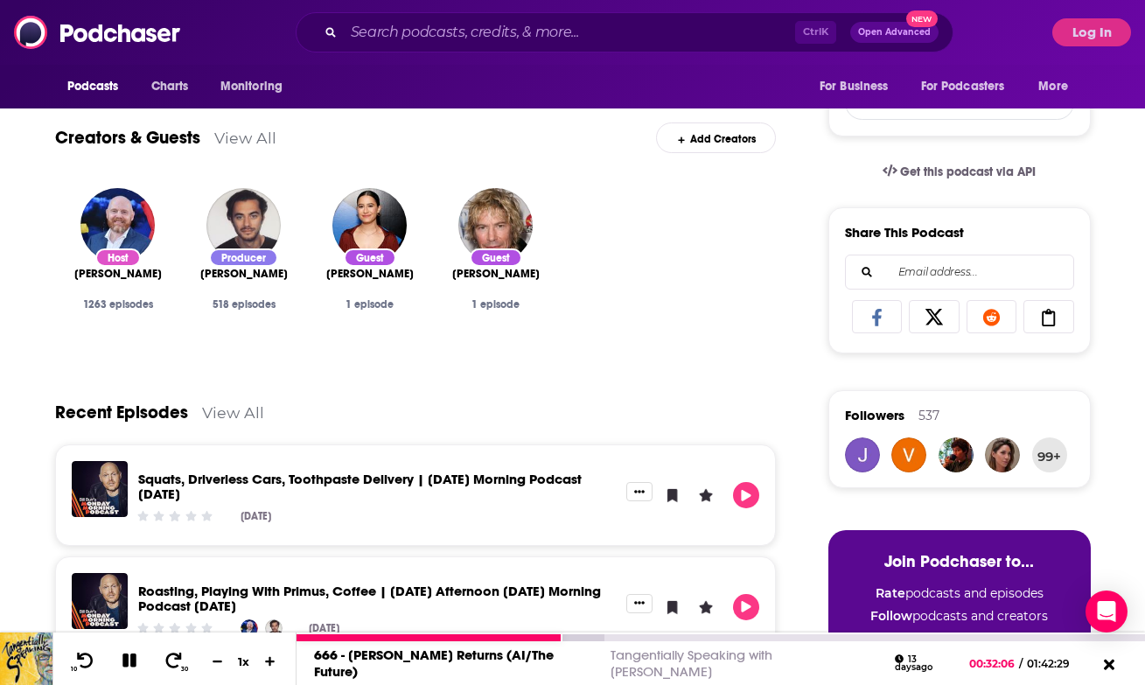
click at [128, 661] on icon at bounding box center [129, 661] width 15 height 15
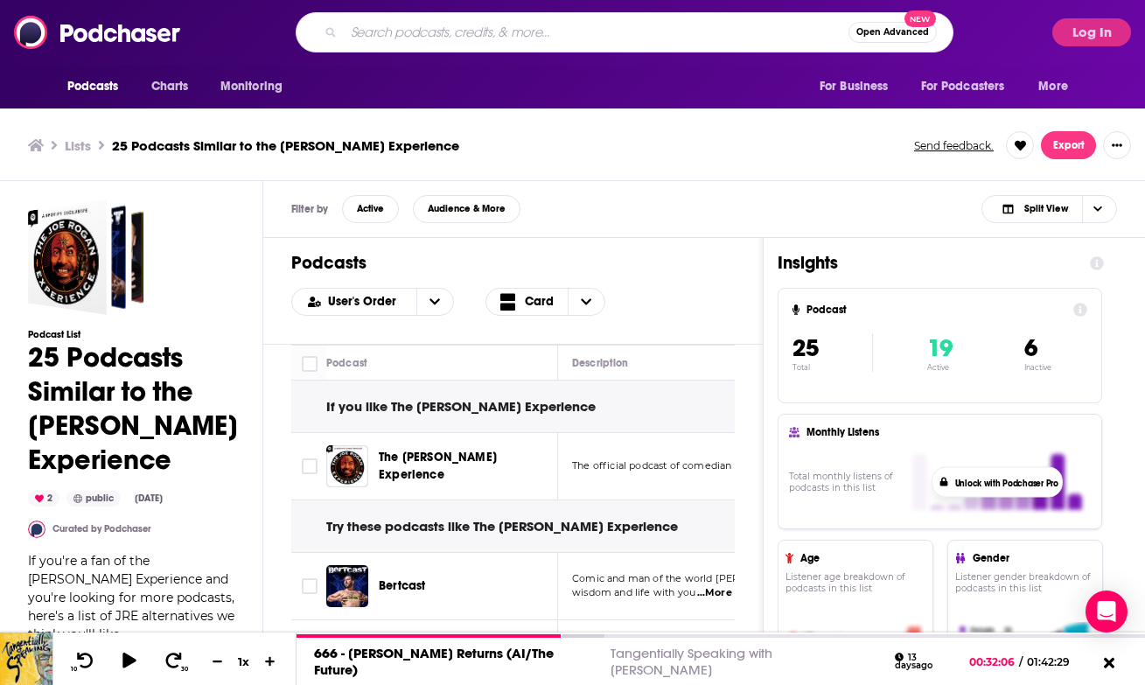
click at [428, 30] on input "Search podcasts, credits, & more..." at bounding box center [596, 32] width 505 height 28
type input "[PERSON_NAME]"
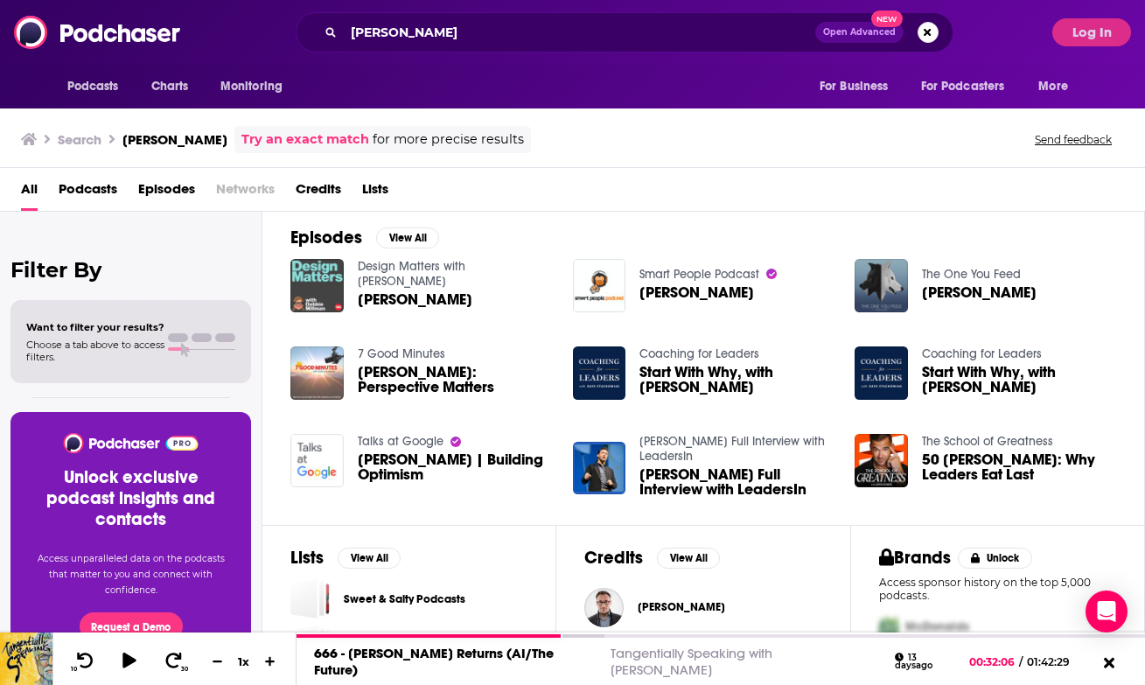
scroll to position [296, 0]
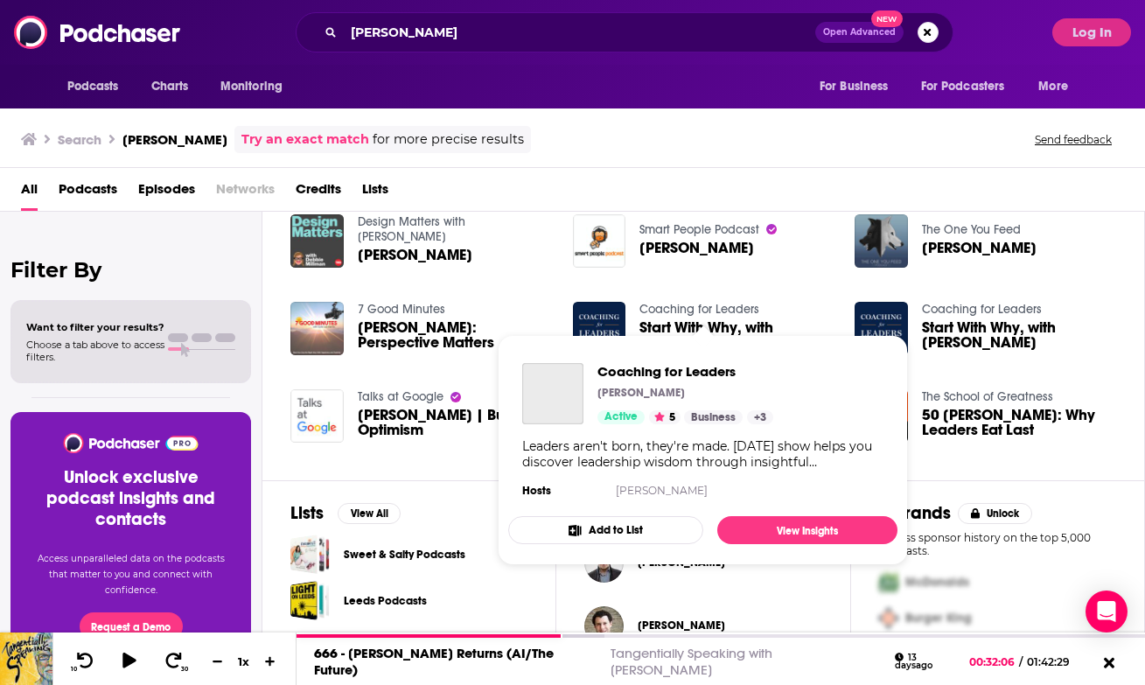
click at [717, 307] on link "Coaching for Leaders" at bounding box center [700, 309] width 120 height 15
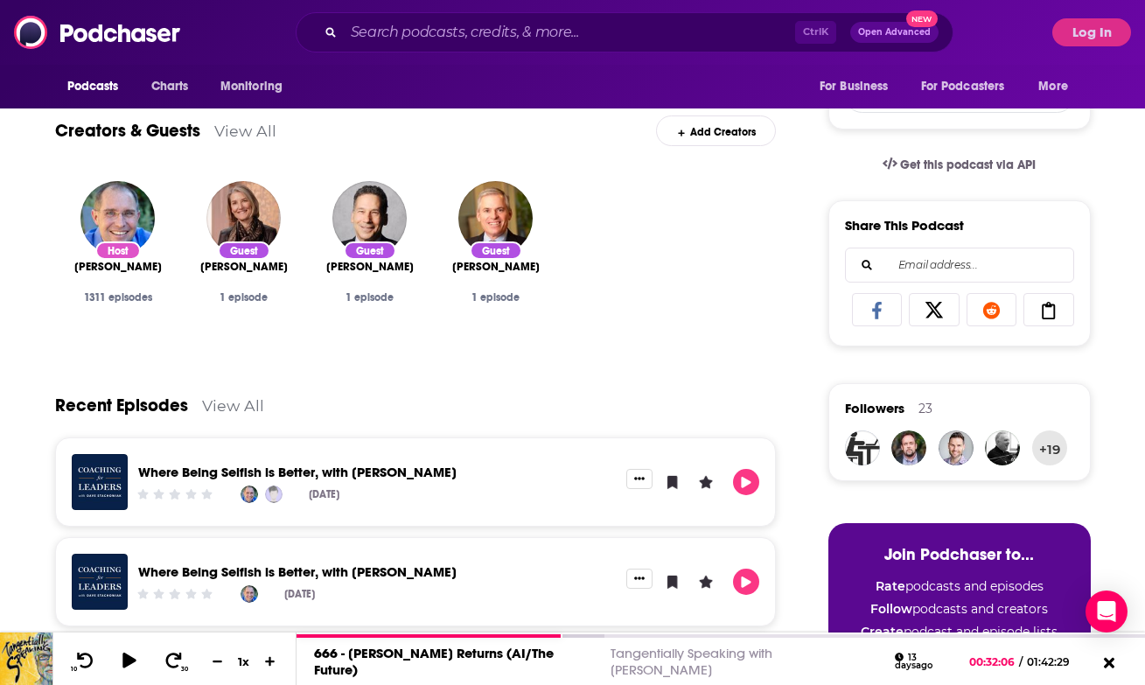
scroll to position [628, 0]
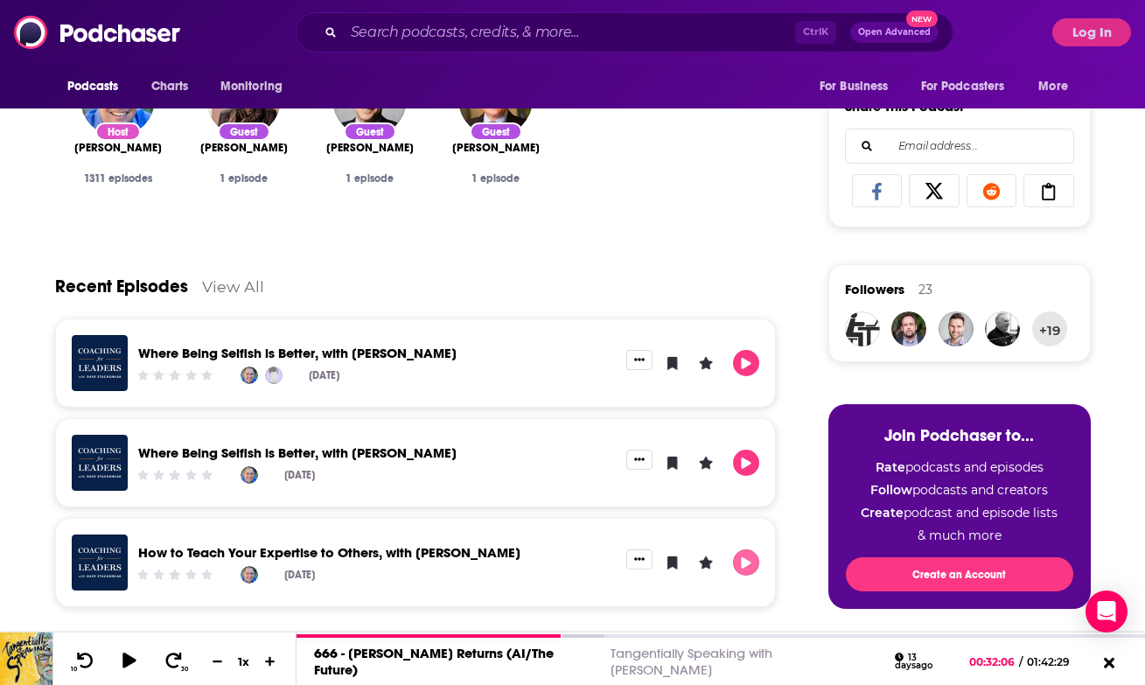
click at [759, 555] on button "Play" at bounding box center [746, 562] width 26 height 26
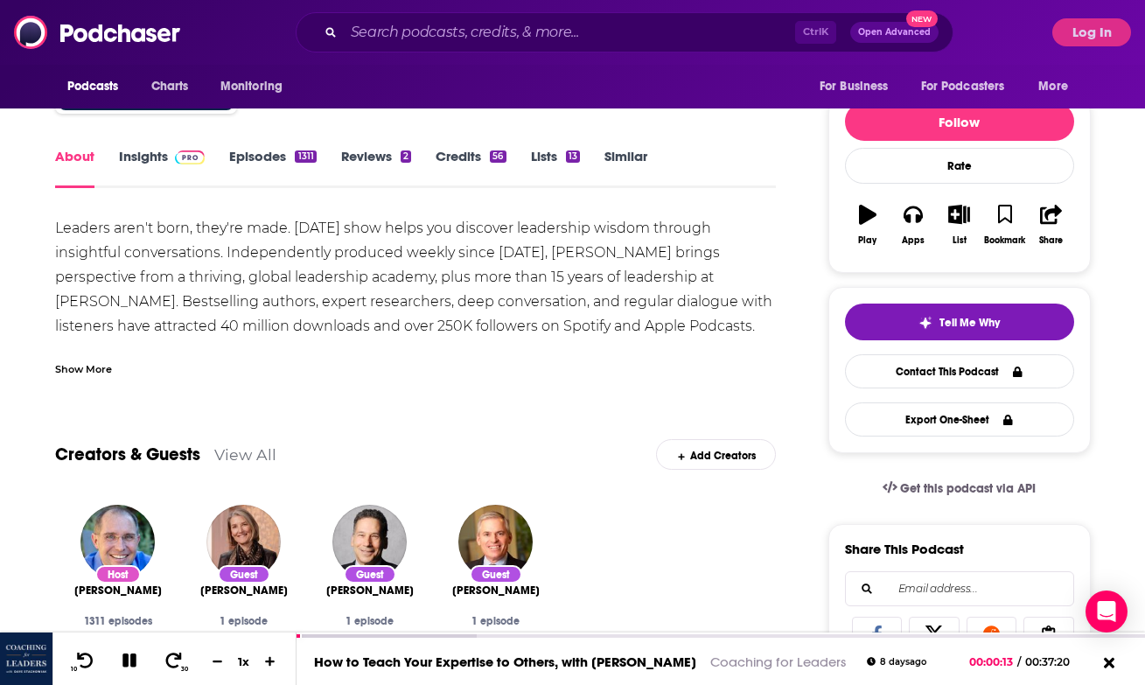
scroll to position [0, 0]
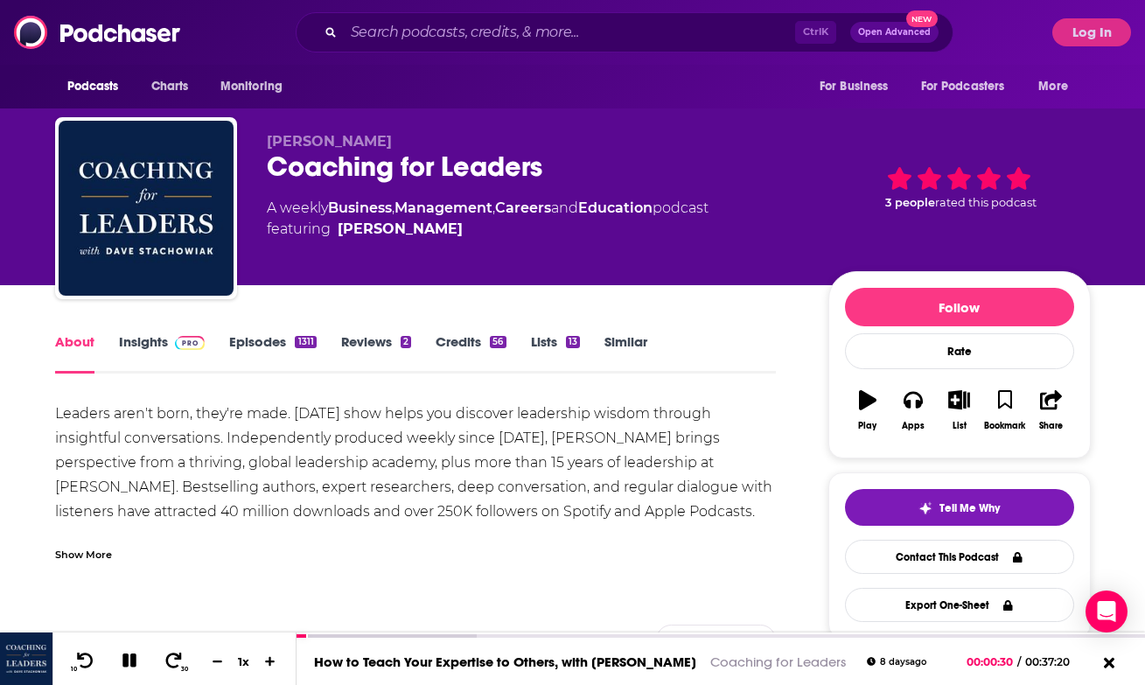
click at [164, 458] on div "Leaders aren't born, they're made. [DATE] show helps you discover leadership wi…" at bounding box center [416, 487] width 722 height 171
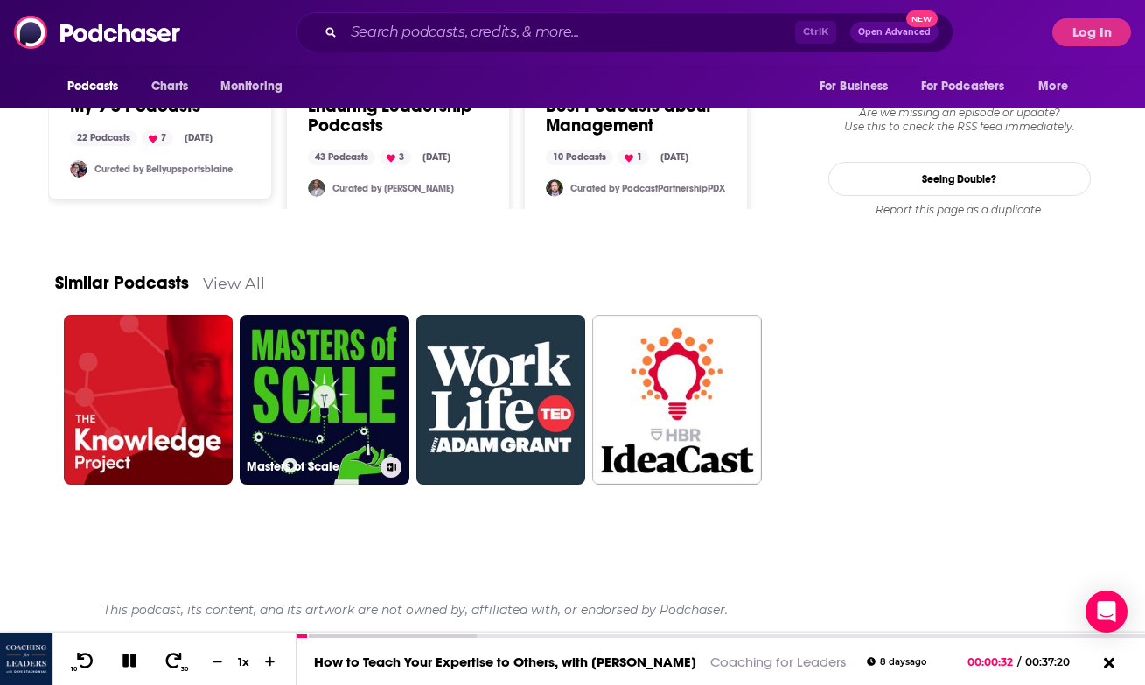
scroll to position [1538, 0]
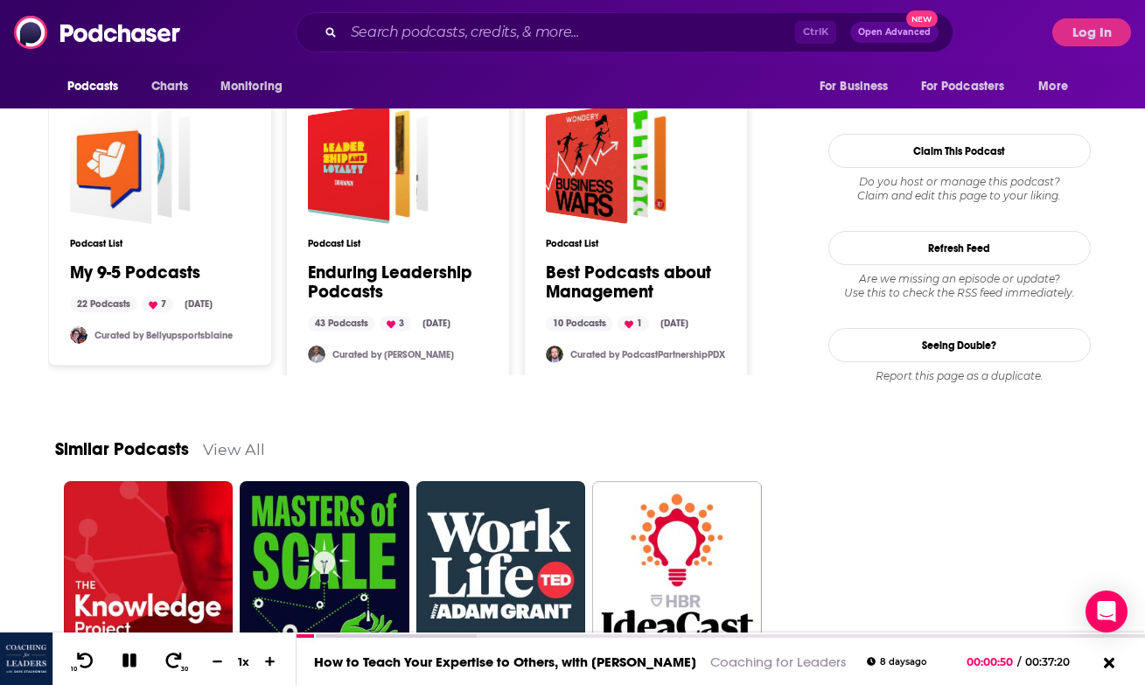
scroll to position [1877, 0]
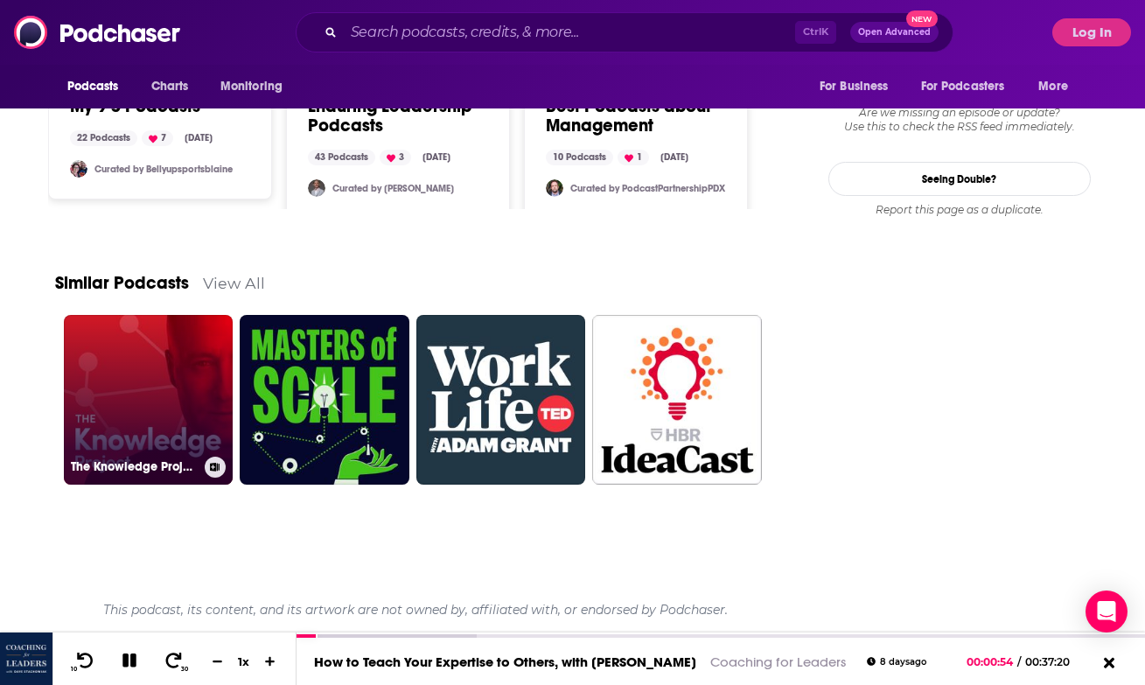
click at [164, 407] on link "The Knowledge Project with [PERSON_NAME]" at bounding box center [149, 400] width 170 height 170
type input "[URL][DOMAIN_NAME]"
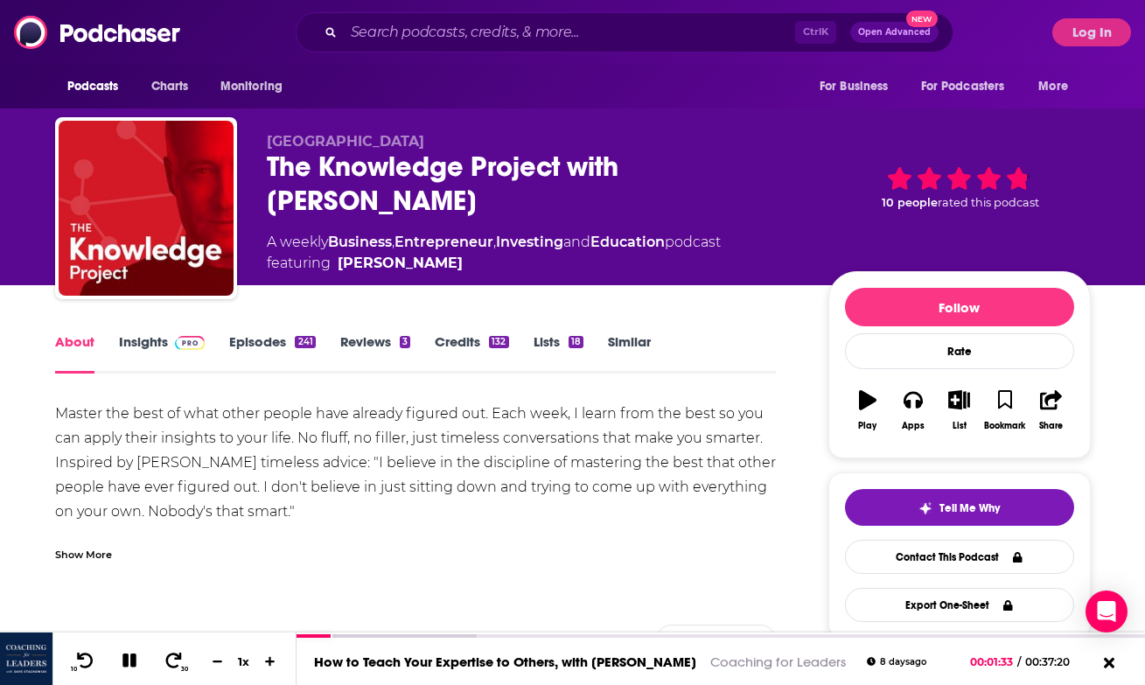
click at [259, 454] on div "Master the best of what other people have already figured out. Each week, I lea…" at bounding box center [416, 475] width 722 height 147
click at [237, 443] on div "Master the best of what other people have already figured out. Each week, I lea…" at bounding box center [416, 475] width 722 height 147
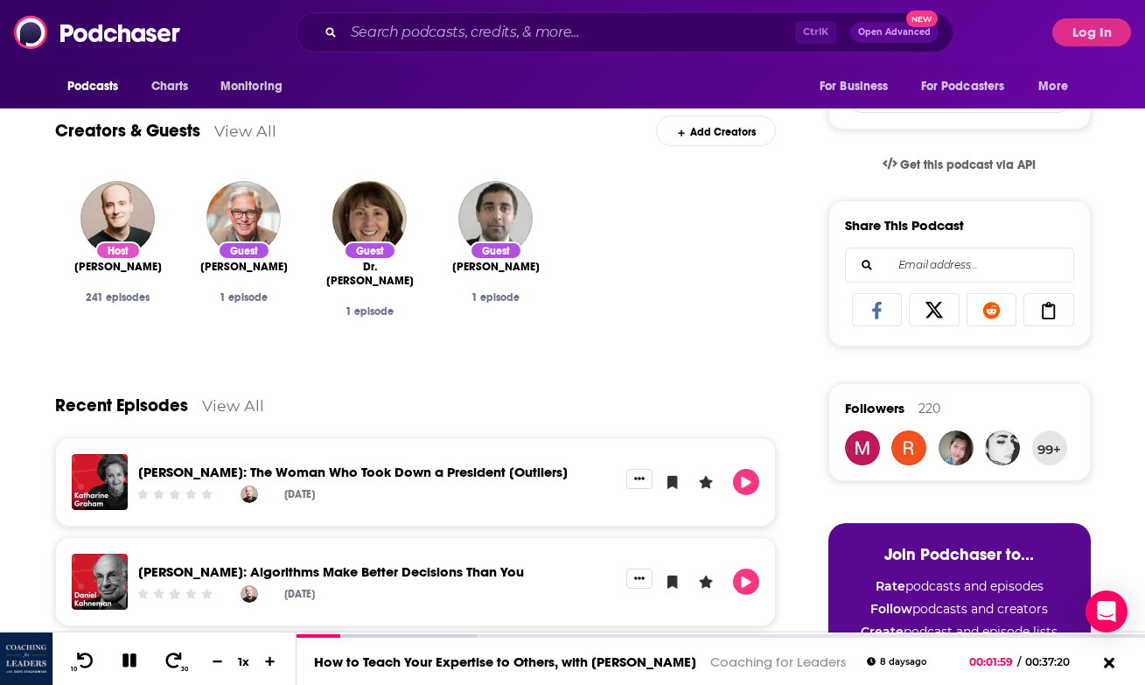
scroll to position [615, 0]
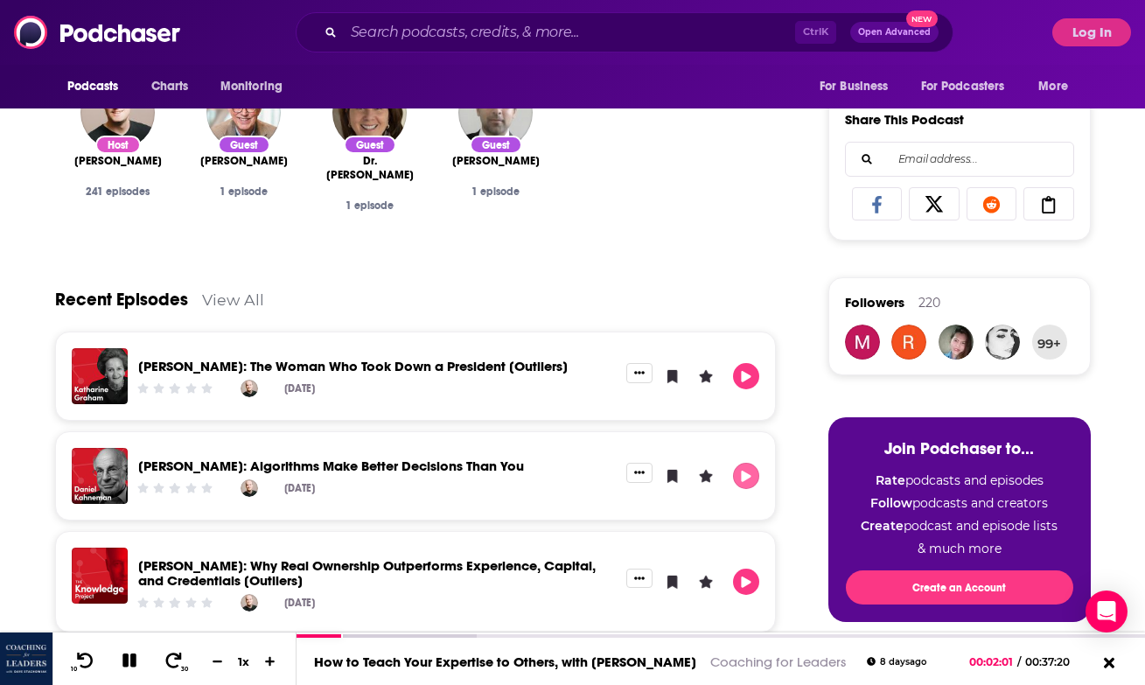
click at [751, 478] on icon "Play" at bounding box center [747, 476] width 10 height 11
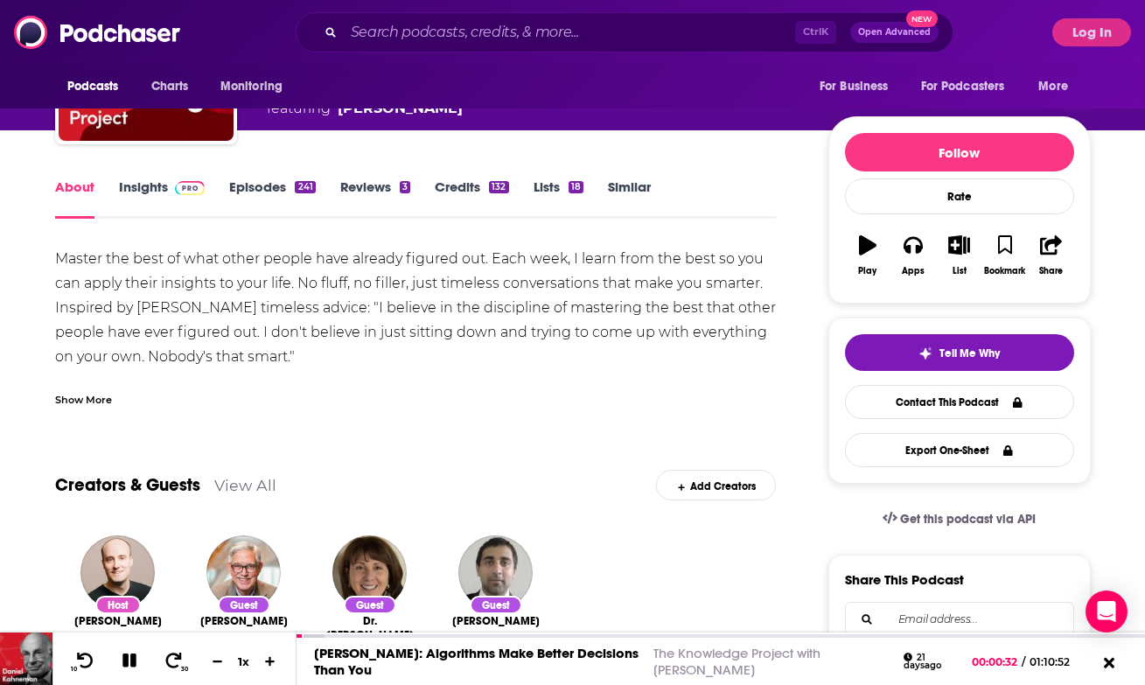
scroll to position [0, 0]
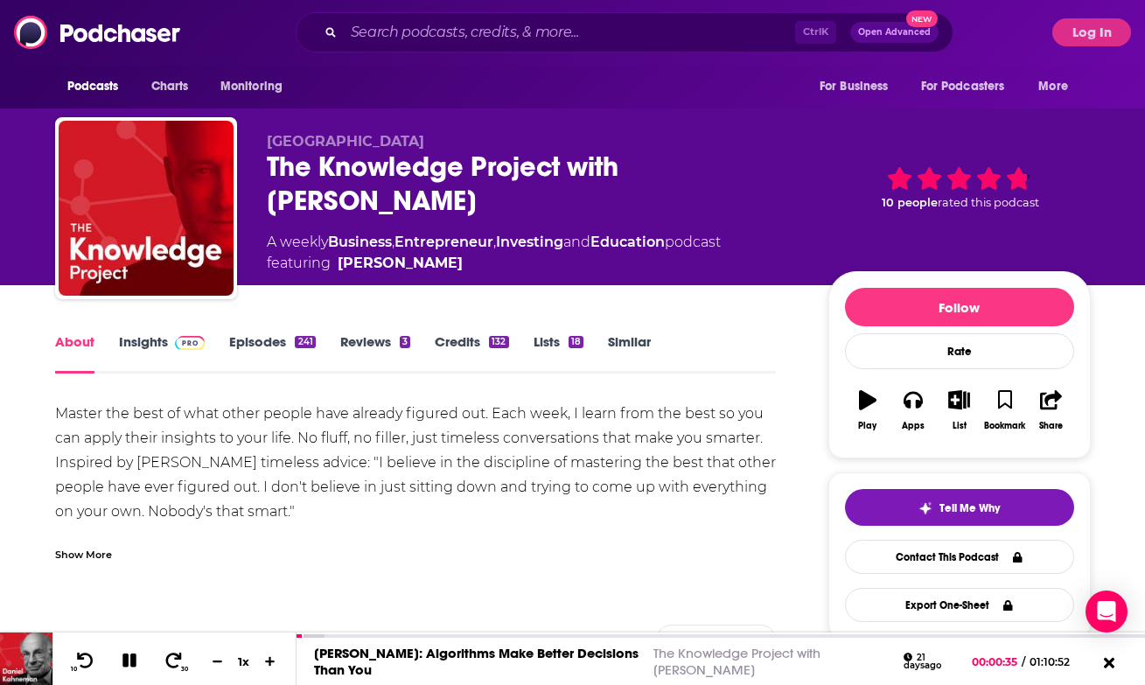
click at [195, 439] on div "Master the best of what other people have already figured out. Each week, I lea…" at bounding box center [416, 475] width 722 height 147
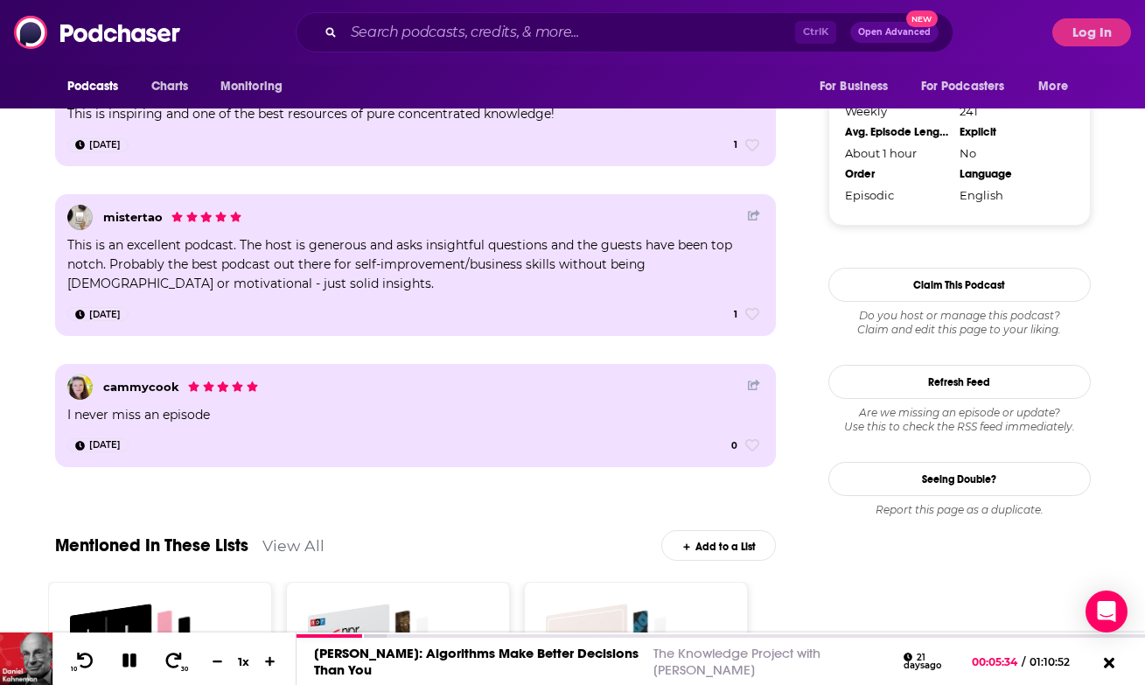
scroll to position [2092, 0]
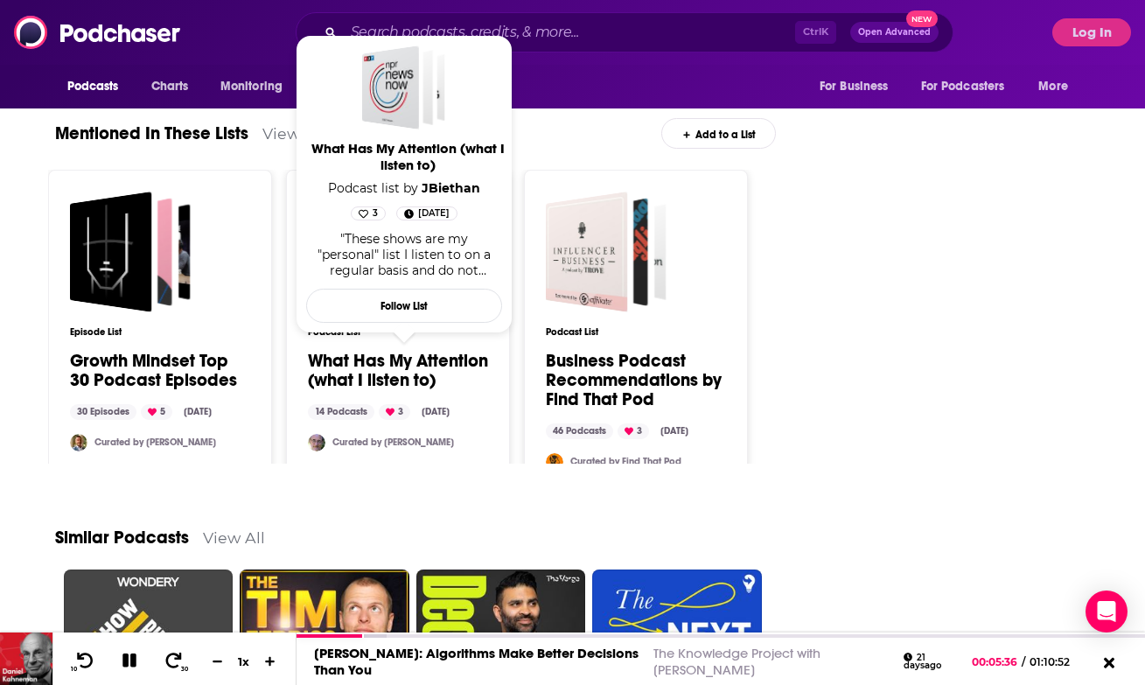
click at [357, 356] on link "What Has My Attention (what I listen to)" at bounding box center [398, 371] width 180 height 38
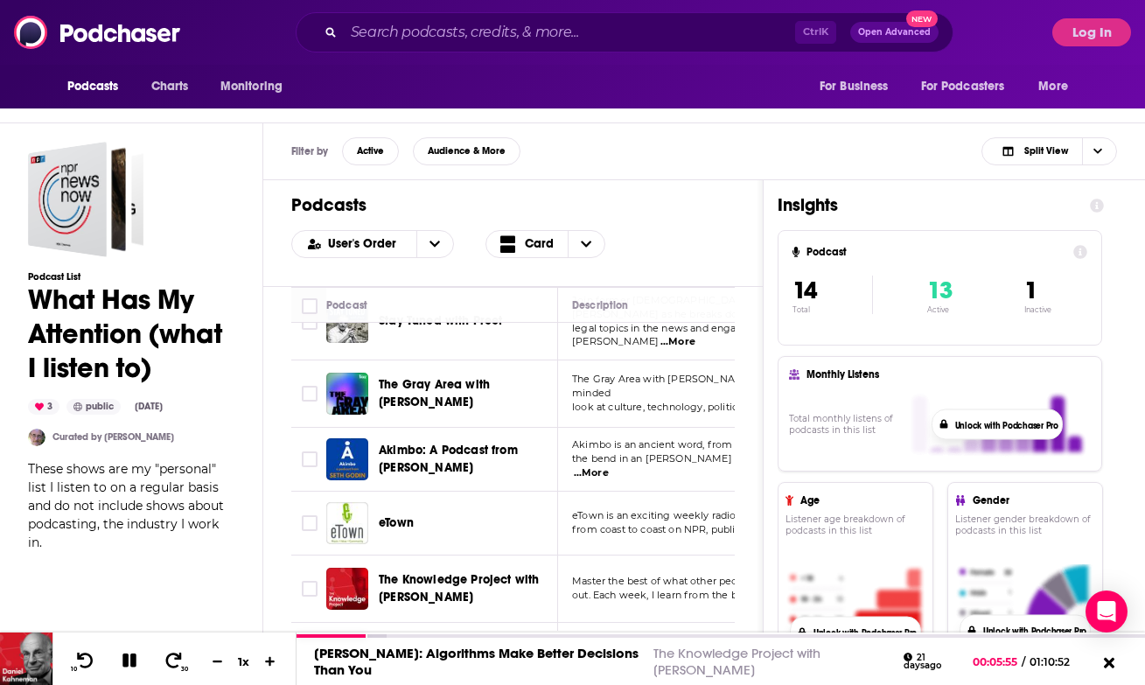
scroll to position [241, 0]
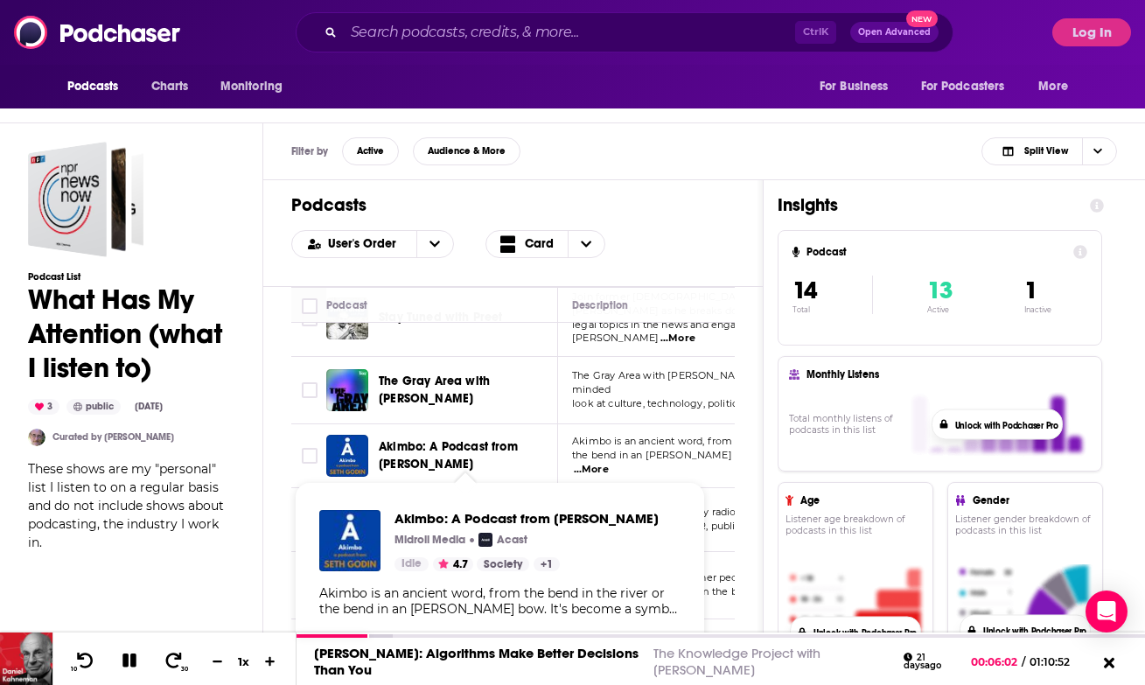
click at [392, 453] on span "Akimbo: A Podcast from [PERSON_NAME]" at bounding box center [448, 455] width 139 height 32
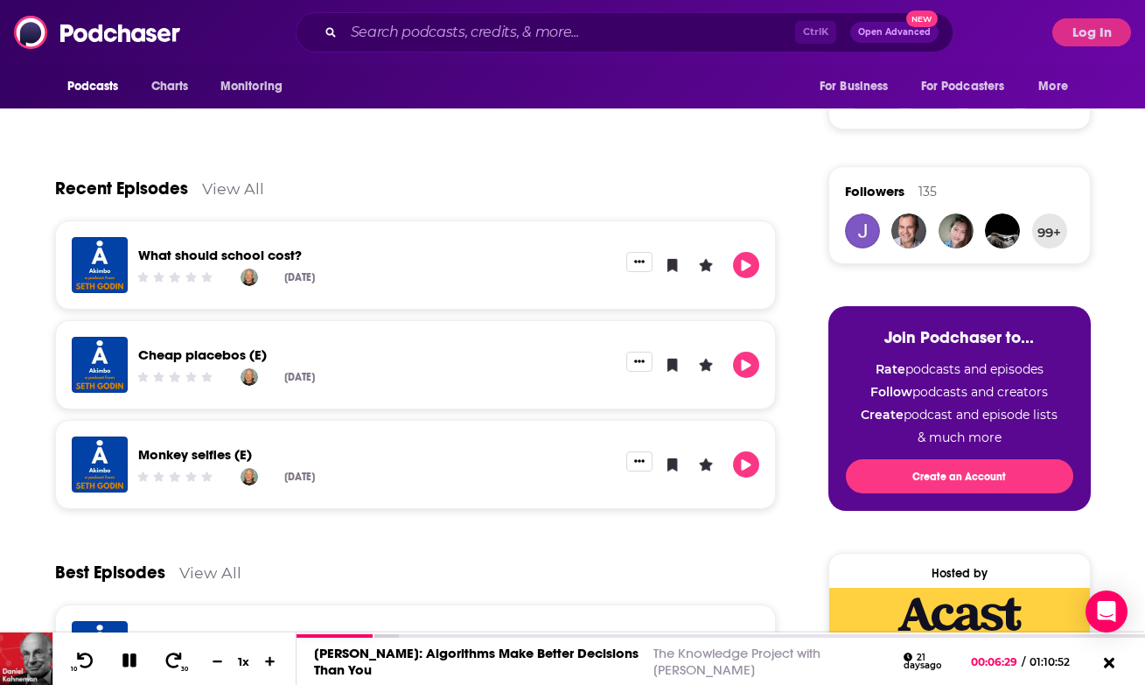
scroll to position [626, 0]
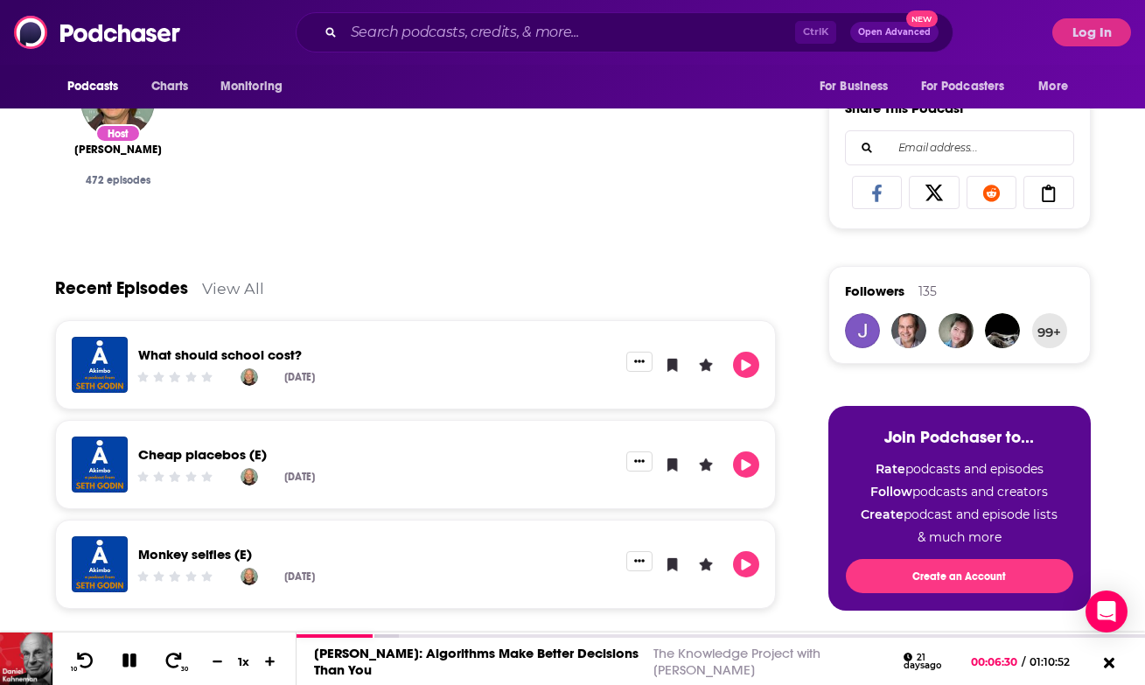
click at [281, 356] on link "What should school cost?" at bounding box center [220, 354] width 164 height 17
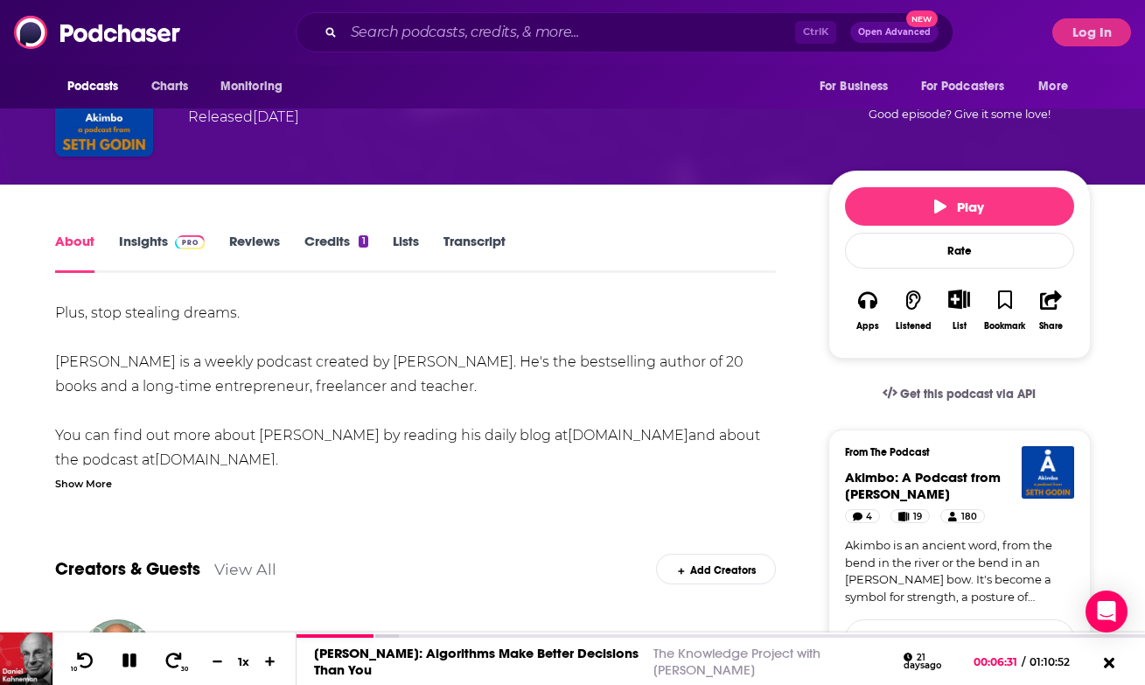
scroll to position [150, 0]
